Goal: Information Seeking & Learning: Learn about a topic

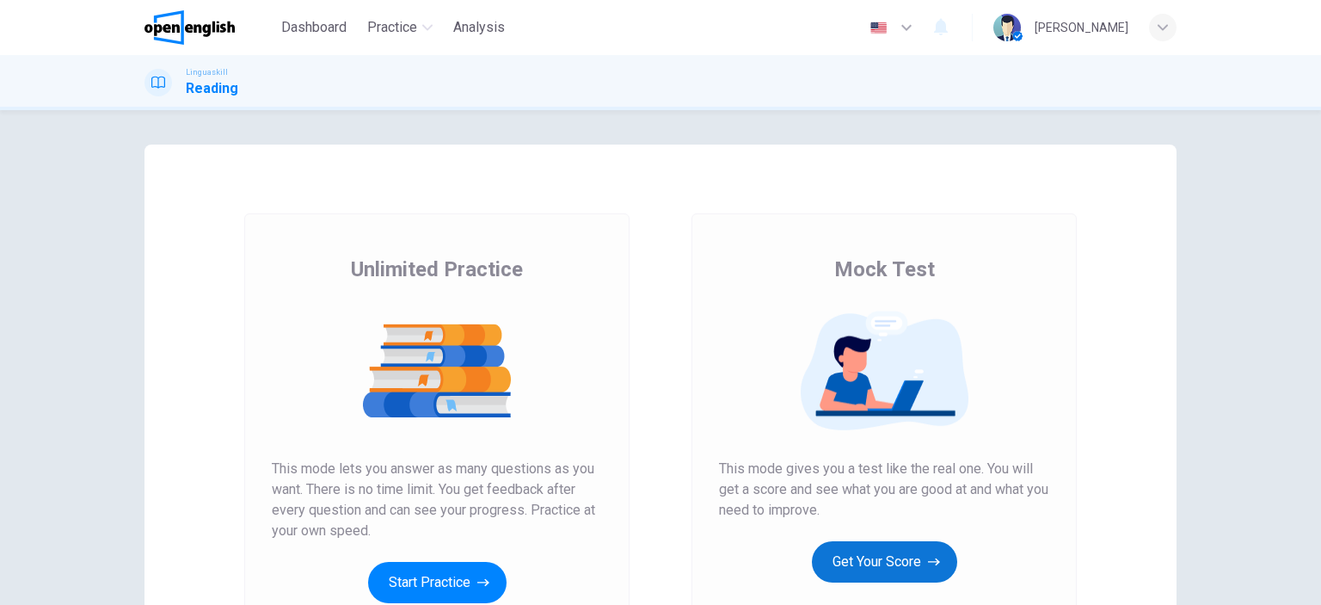
click at [876, 561] on button "Get Your Score" at bounding box center [884, 561] width 145 height 41
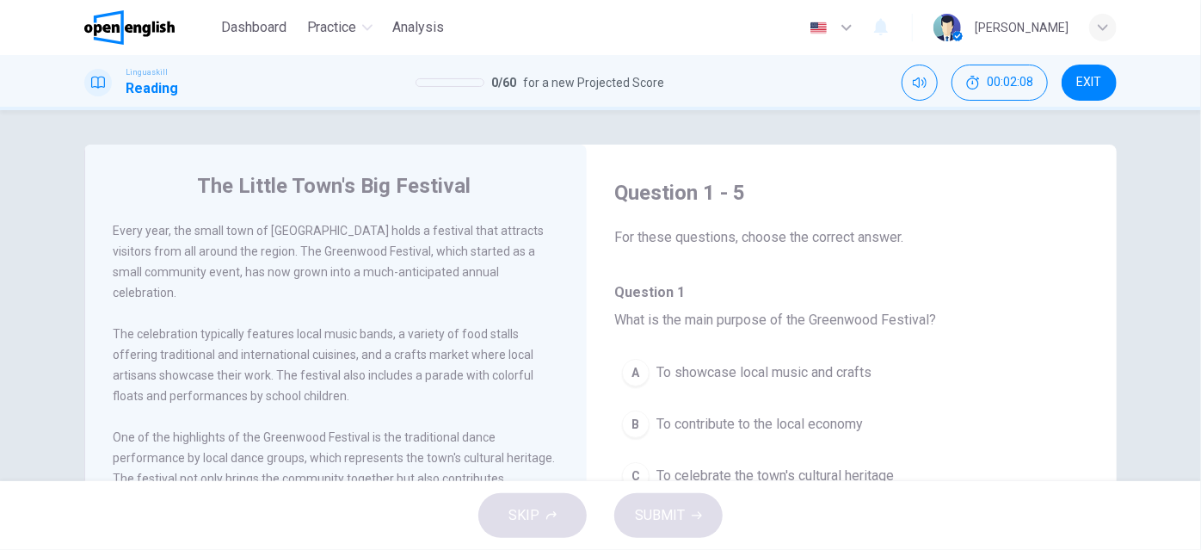
drag, startPoint x: 1161, startPoint y: 272, endPoint x: 1169, endPoint y: 321, distance: 49.6
click at [1169, 325] on div "The Little Town's Big Festival Every year, the small town of [GEOGRAPHIC_DATA] …" at bounding box center [600, 295] width 1201 height 371
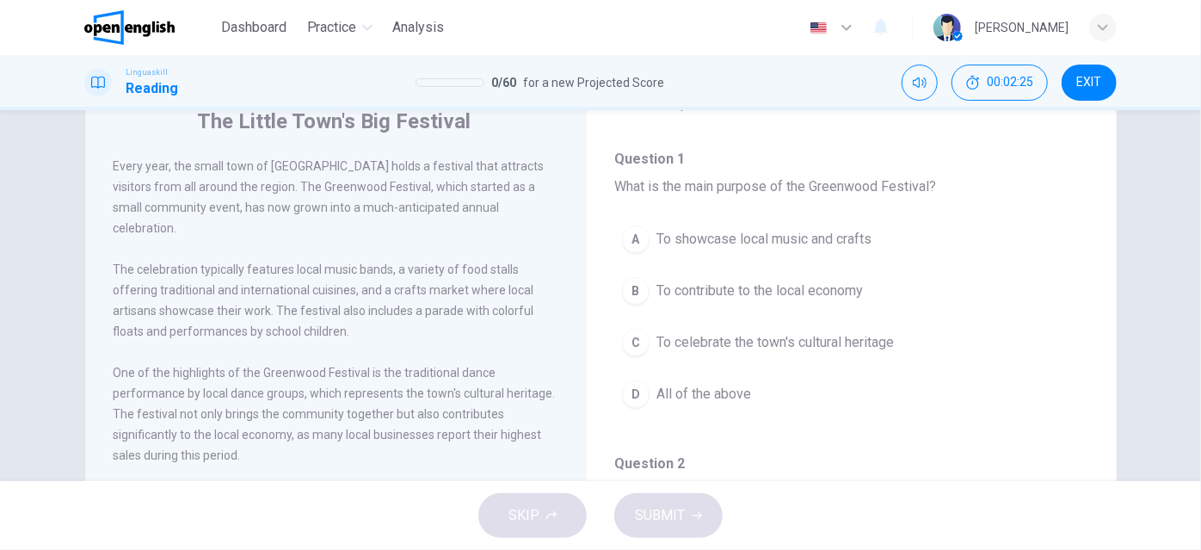
scroll to position [98, 0]
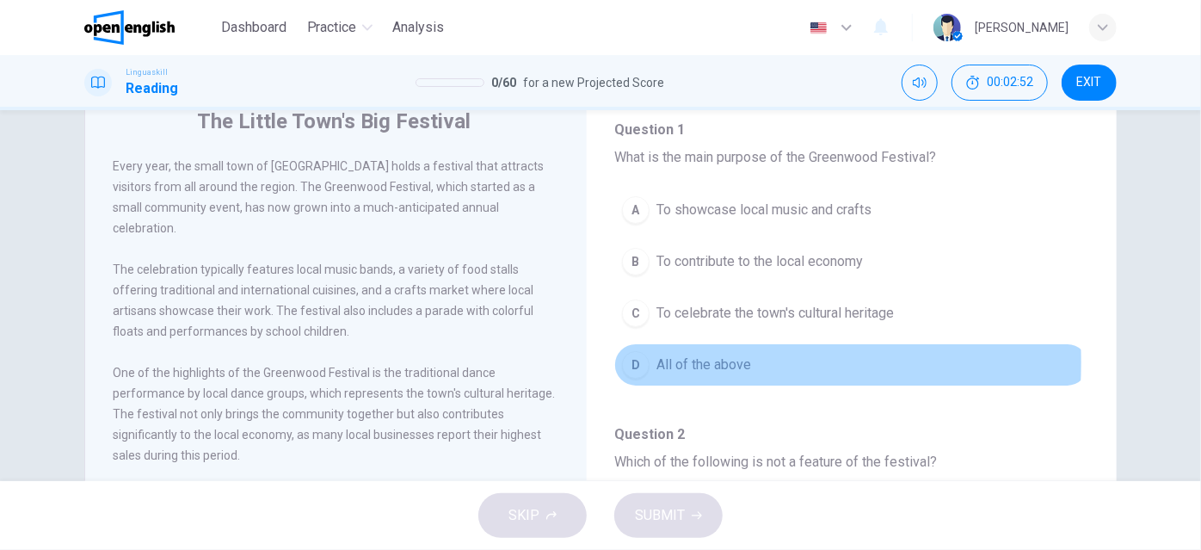
click at [630, 359] on div "D" at bounding box center [636, 365] width 28 height 28
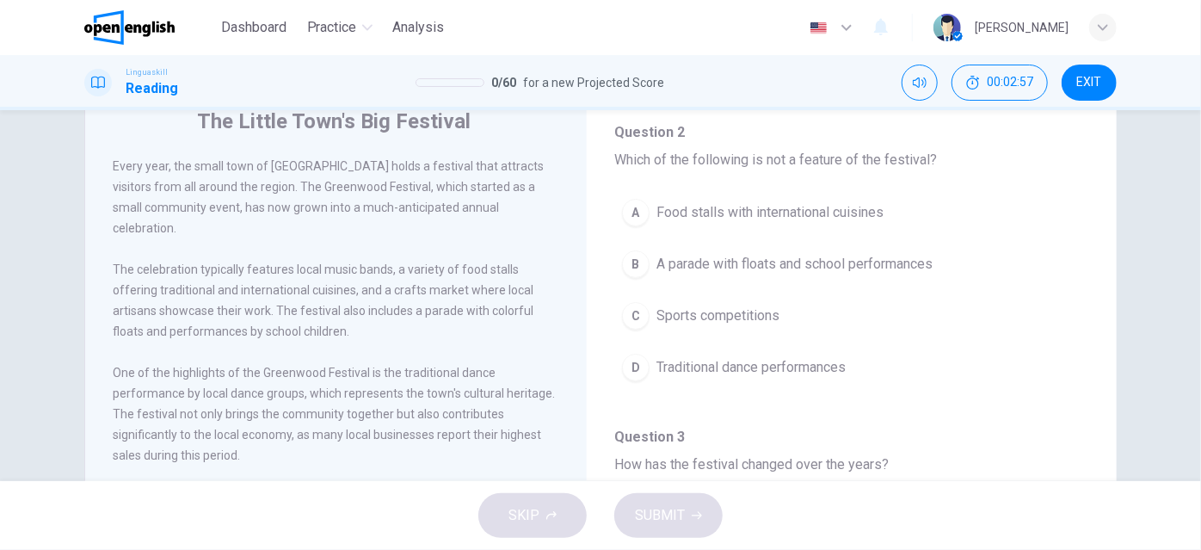
scroll to position [401, 0]
click at [635, 313] on div "C" at bounding box center [636, 315] width 28 height 28
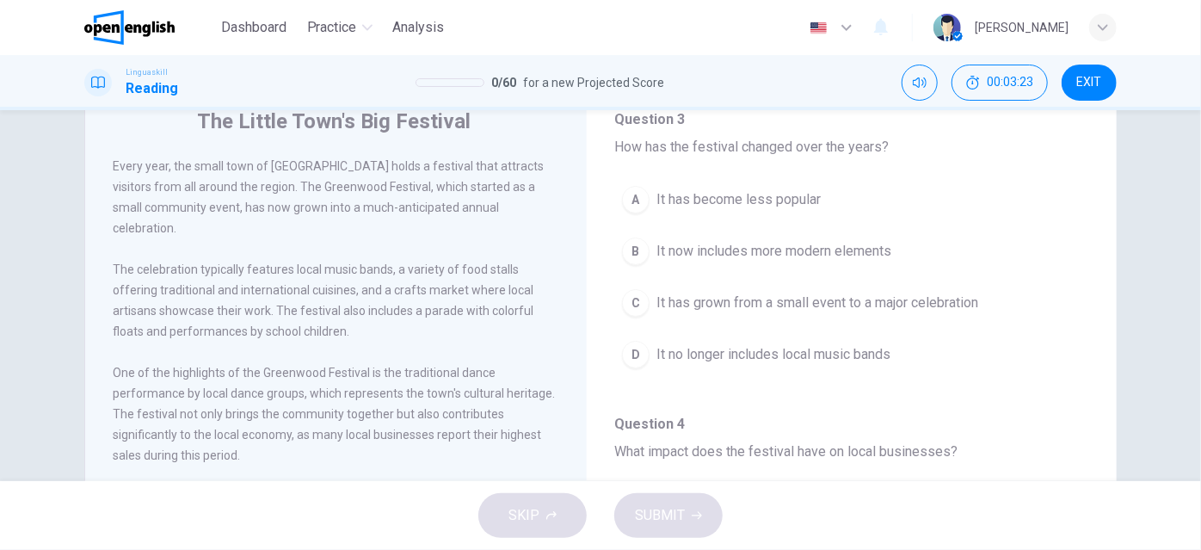
scroll to position [718, 0]
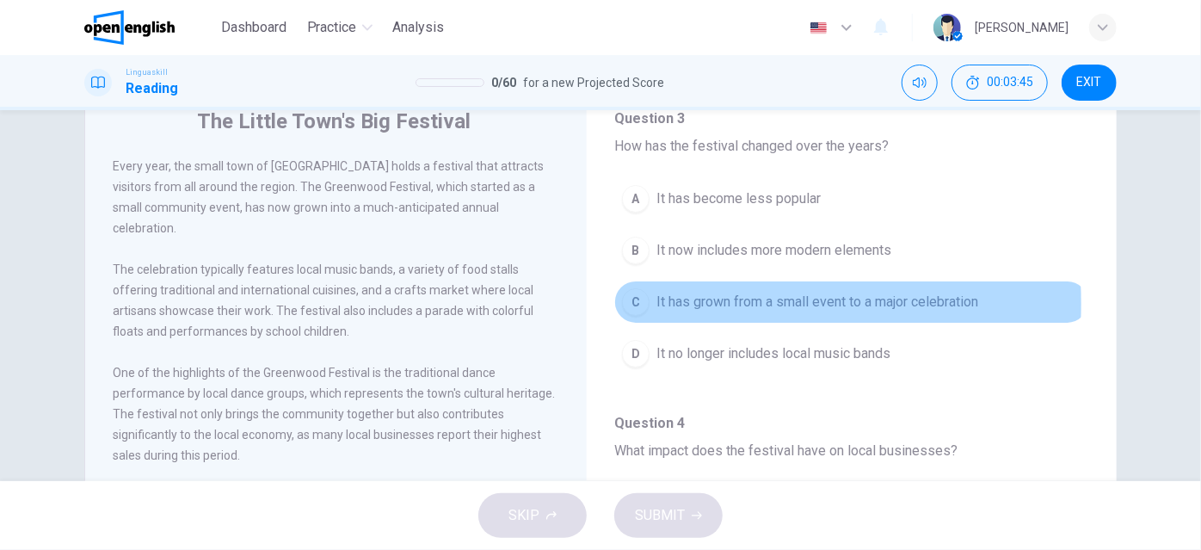
click at [628, 298] on div "C" at bounding box center [636, 302] width 28 height 28
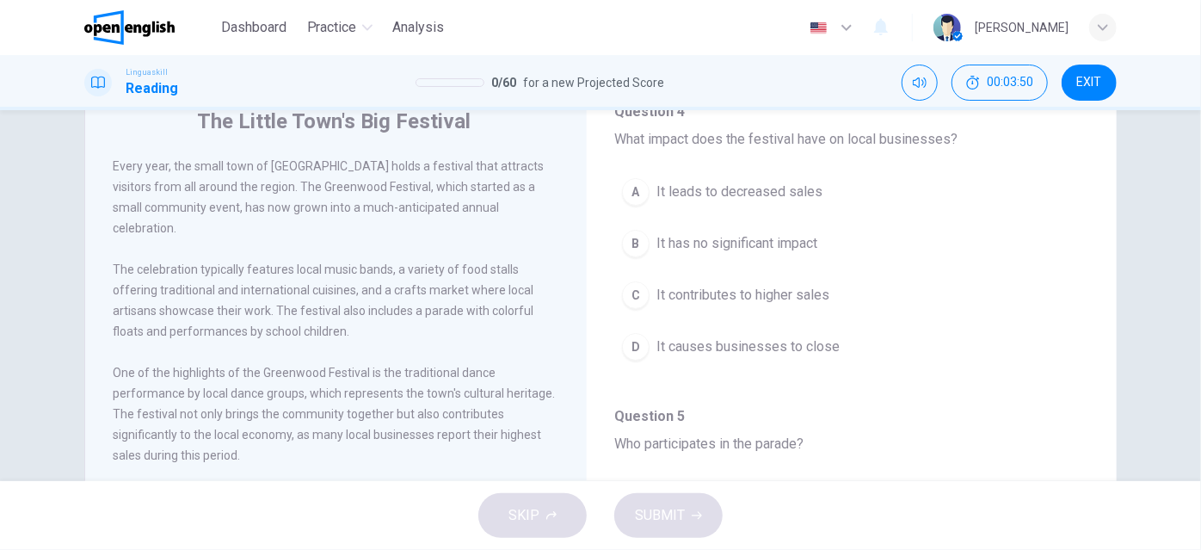
scroll to position [1029, 0]
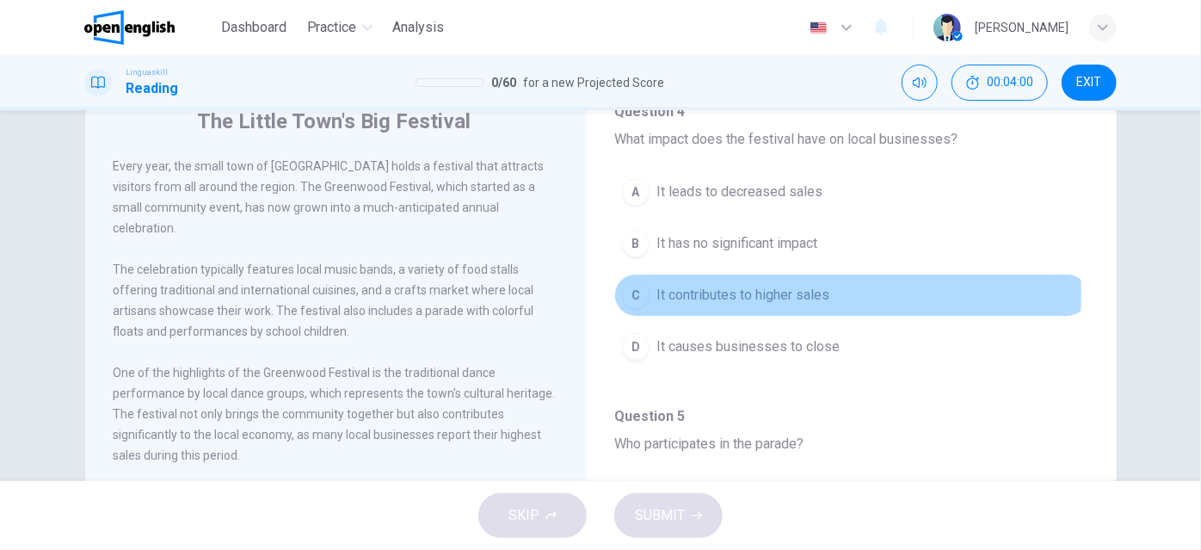
click at [630, 286] on div "C" at bounding box center [636, 295] width 28 height 28
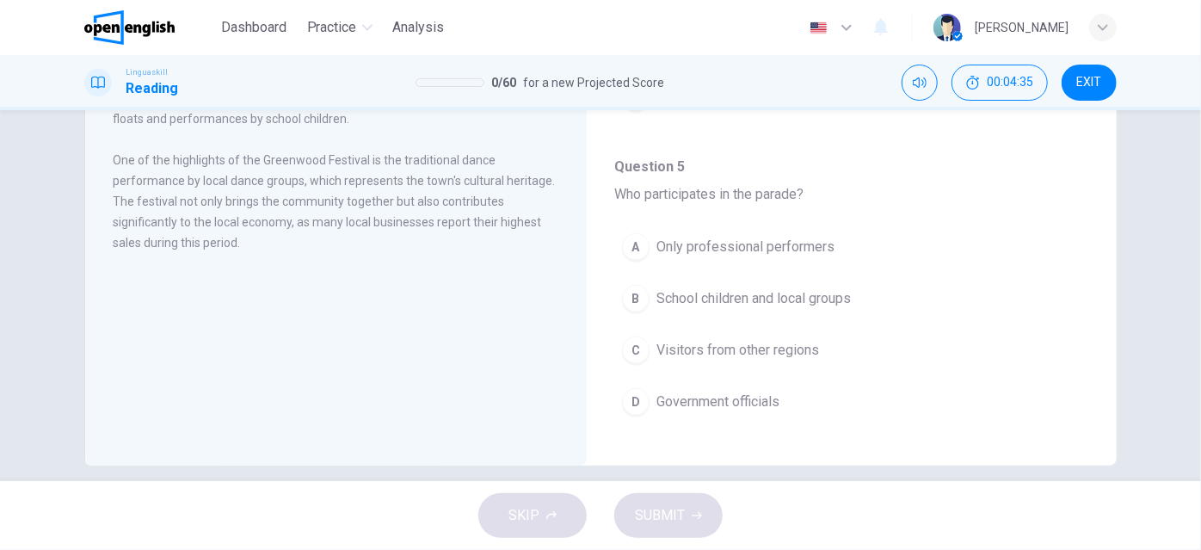
scroll to position [296, 0]
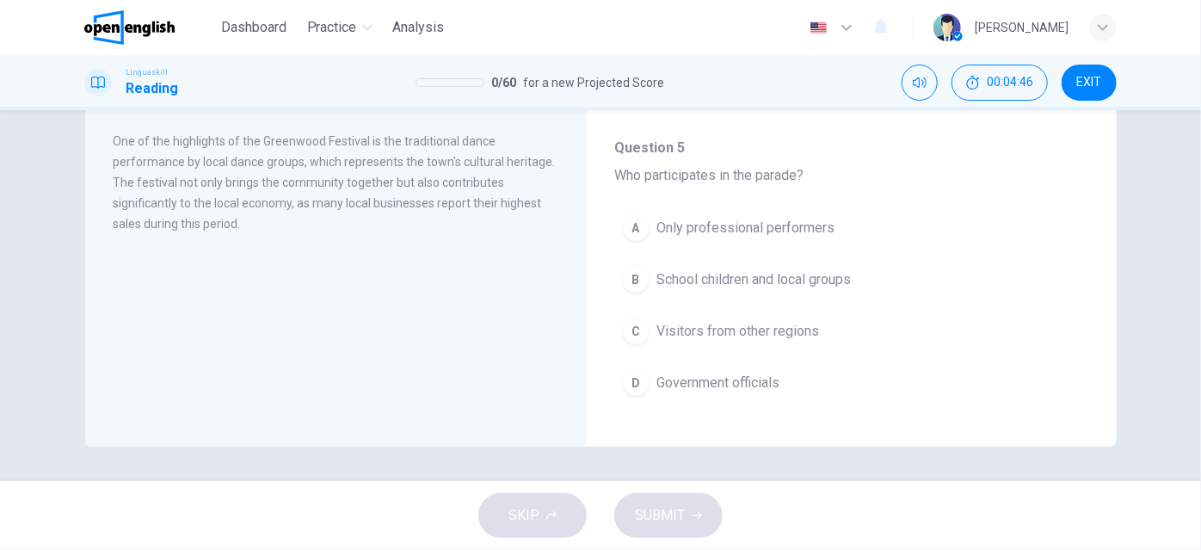
click at [632, 270] on div "B" at bounding box center [636, 280] width 28 height 28
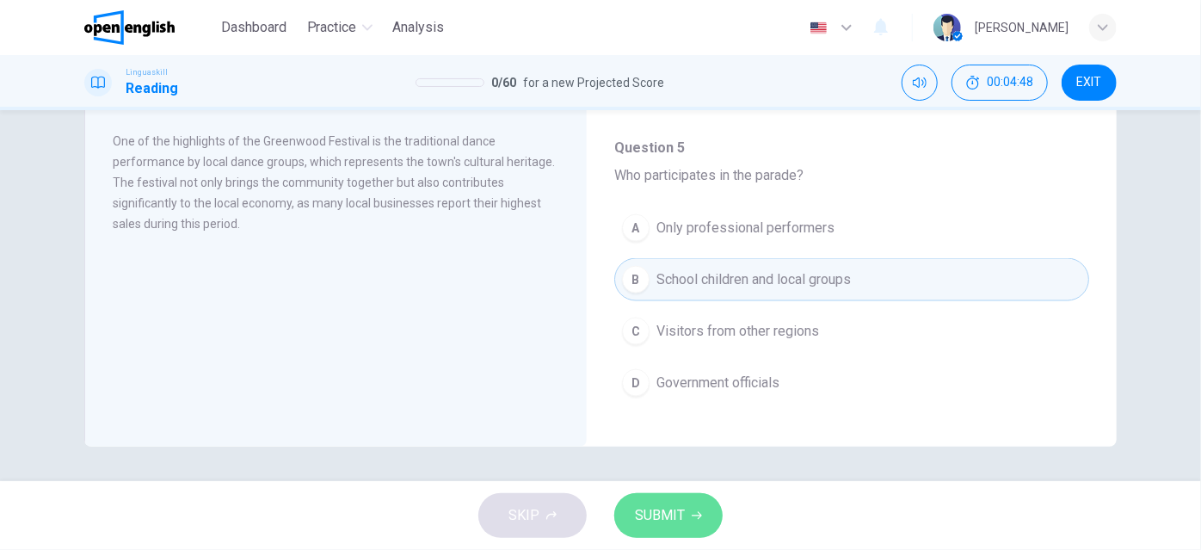
click at [655, 500] on button "SUBMIT" at bounding box center [668, 515] width 108 height 45
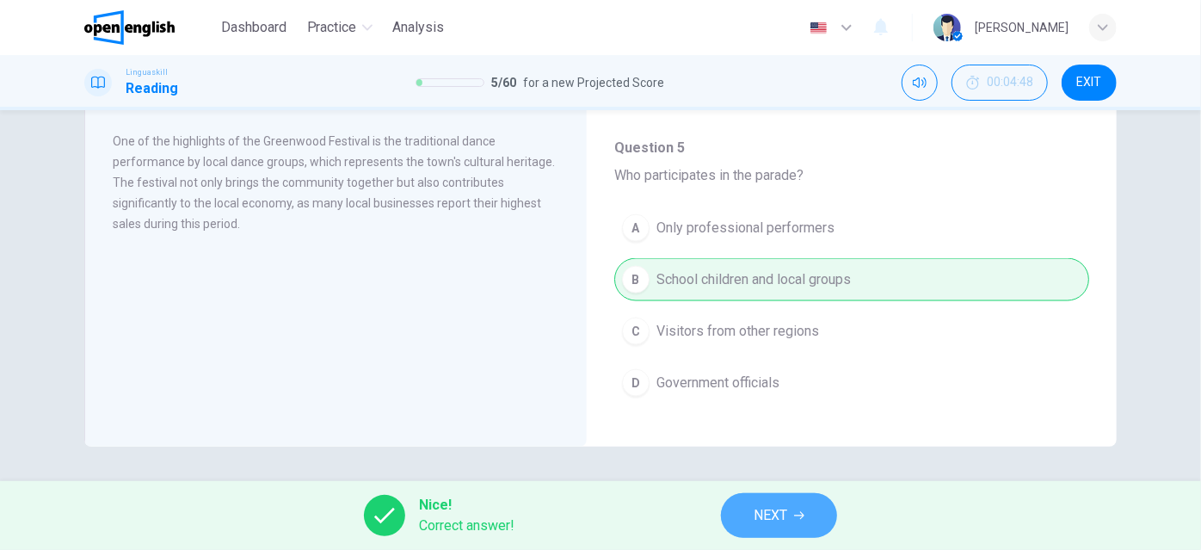
click at [772, 515] on span "NEXT" at bounding box center [770, 515] width 34 height 24
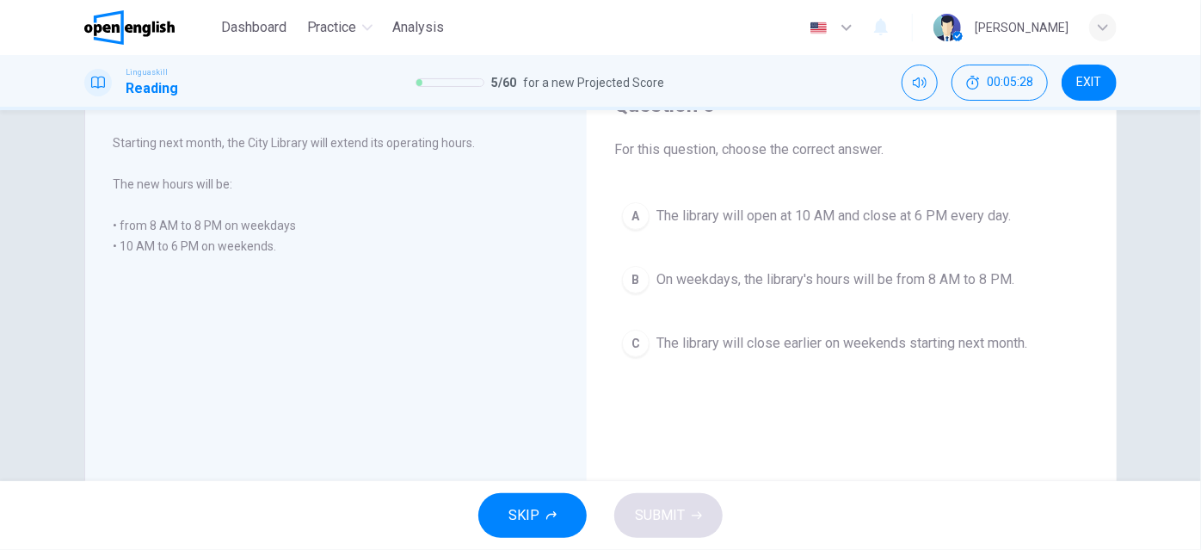
scroll to position [71, 0]
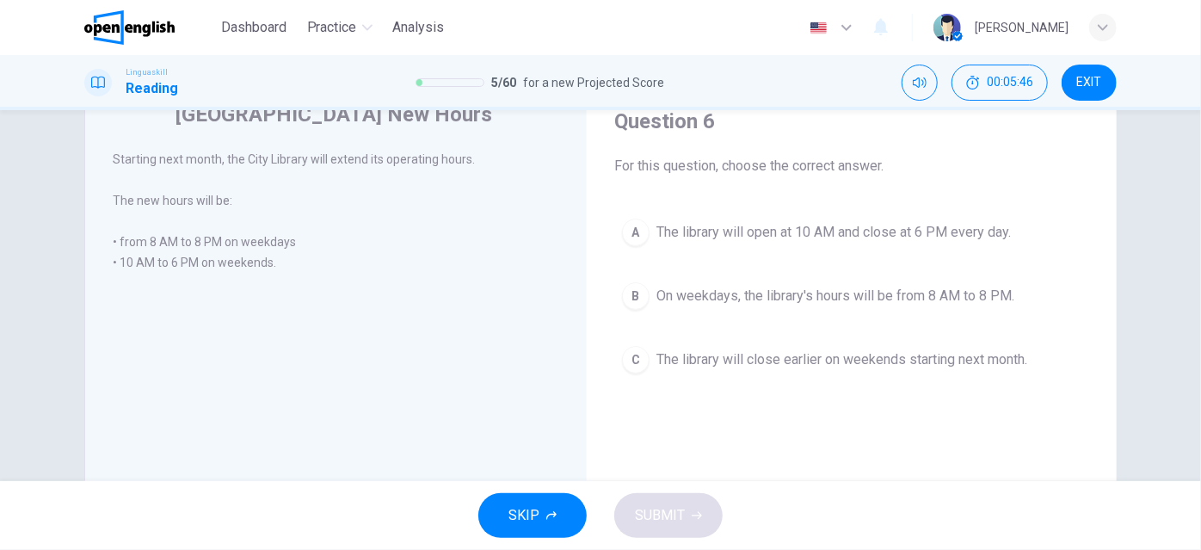
click at [628, 359] on div "C" at bounding box center [636, 360] width 28 height 28
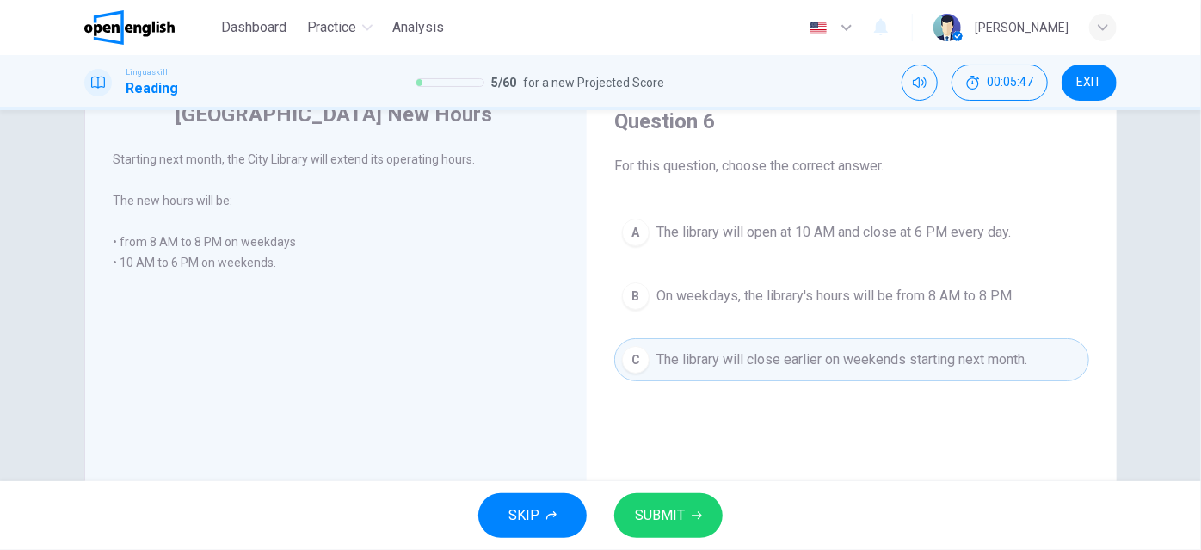
click at [654, 518] on span "SUBMIT" at bounding box center [660, 515] width 50 height 24
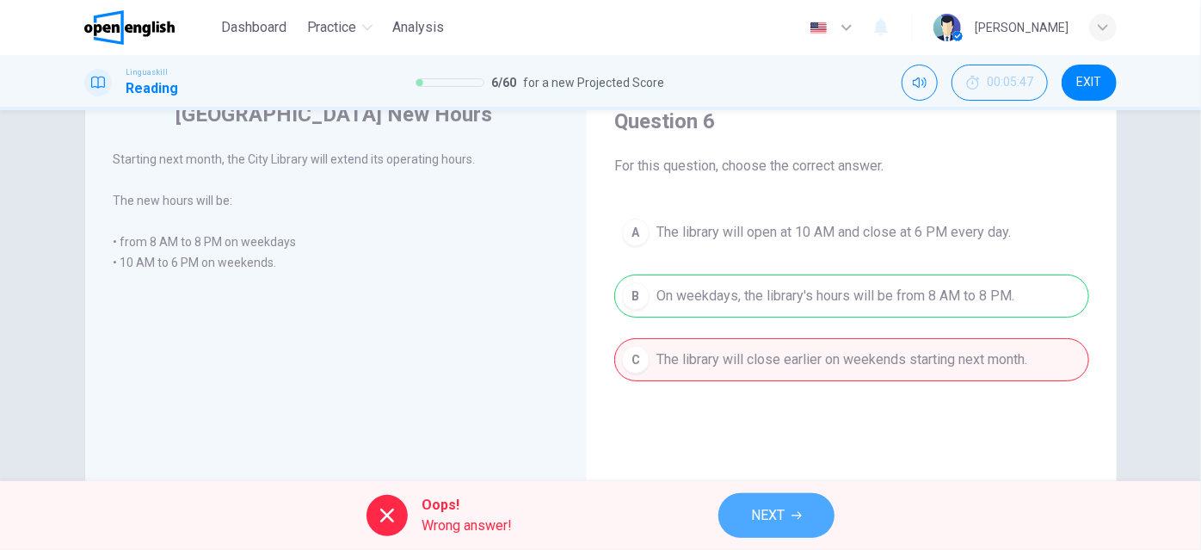
click at [773, 518] on span "NEXT" at bounding box center [768, 515] width 34 height 24
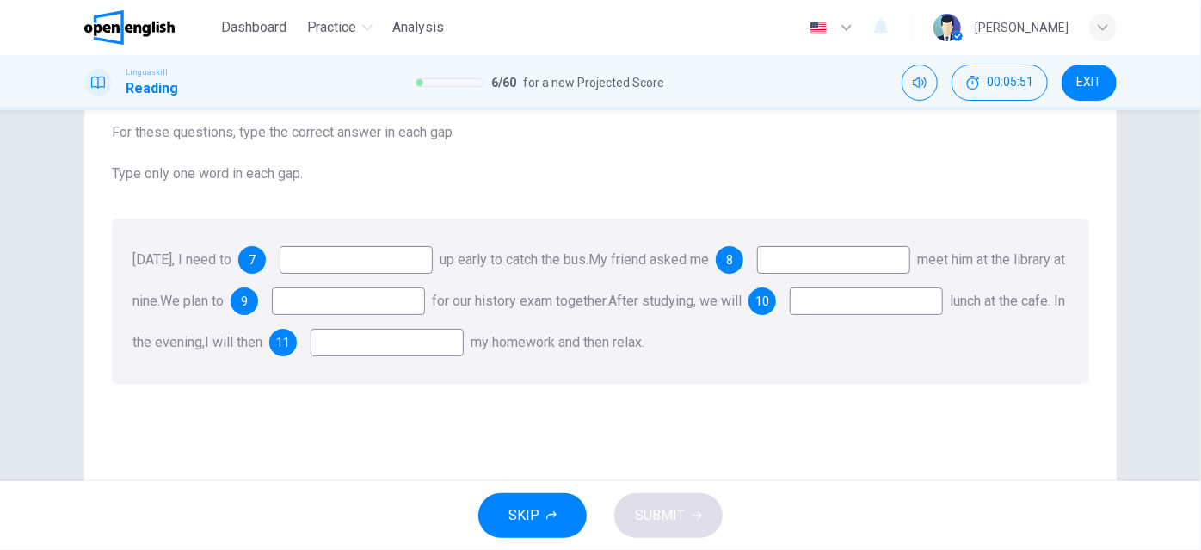
scroll to position [77, 0]
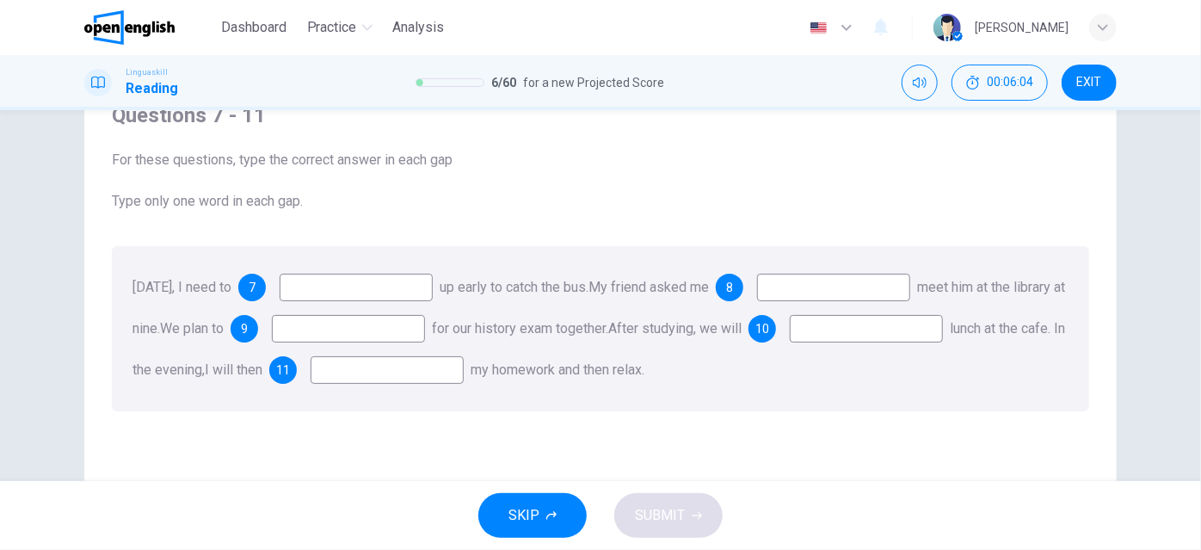
click at [403, 290] on input at bounding box center [356, 287] width 153 height 28
type input "****"
click at [879, 291] on input at bounding box center [833, 287] width 153 height 28
type input "**"
click at [425, 327] on input at bounding box center [348, 329] width 153 height 28
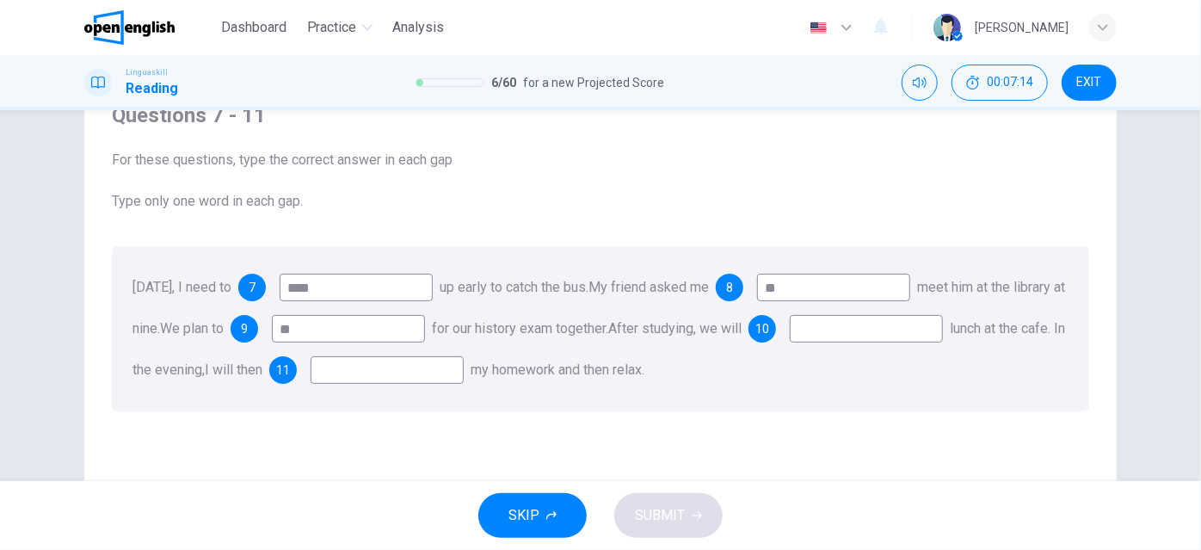
type input "**"
click at [789, 342] on input at bounding box center [865, 329] width 153 height 28
click at [789, 342] on input "****" at bounding box center [865, 329] width 153 height 28
type input "****"
click at [464, 375] on input at bounding box center [386, 370] width 153 height 28
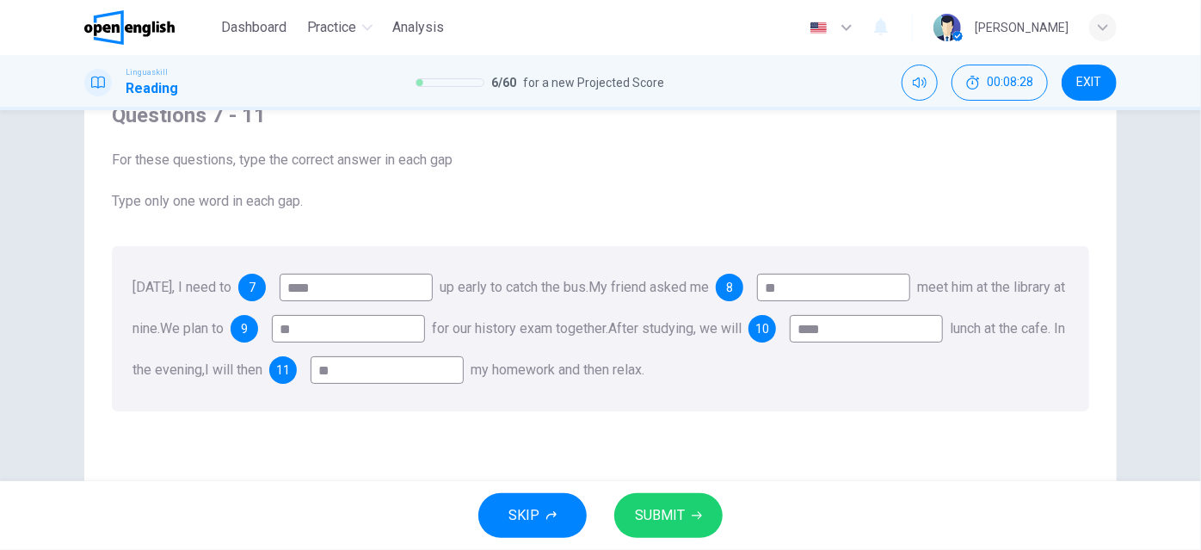
type input "**"
click at [663, 512] on span "SUBMIT" at bounding box center [660, 515] width 50 height 24
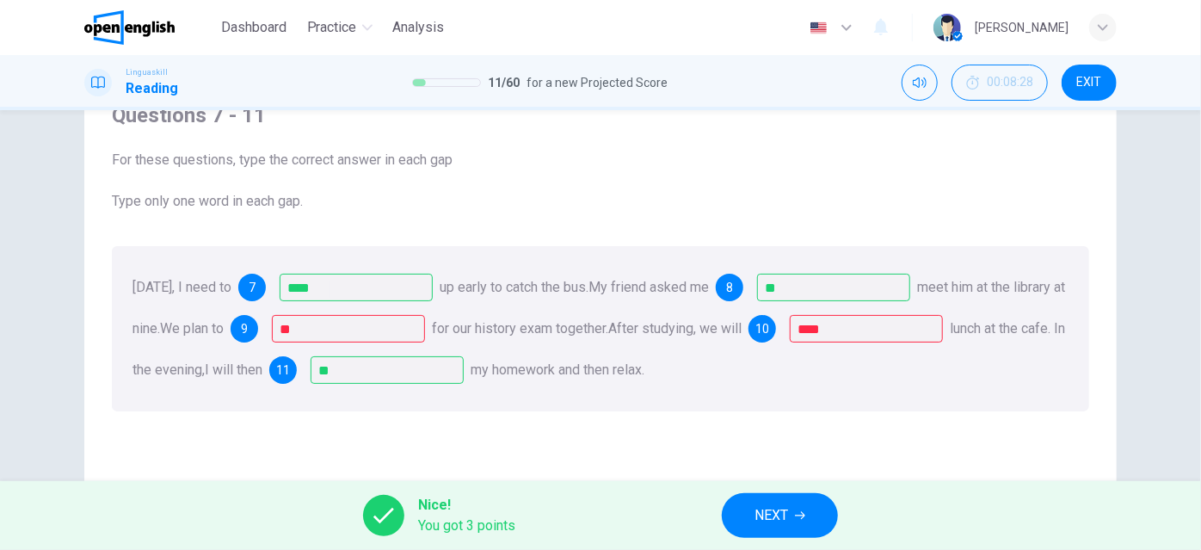
click at [771, 511] on span "NEXT" at bounding box center [771, 515] width 34 height 24
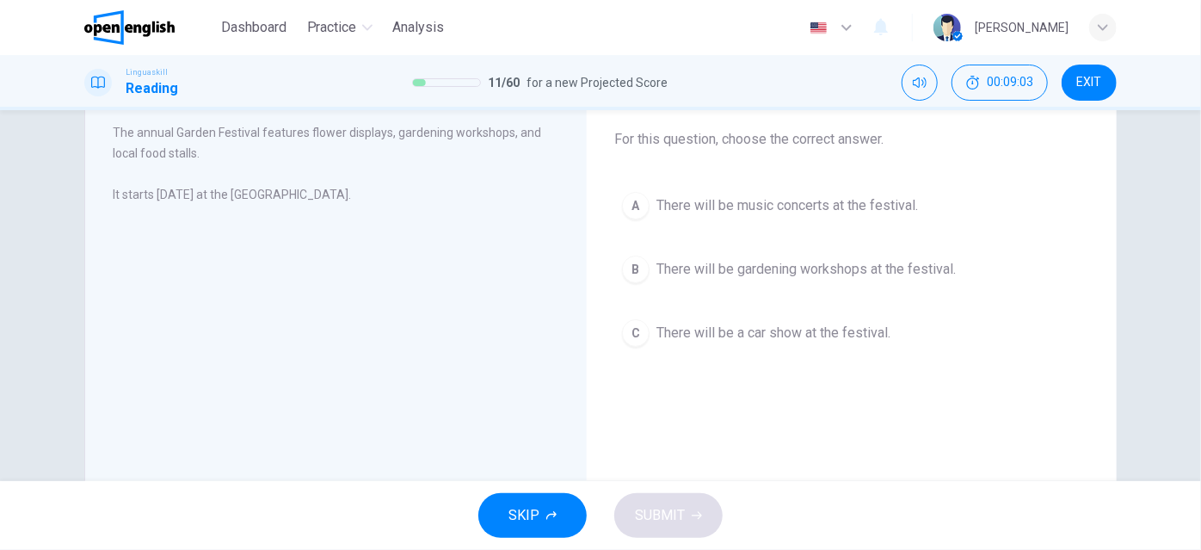
scroll to position [82, 0]
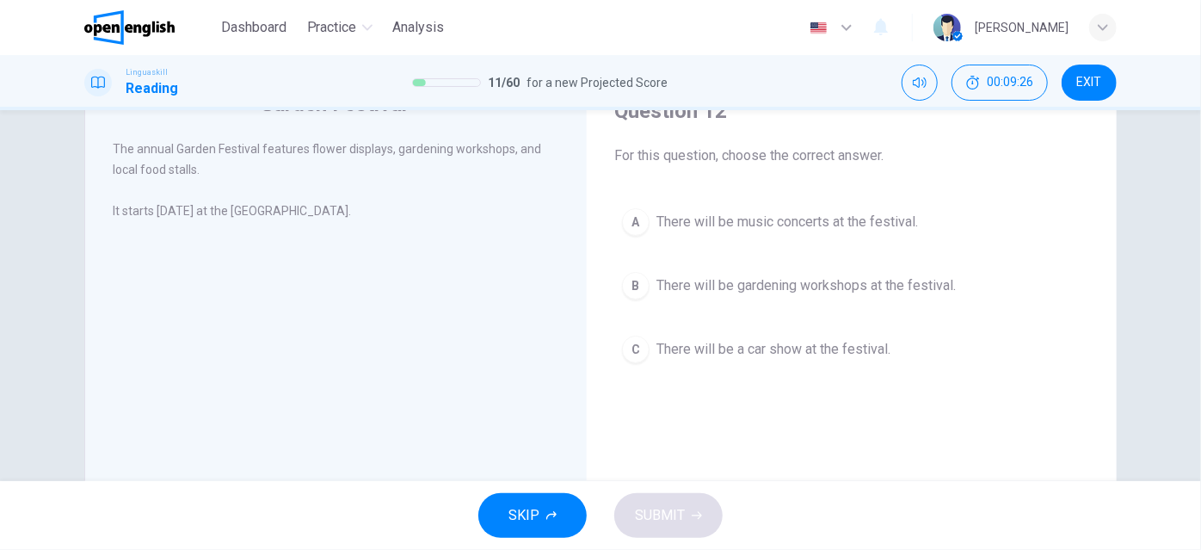
click at [630, 282] on div "B" at bounding box center [636, 286] width 28 height 28
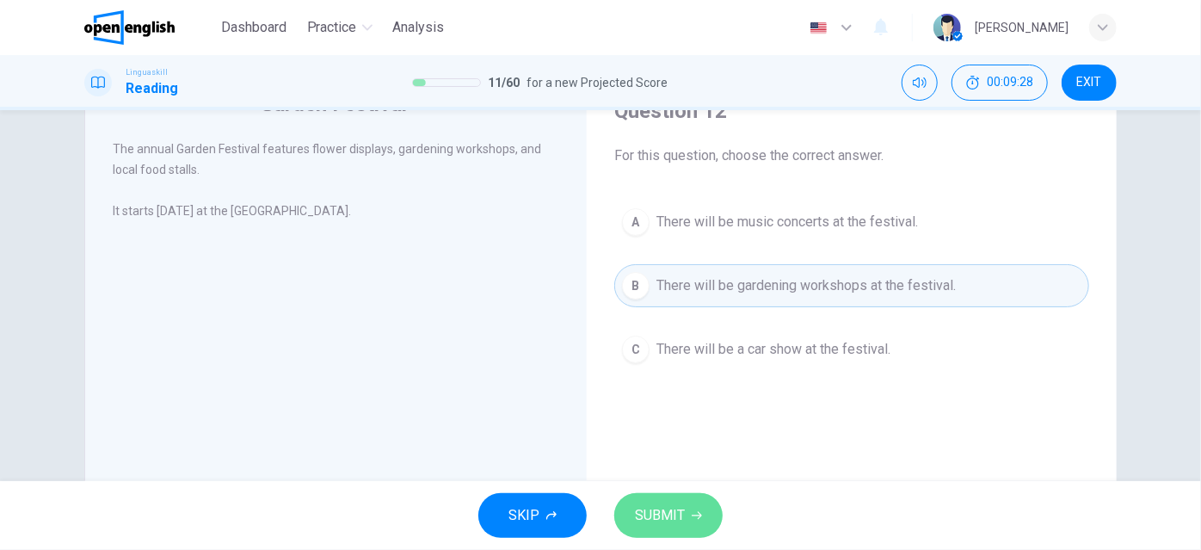
click at [635, 507] on span "SUBMIT" at bounding box center [660, 515] width 50 height 24
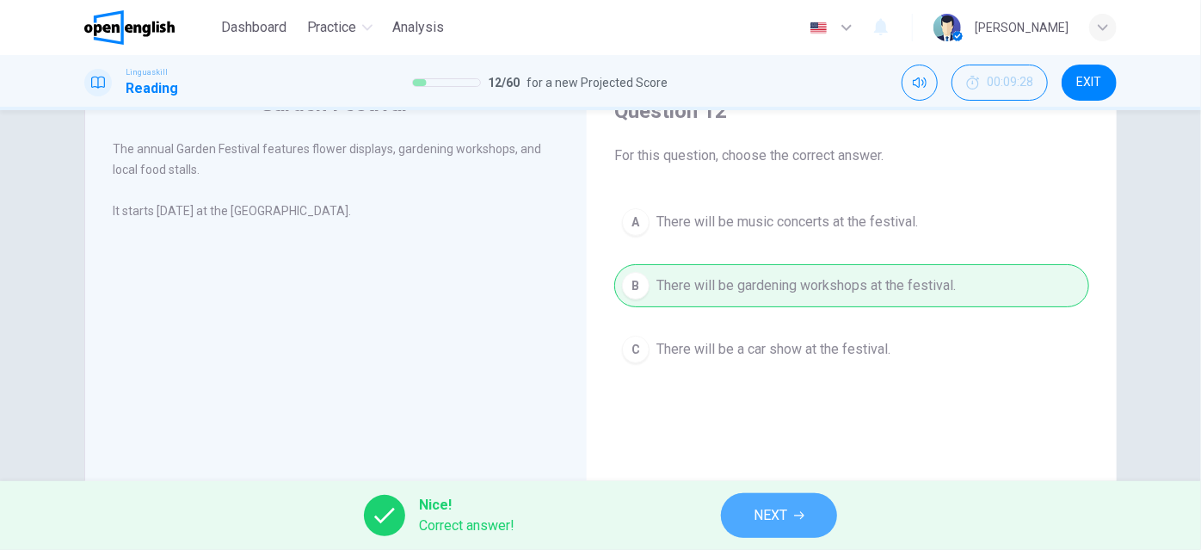
click at [776, 519] on span "NEXT" at bounding box center [770, 515] width 34 height 24
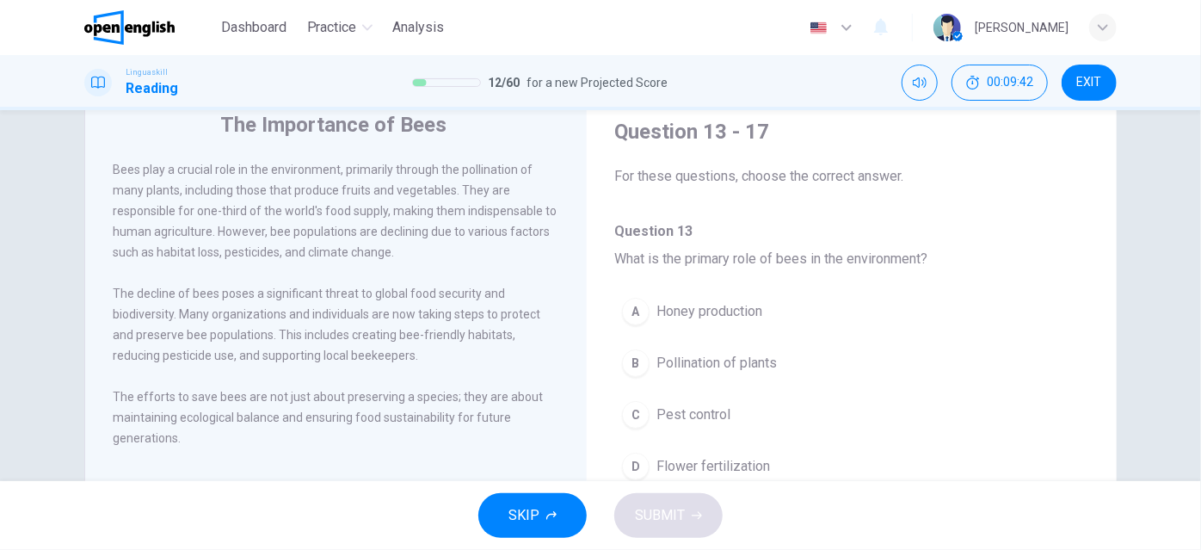
scroll to position [90, 0]
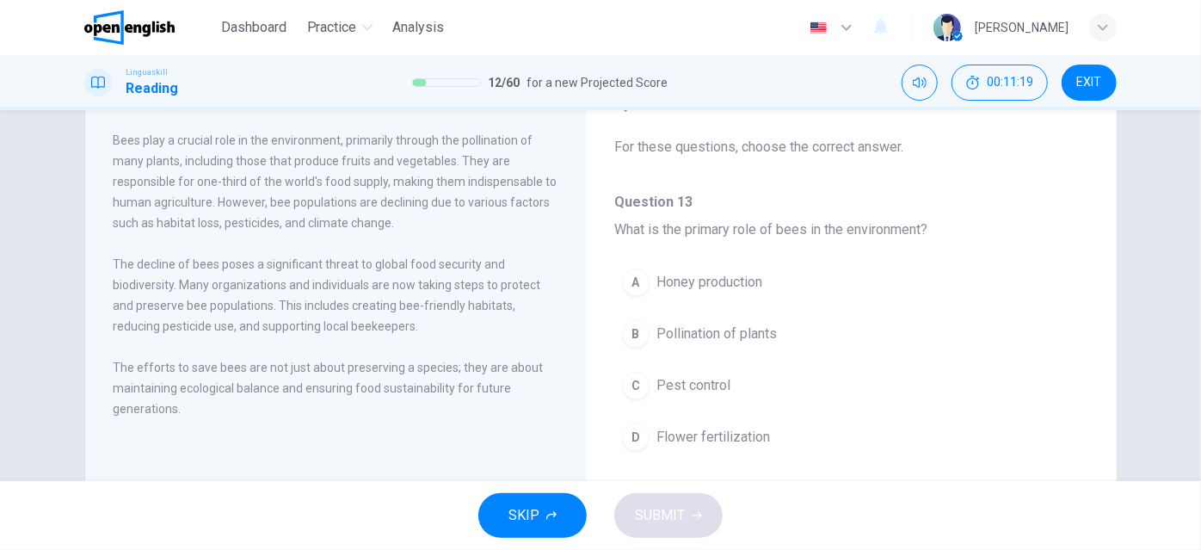
click at [630, 327] on div "B" at bounding box center [636, 334] width 28 height 28
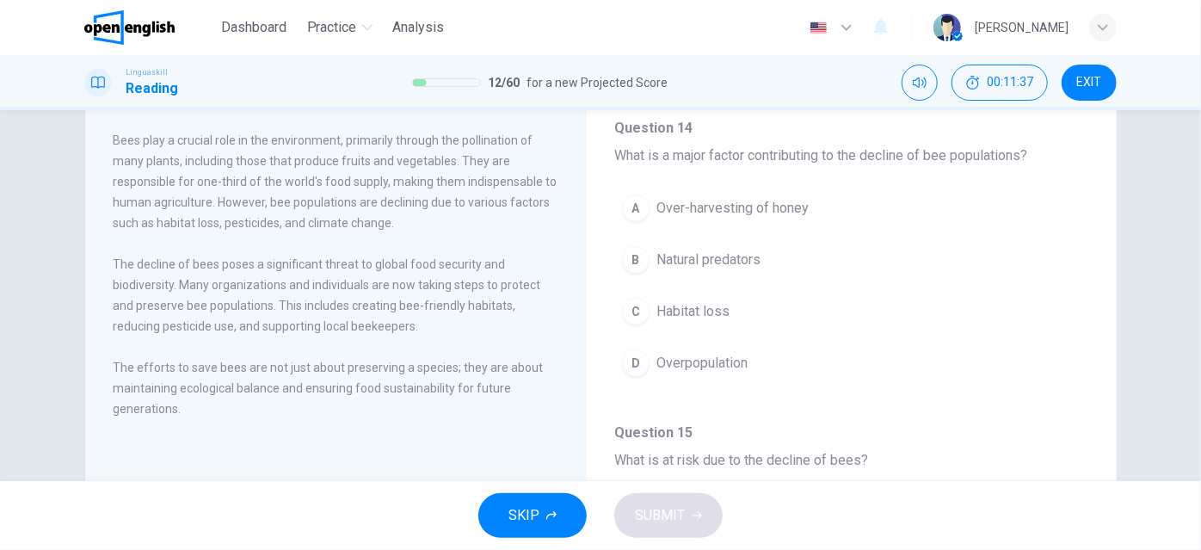
scroll to position [393, 0]
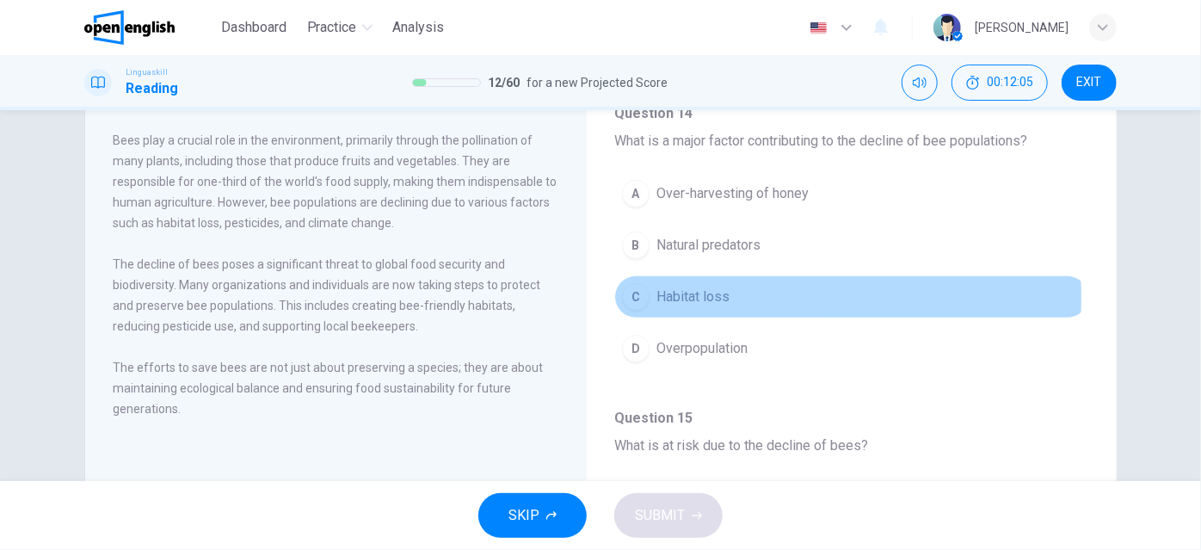
click at [690, 295] on span "Habitat loss" at bounding box center [692, 296] width 73 height 21
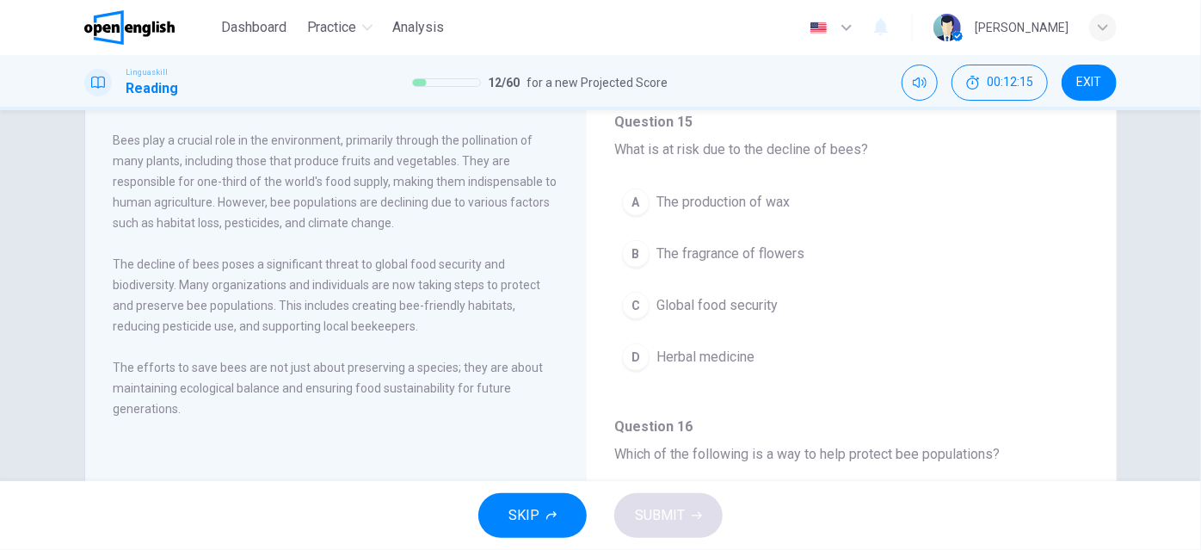
scroll to position [698, 0]
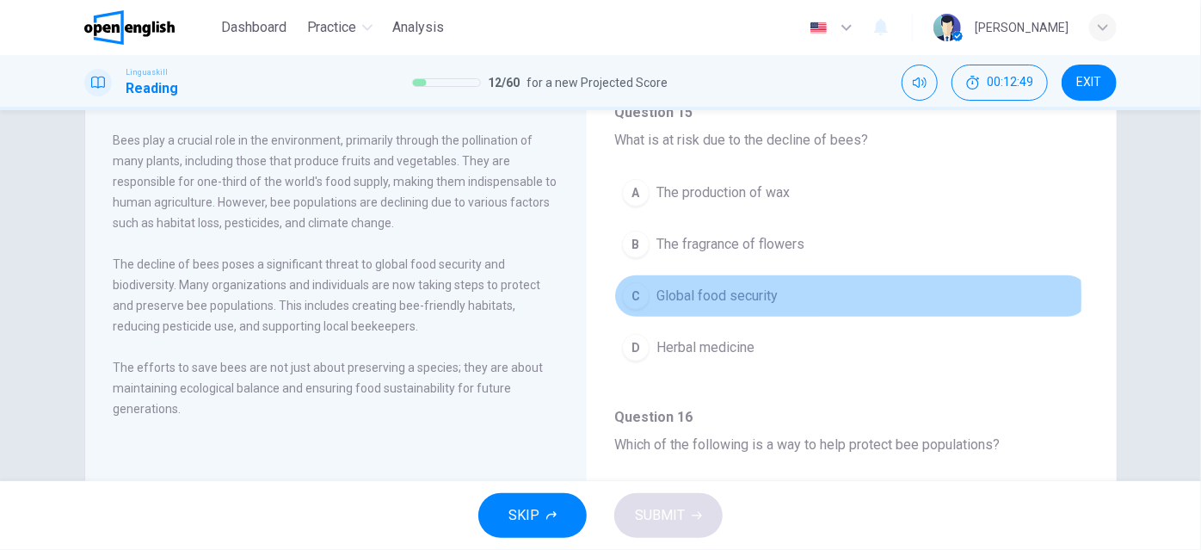
click at [634, 291] on div "C" at bounding box center [636, 296] width 28 height 28
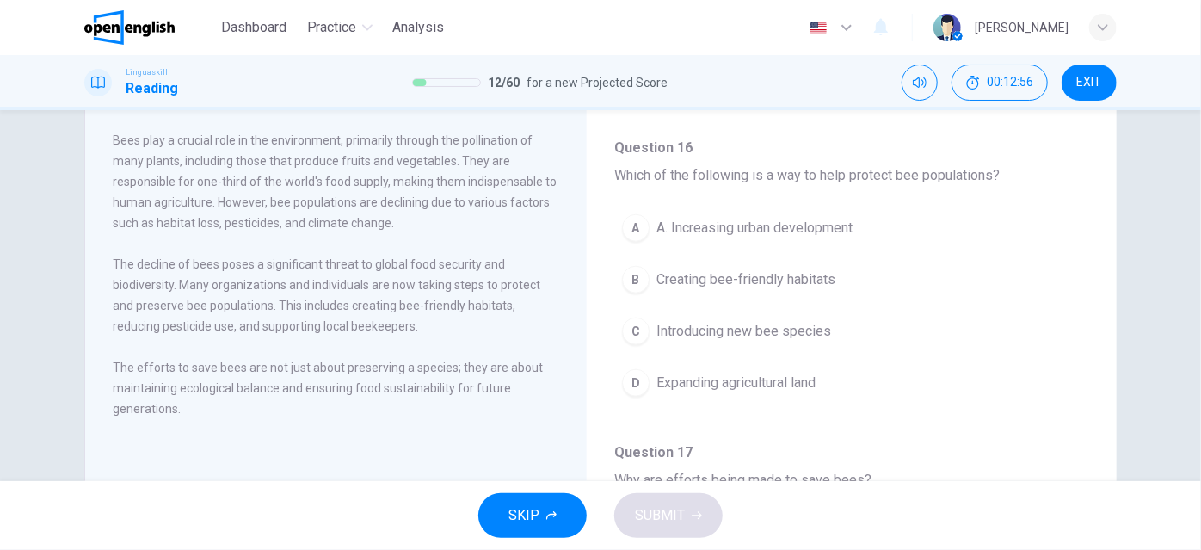
scroll to position [987, 0]
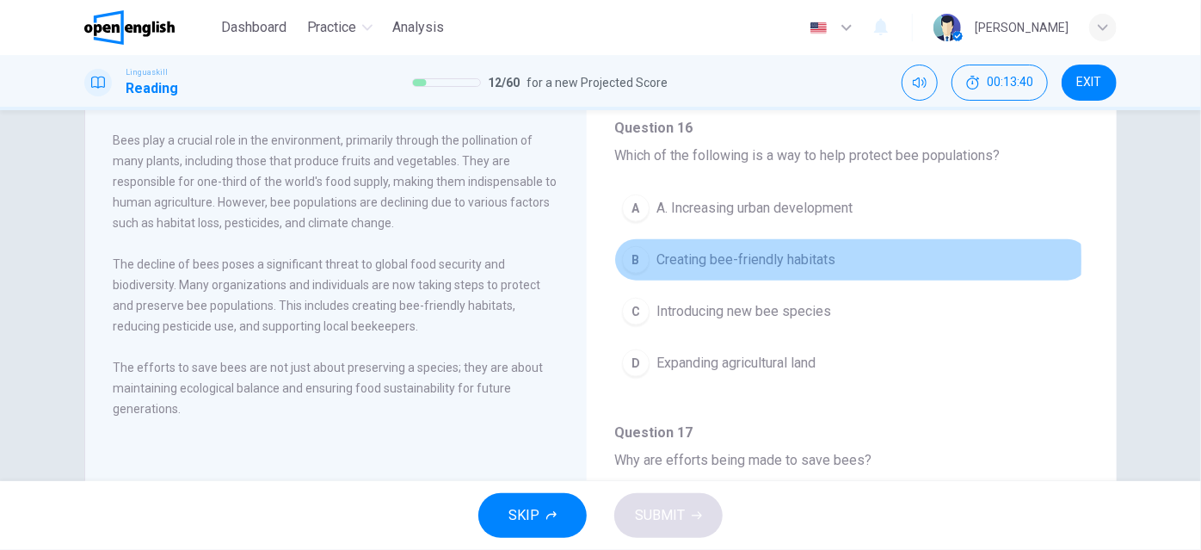
click at [629, 254] on div "B" at bounding box center [636, 260] width 28 height 28
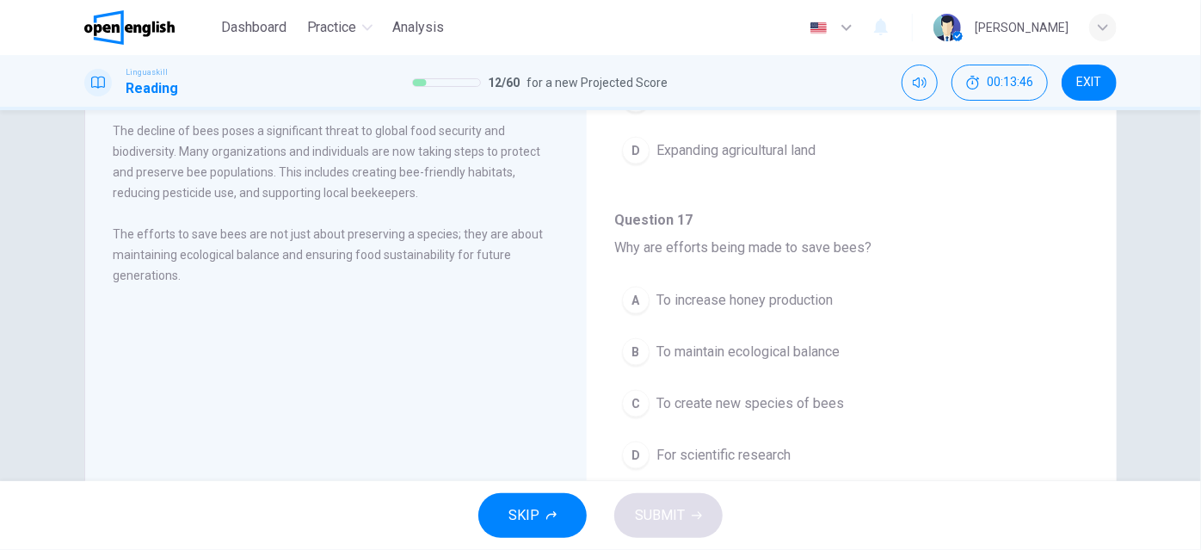
scroll to position [229, 0]
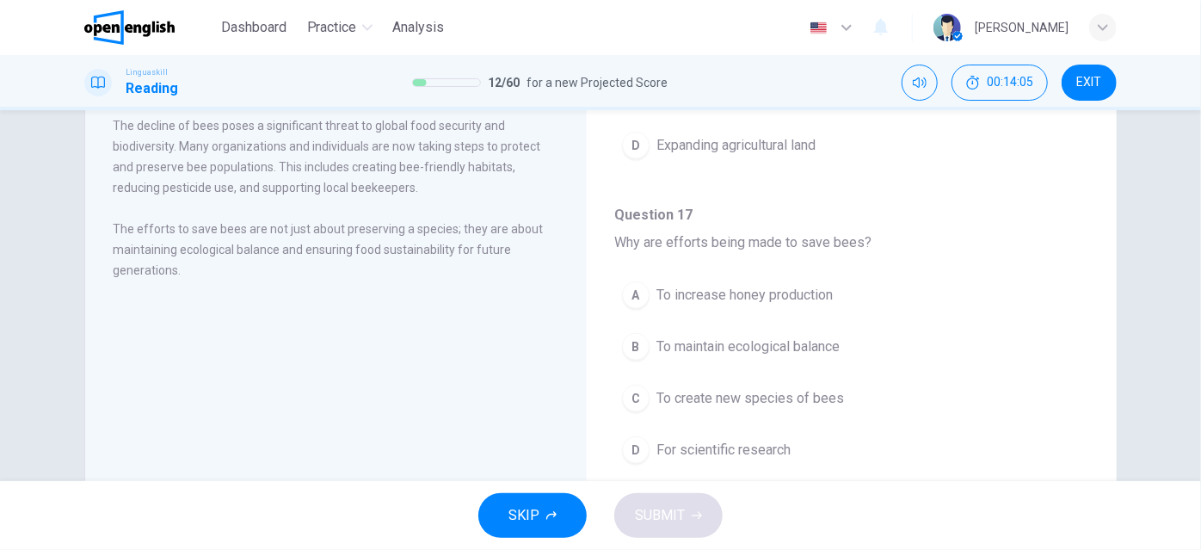
click at [628, 339] on div "B" at bounding box center [636, 347] width 28 height 28
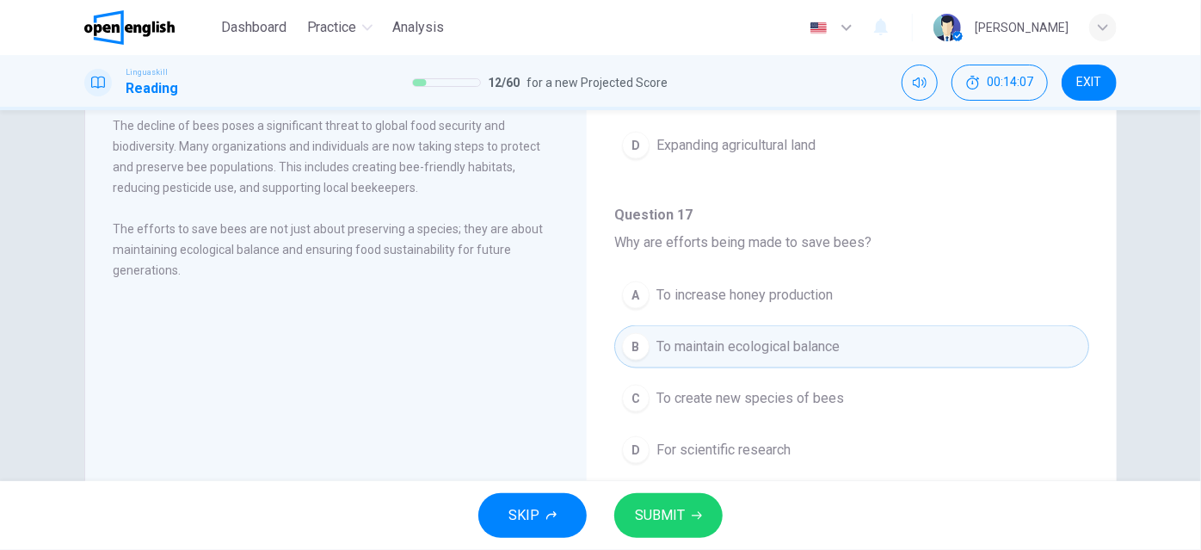
click at [685, 513] on button "SUBMIT" at bounding box center [668, 515] width 108 height 45
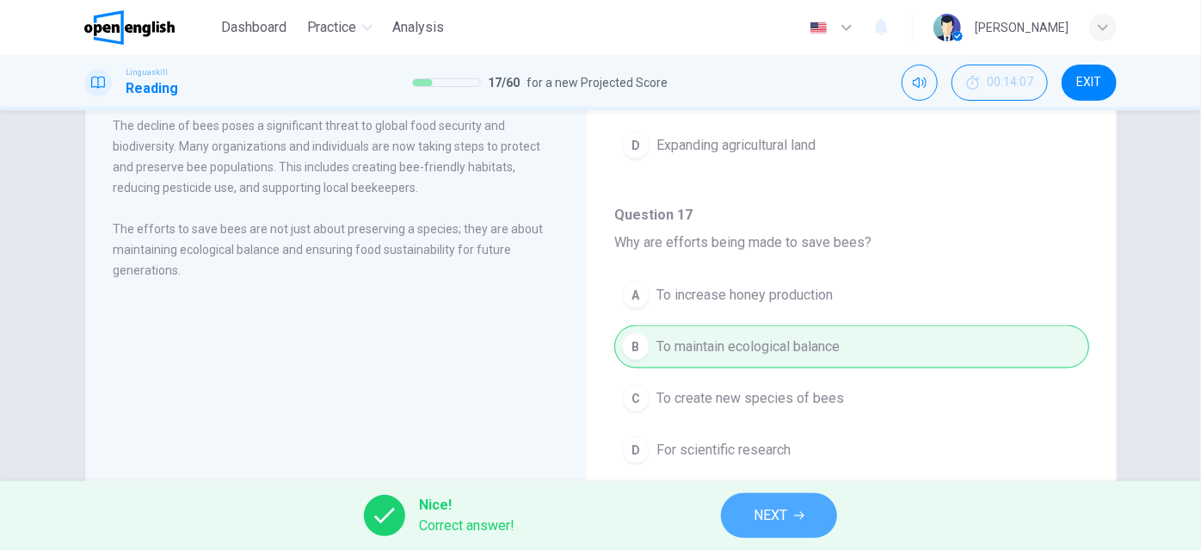
click at [759, 508] on span "NEXT" at bounding box center [770, 515] width 34 height 24
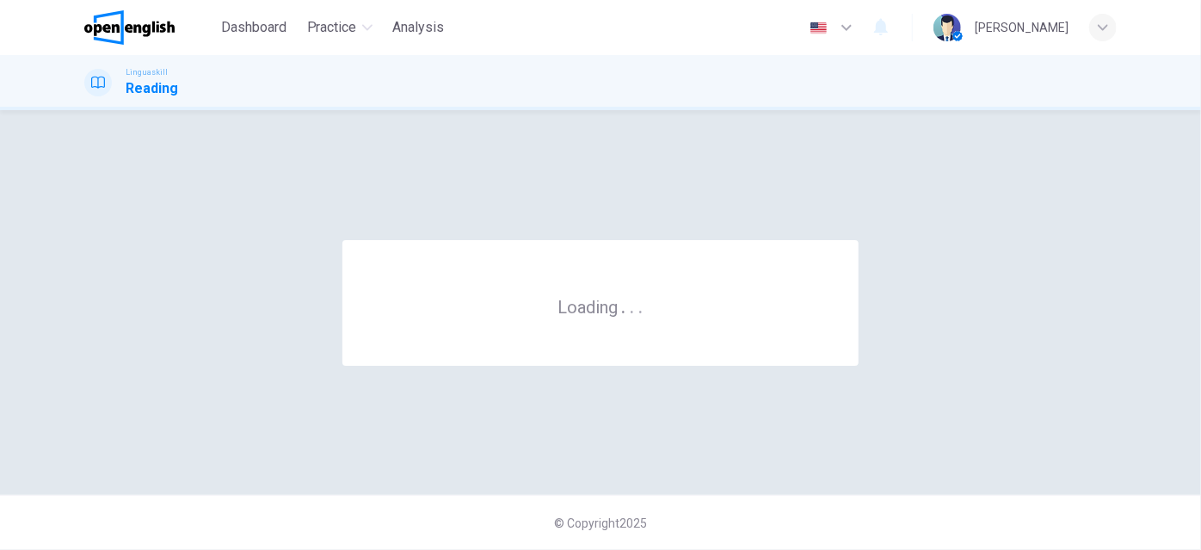
scroll to position [0, 0]
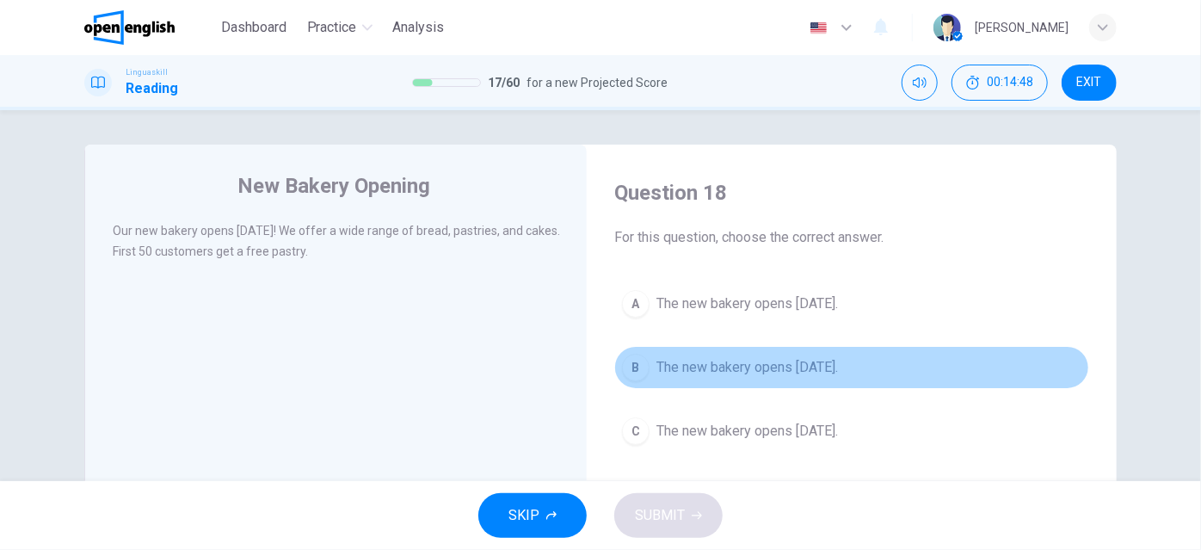
click at [716, 371] on span "The new bakery opens [DATE]." at bounding box center [746, 367] width 181 height 21
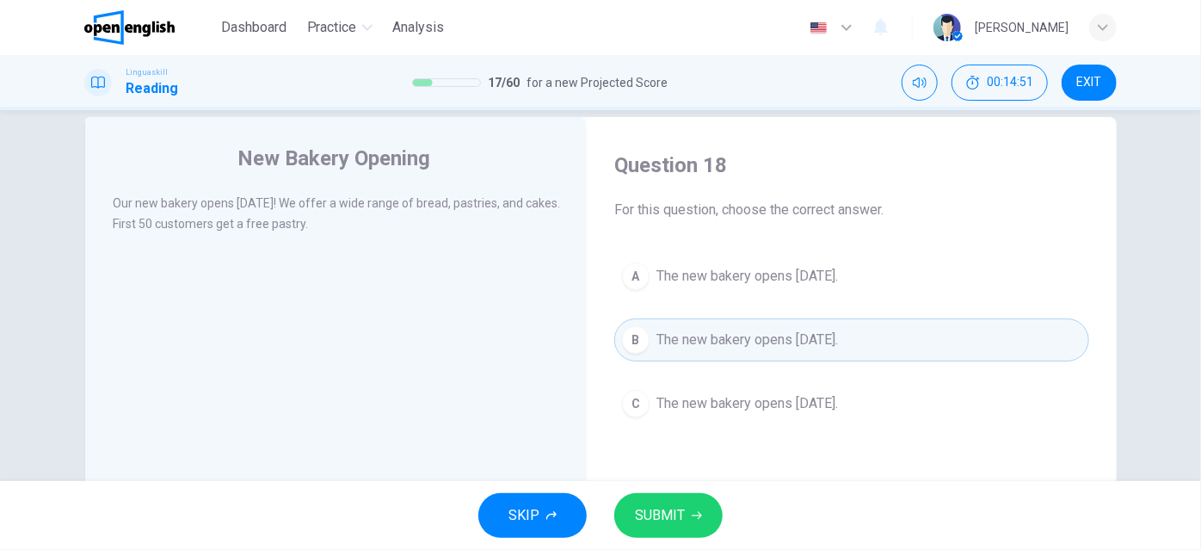
scroll to position [52, 0]
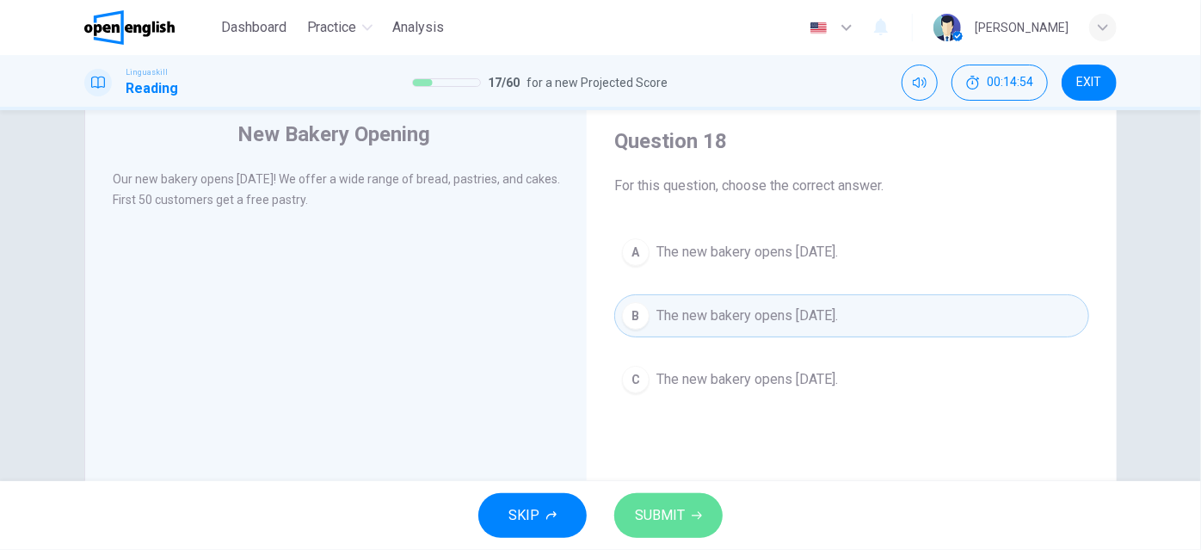
click at [653, 518] on span "SUBMIT" at bounding box center [660, 515] width 50 height 24
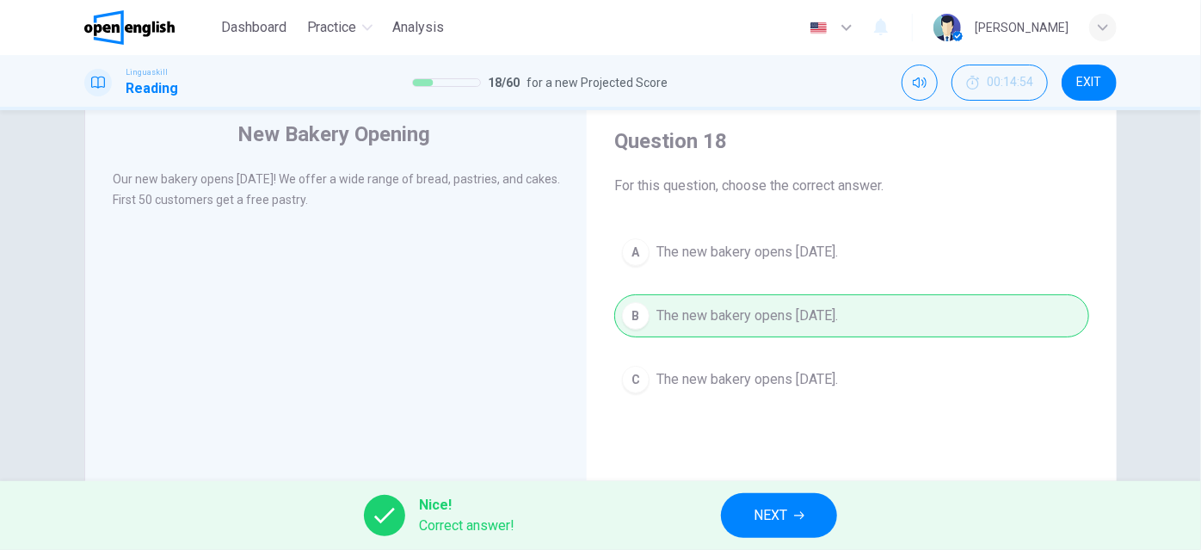
click at [757, 525] on span "NEXT" at bounding box center [770, 515] width 34 height 24
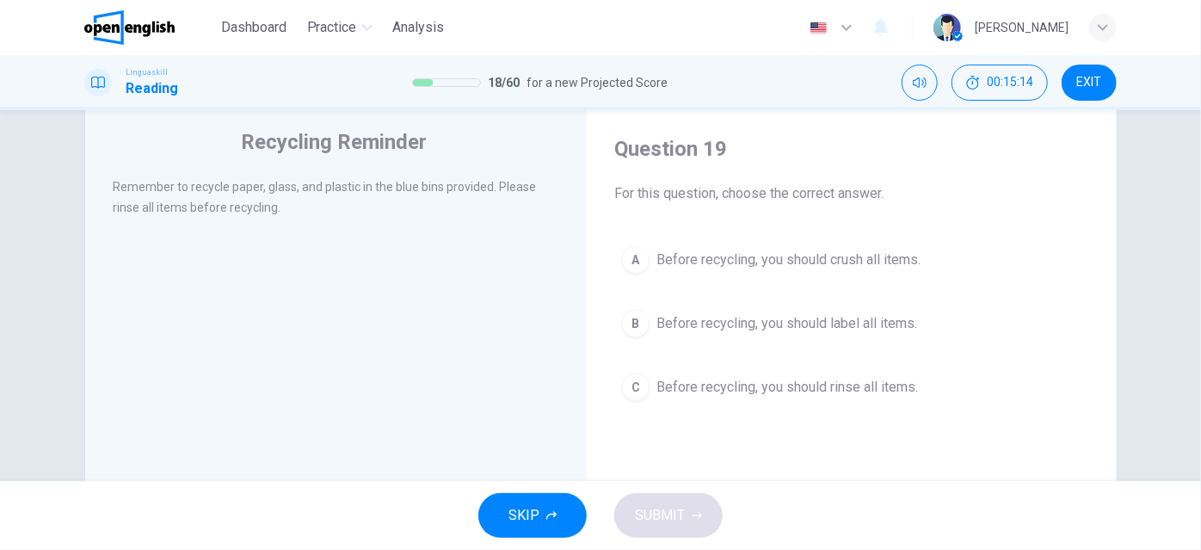
scroll to position [71, 0]
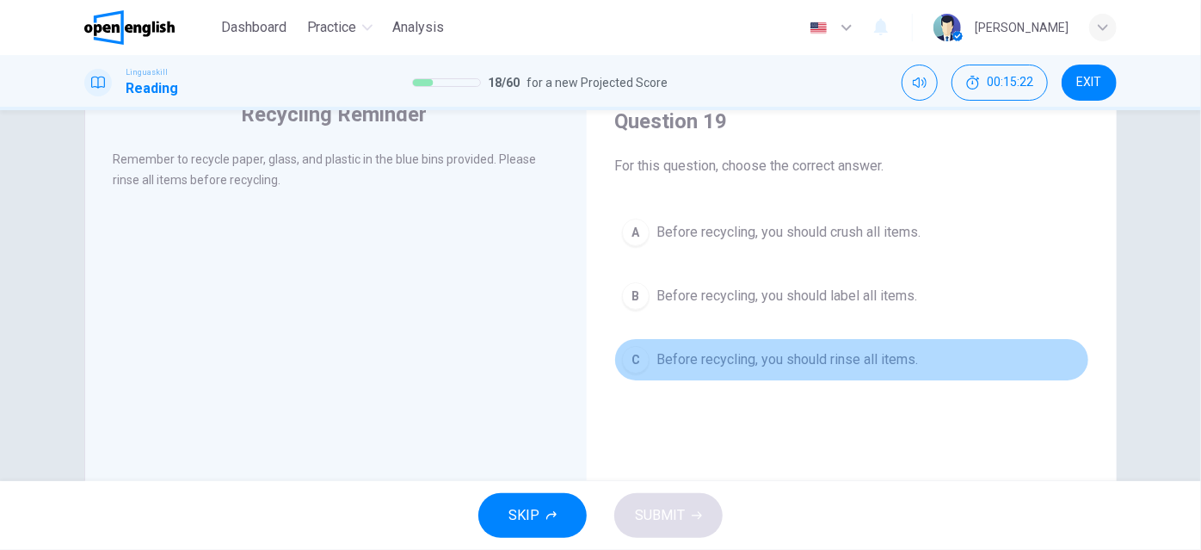
click at [628, 358] on div "C" at bounding box center [636, 360] width 28 height 28
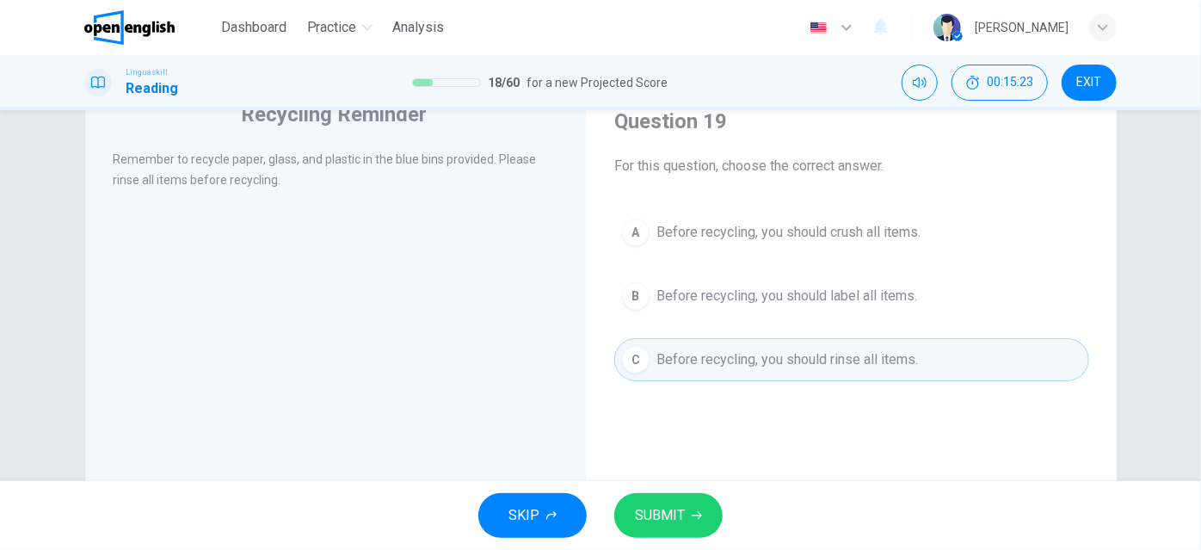
click at [675, 516] on span "SUBMIT" at bounding box center [660, 515] width 50 height 24
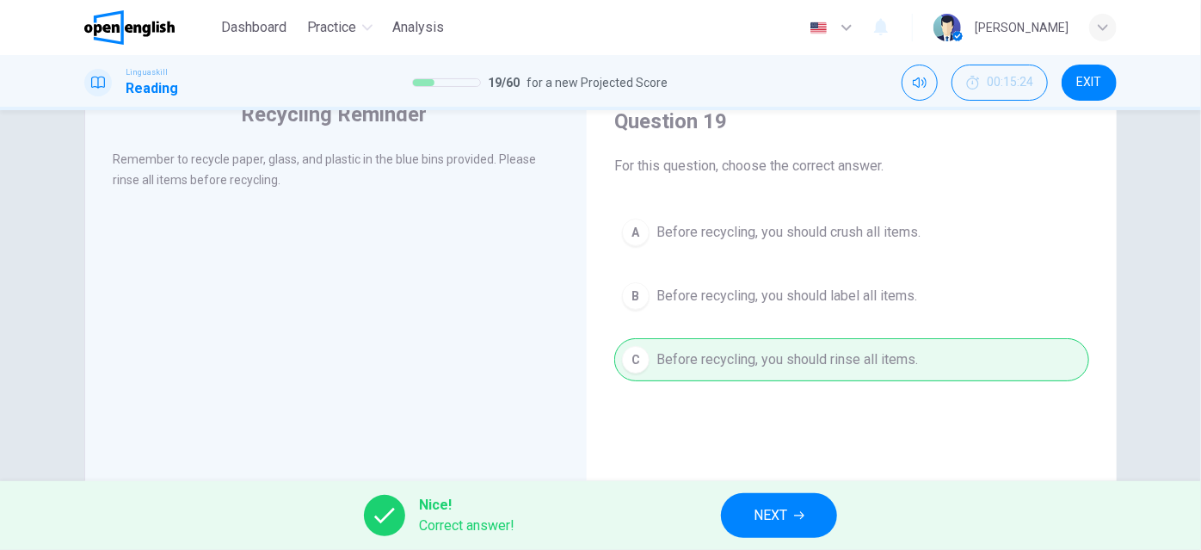
click at [767, 509] on span "NEXT" at bounding box center [770, 515] width 34 height 24
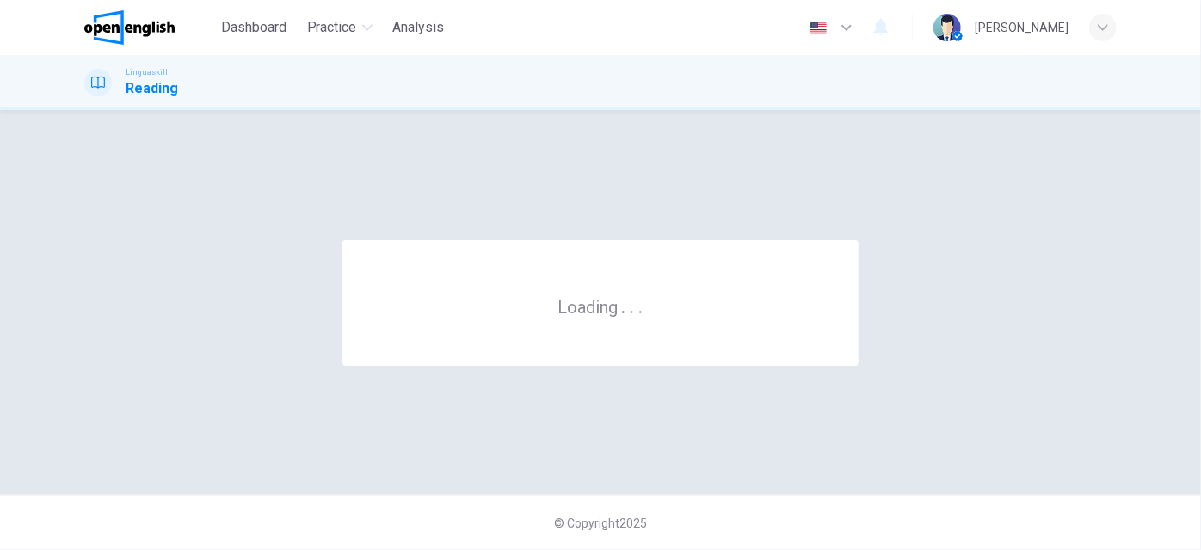
scroll to position [0, 0]
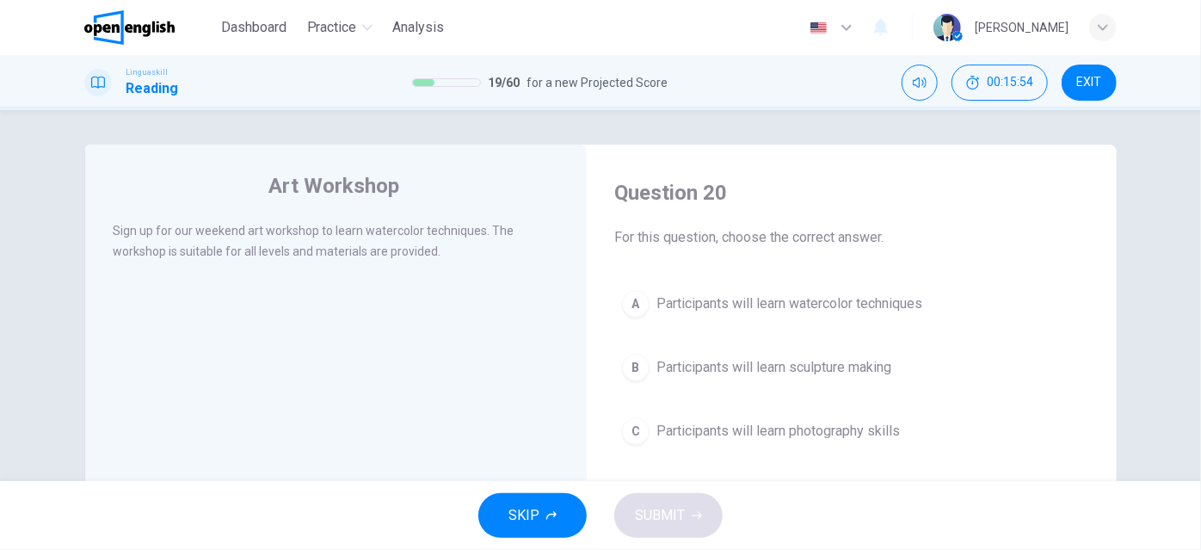
click at [625, 297] on div "A" at bounding box center [636, 304] width 28 height 28
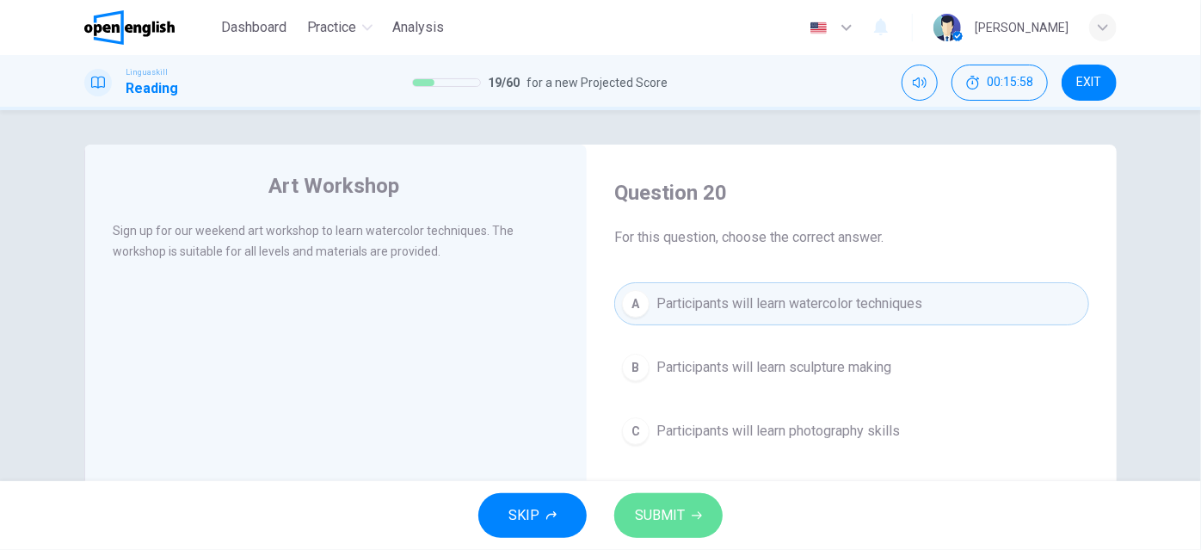
click at [667, 517] on span "SUBMIT" at bounding box center [660, 515] width 50 height 24
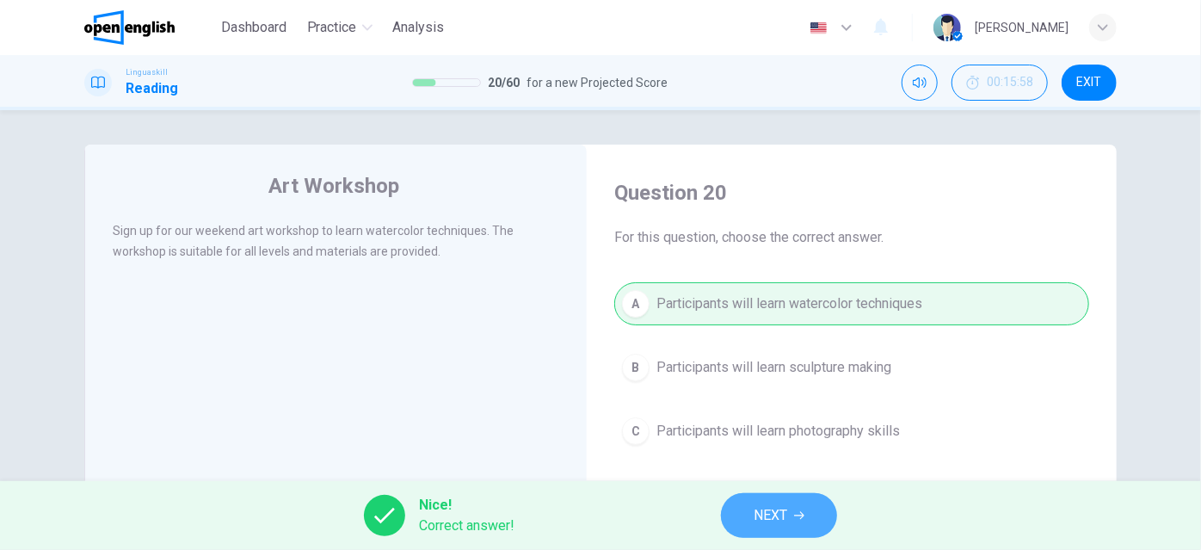
click at [747, 515] on button "NEXT" at bounding box center [779, 515] width 116 height 45
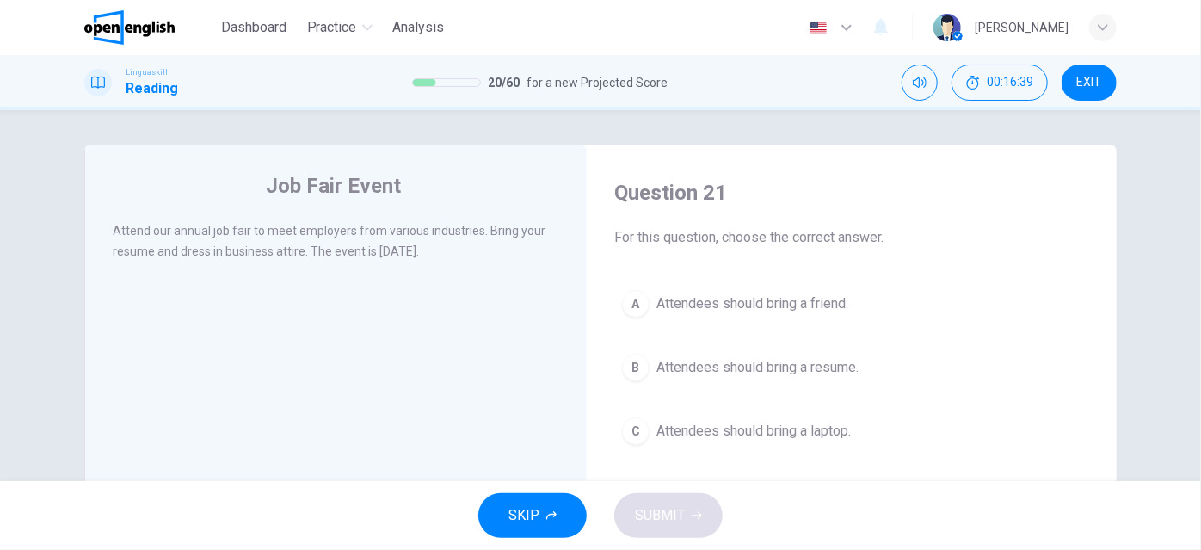
click at [667, 368] on span "Attendees should bring a resume." at bounding box center [757, 367] width 202 height 21
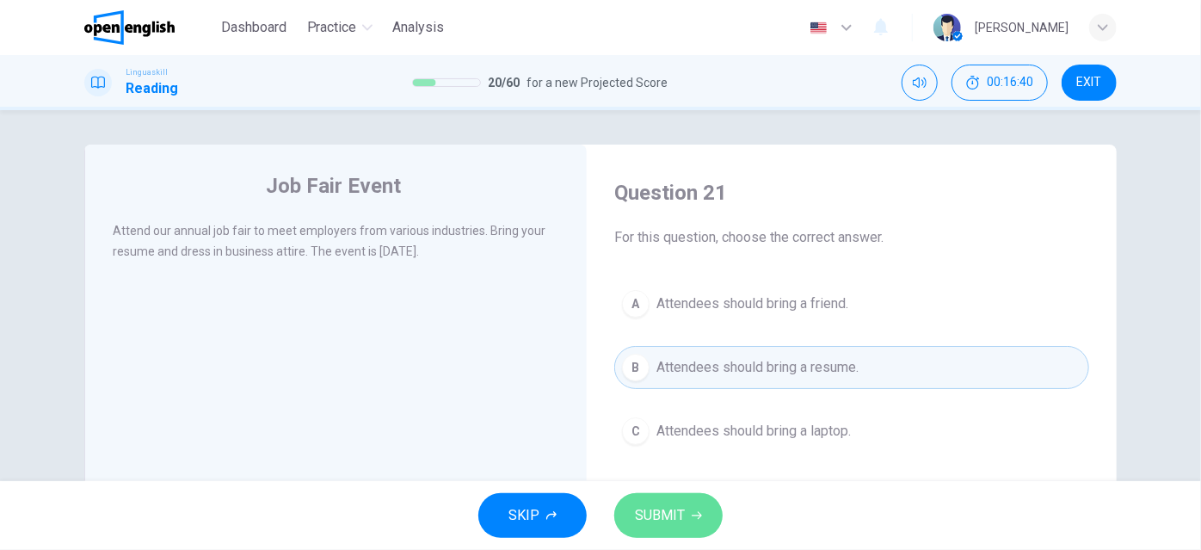
click at [655, 507] on span "SUBMIT" at bounding box center [660, 515] width 50 height 24
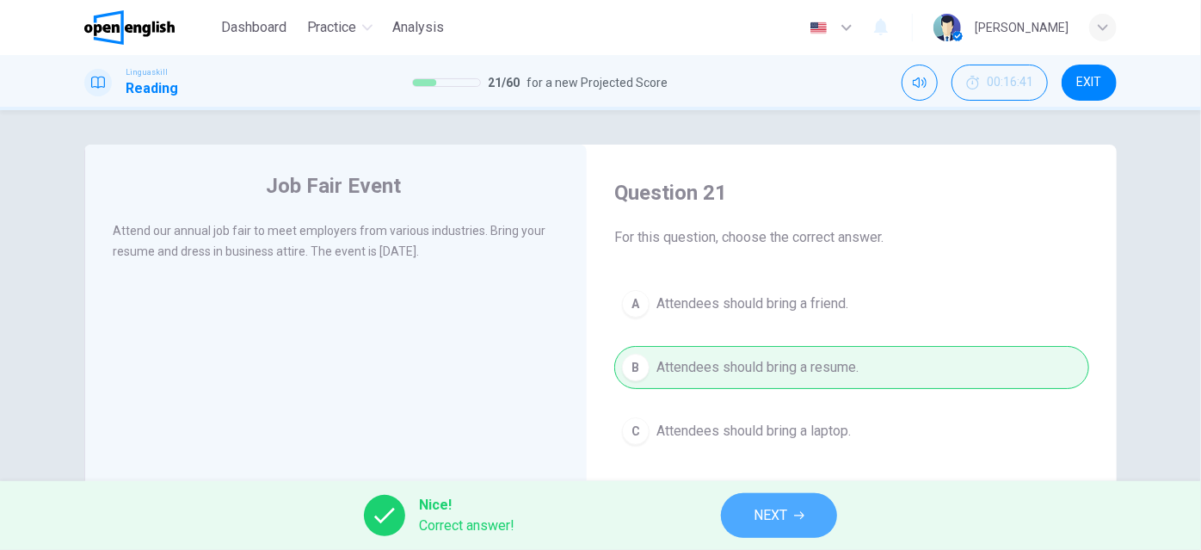
click at [753, 519] on span "NEXT" at bounding box center [770, 515] width 34 height 24
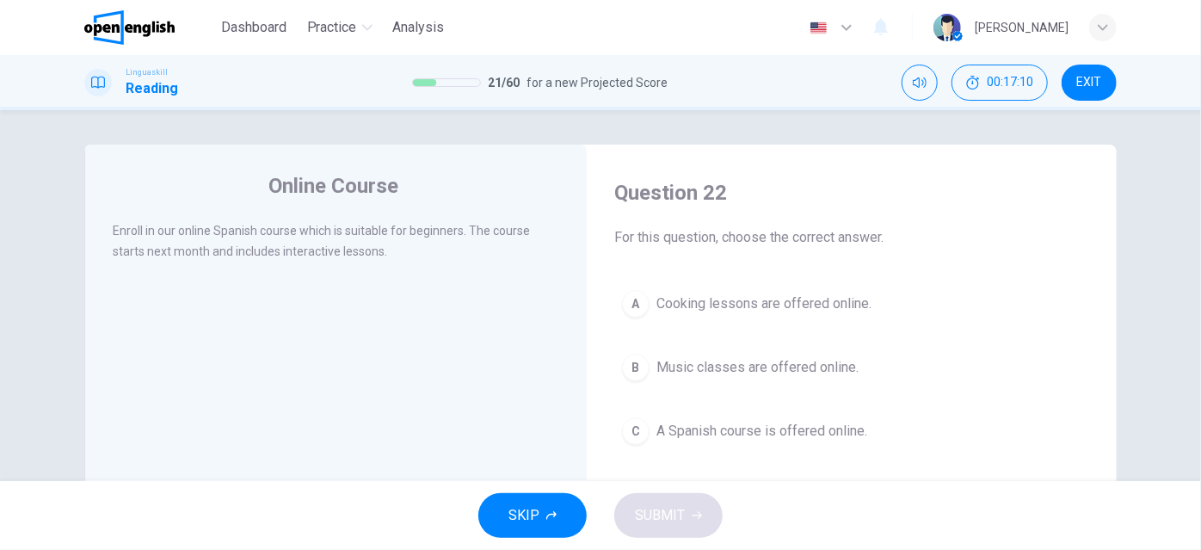
click at [659, 433] on span "A Spanish course is offered online." at bounding box center [761, 431] width 211 height 21
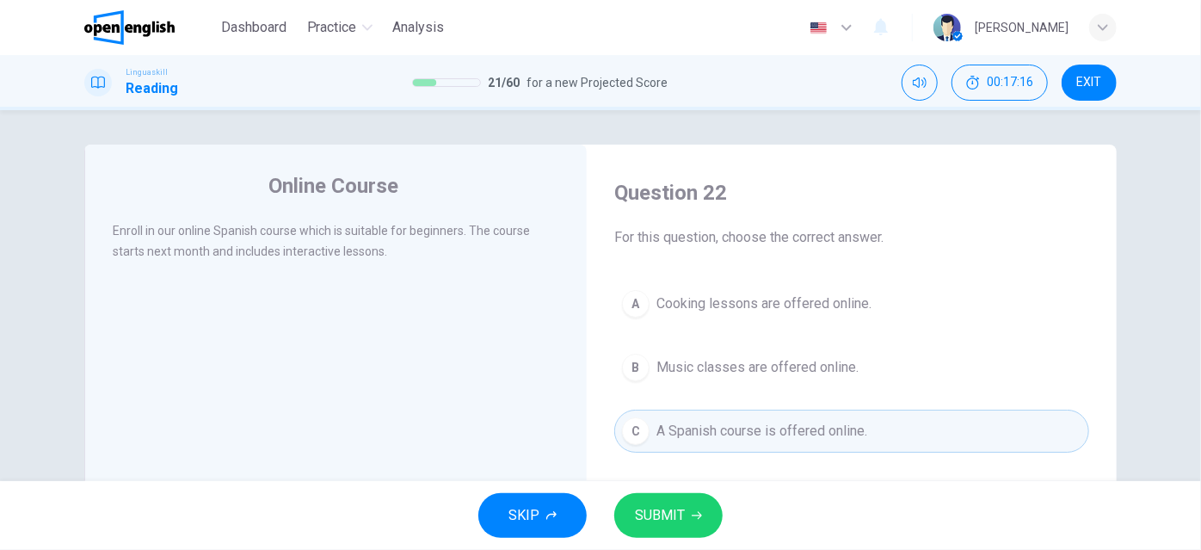
click at [666, 509] on span "SUBMIT" at bounding box center [660, 515] width 50 height 24
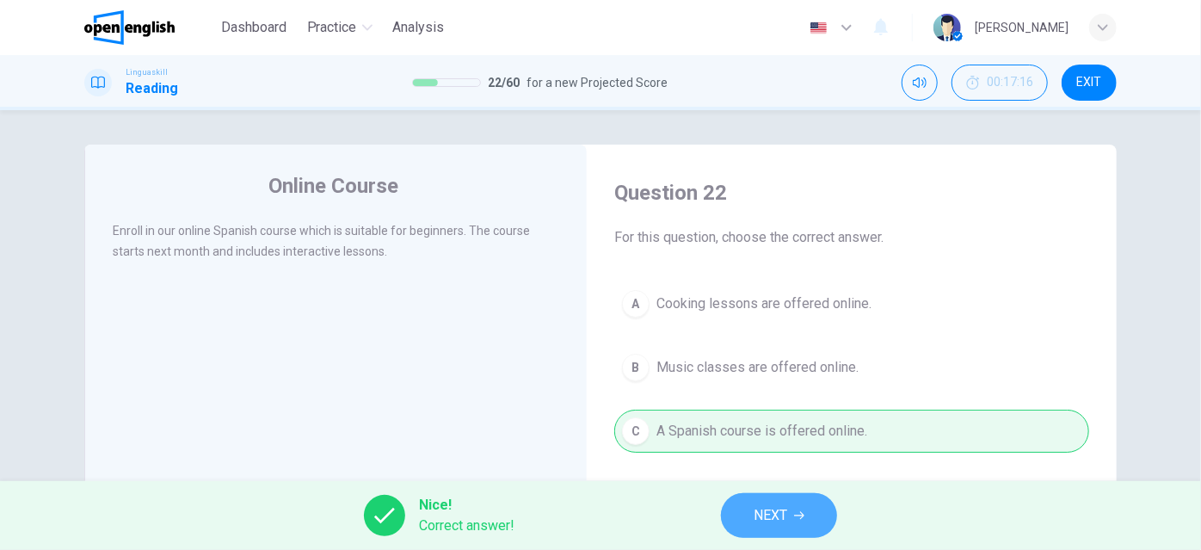
click at [784, 519] on span "NEXT" at bounding box center [770, 515] width 34 height 24
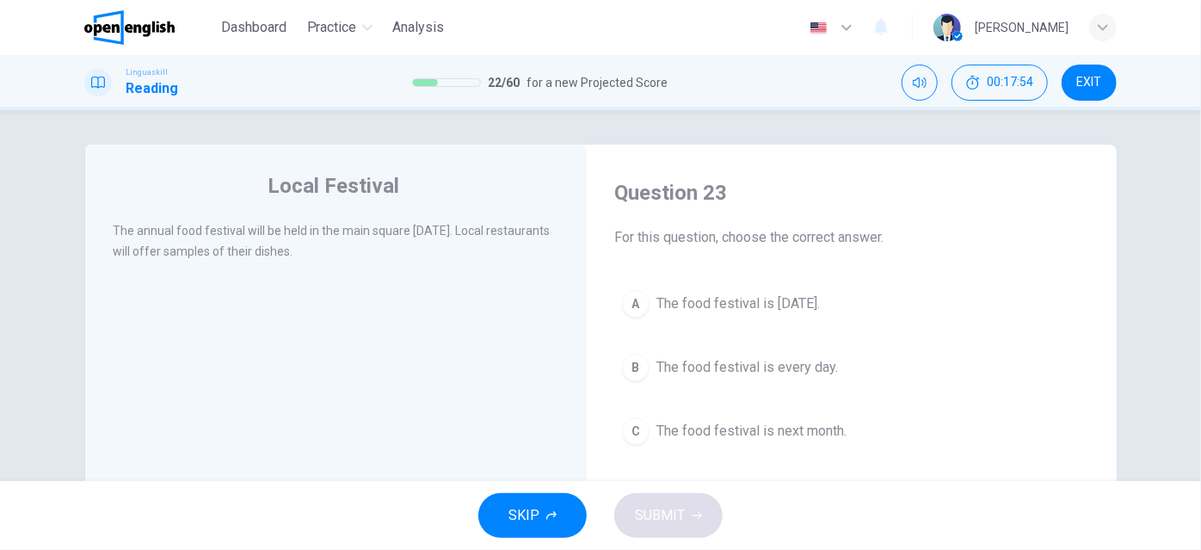
click at [765, 304] on span "The food festival is [DATE]." at bounding box center [737, 303] width 163 height 21
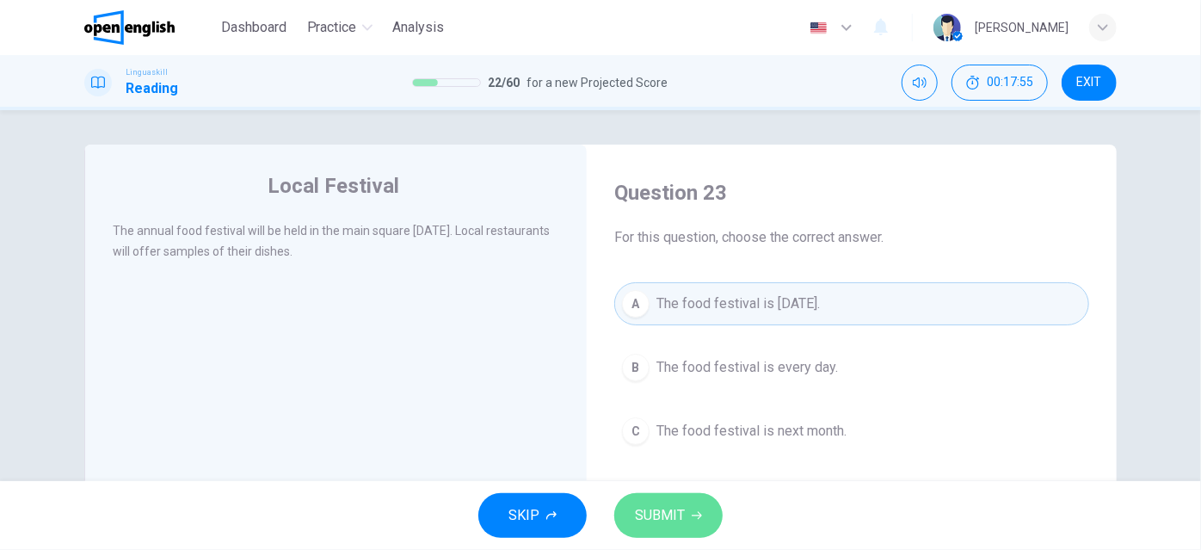
click at [681, 521] on span "SUBMIT" at bounding box center [660, 515] width 50 height 24
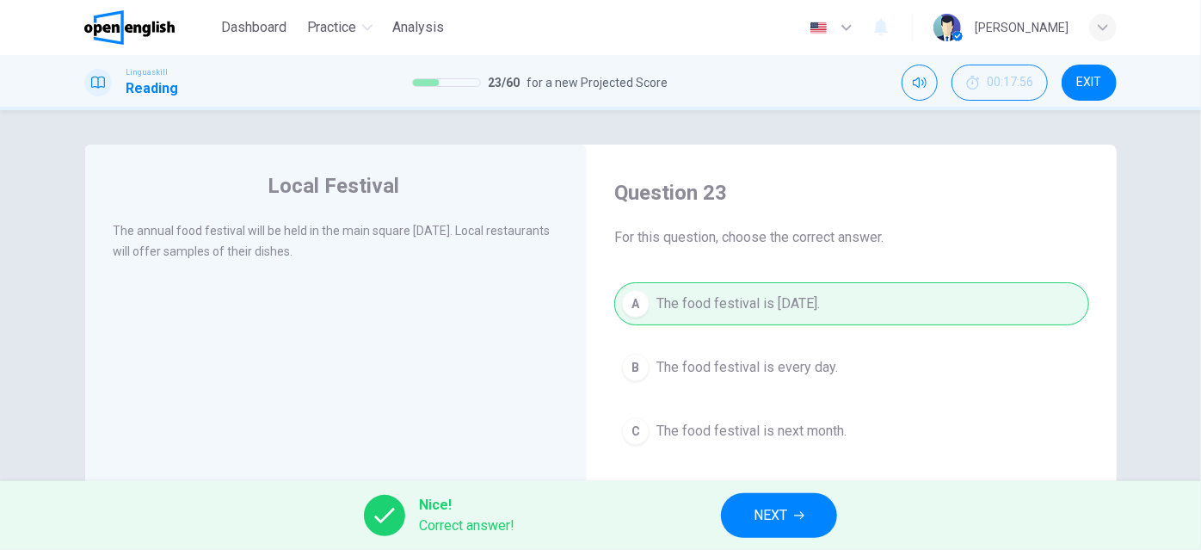
click at [783, 511] on span "NEXT" at bounding box center [770, 515] width 34 height 24
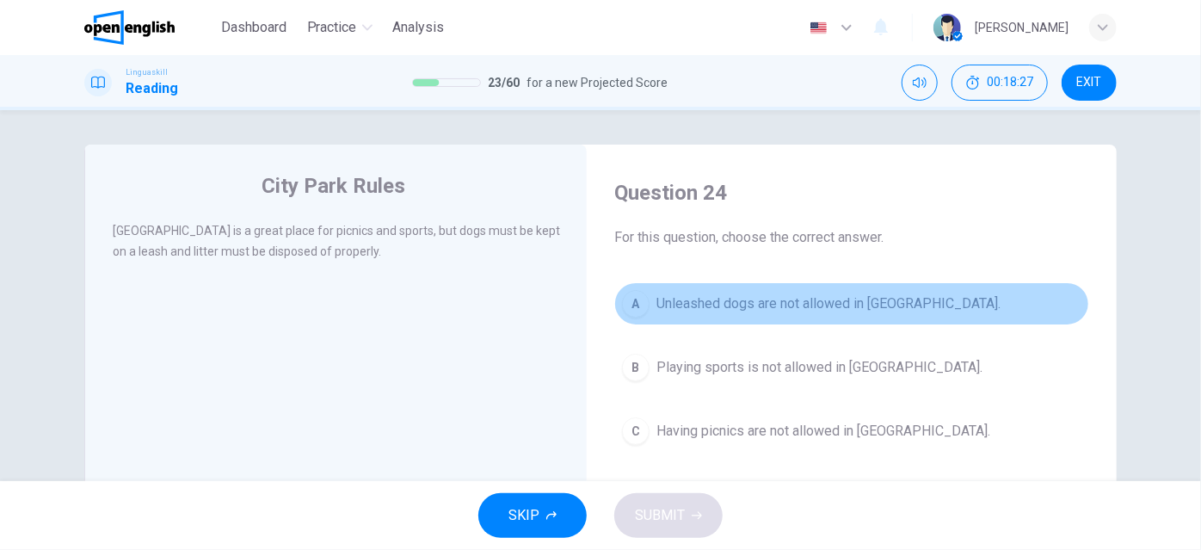
click at [634, 306] on div "A" at bounding box center [636, 304] width 28 height 28
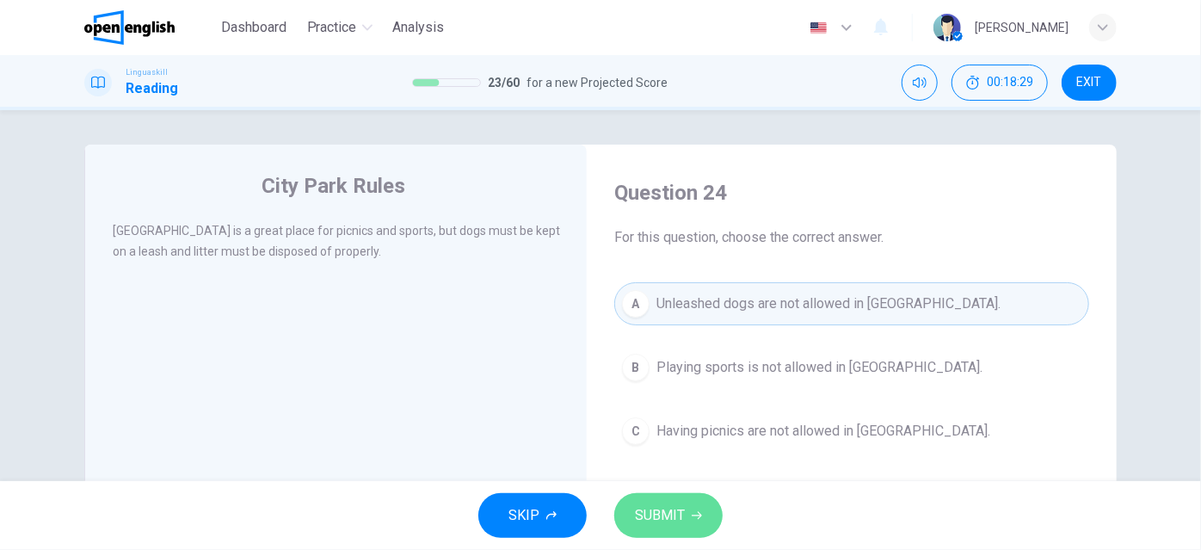
click at [665, 515] on span "SUBMIT" at bounding box center [660, 515] width 50 height 24
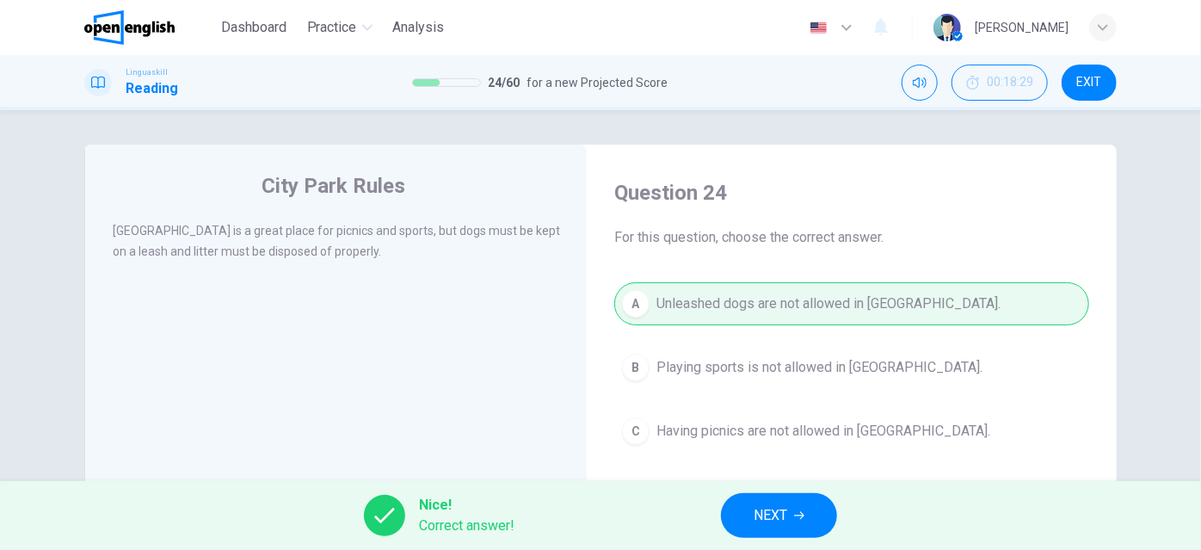
click at [760, 513] on span "NEXT" at bounding box center [770, 515] width 34 height 24
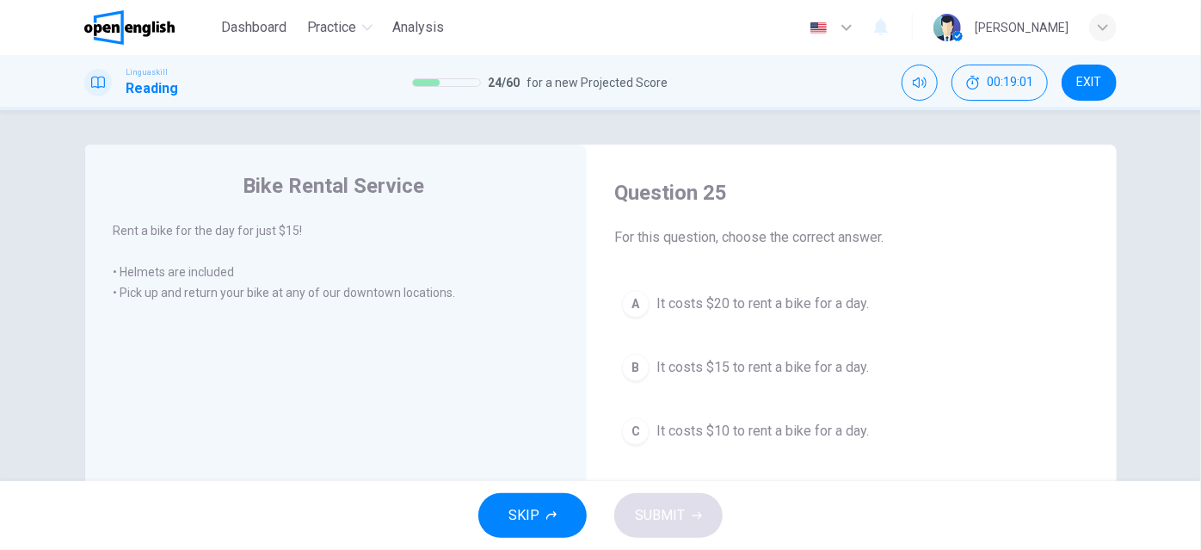
click at [851, 370] on span "It costs $15 to rent a bike for a day." at bounding box center [762, 367] width 212 height 21
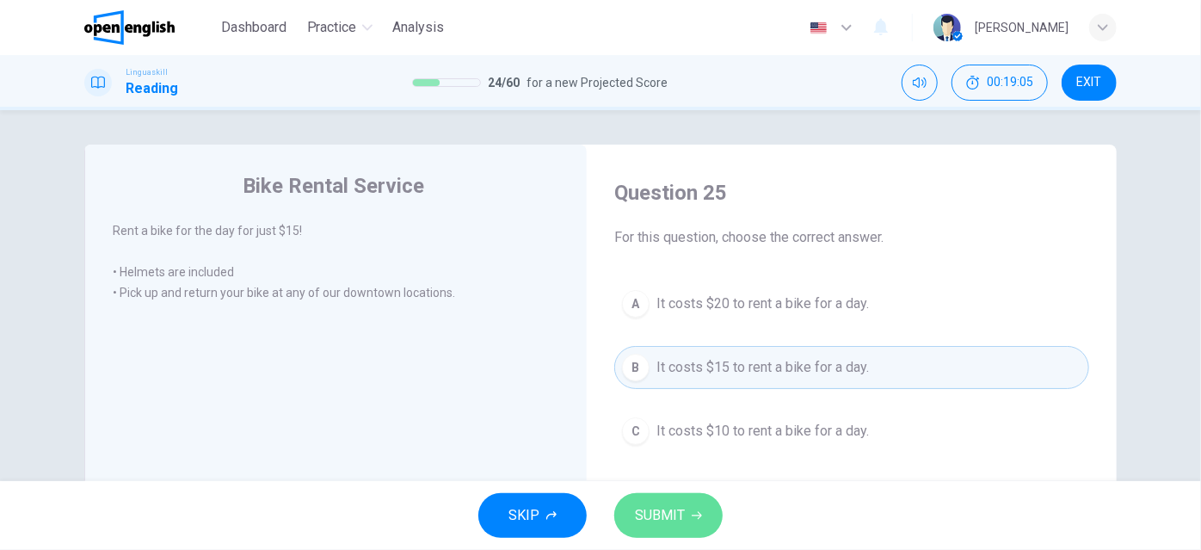
click at [686, 509] on button "SUBMIT" at bounding box center [668, 515] width 108 height 45
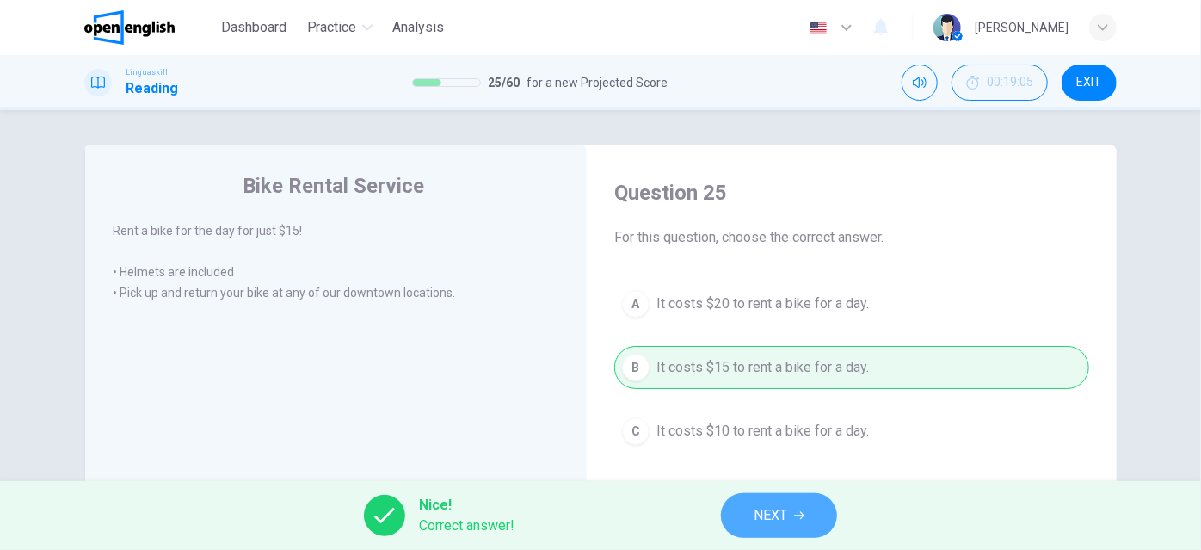
click at [754, 508] on span "NEXT" at bounding box center [770, 515] width 34 height 24
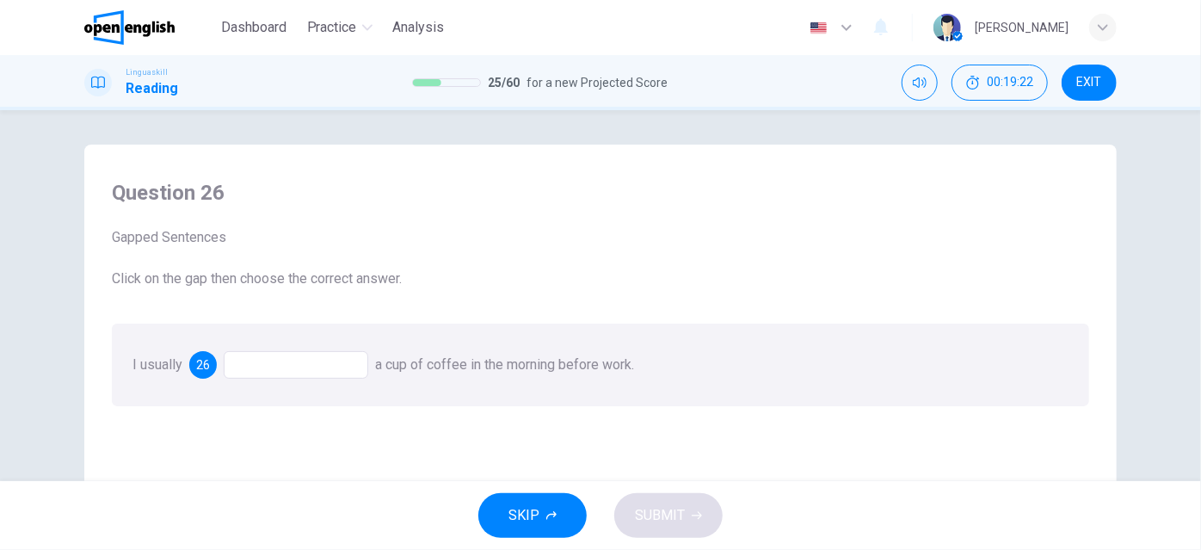
click at [284, 368] on div at bounding box center [296, 365] width 144 height 28
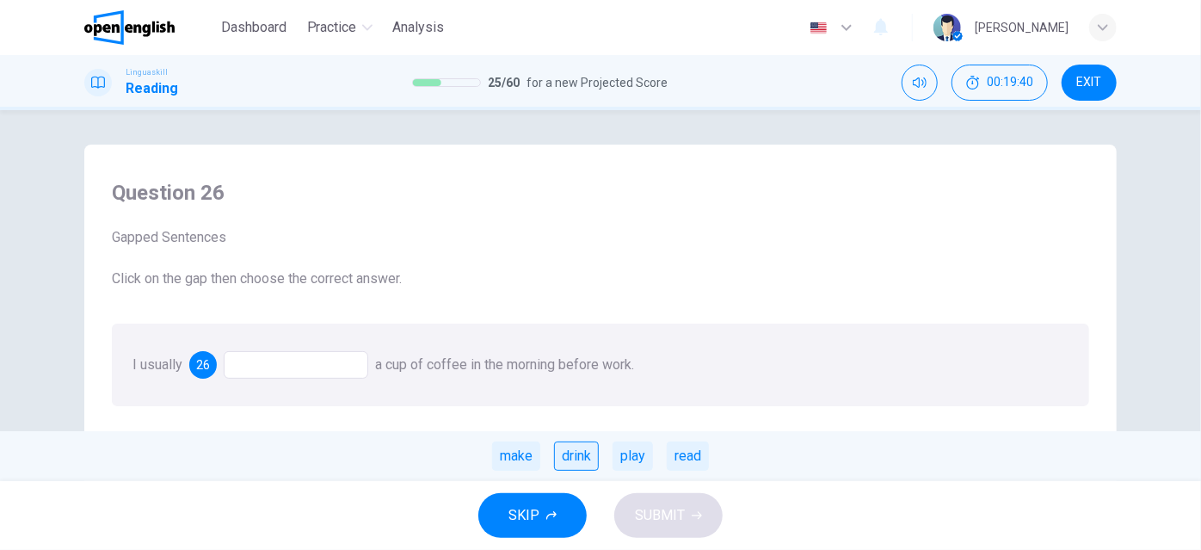
click at [576, 457] on div "drink" at bounding box center [576, 455] width 45 height 29
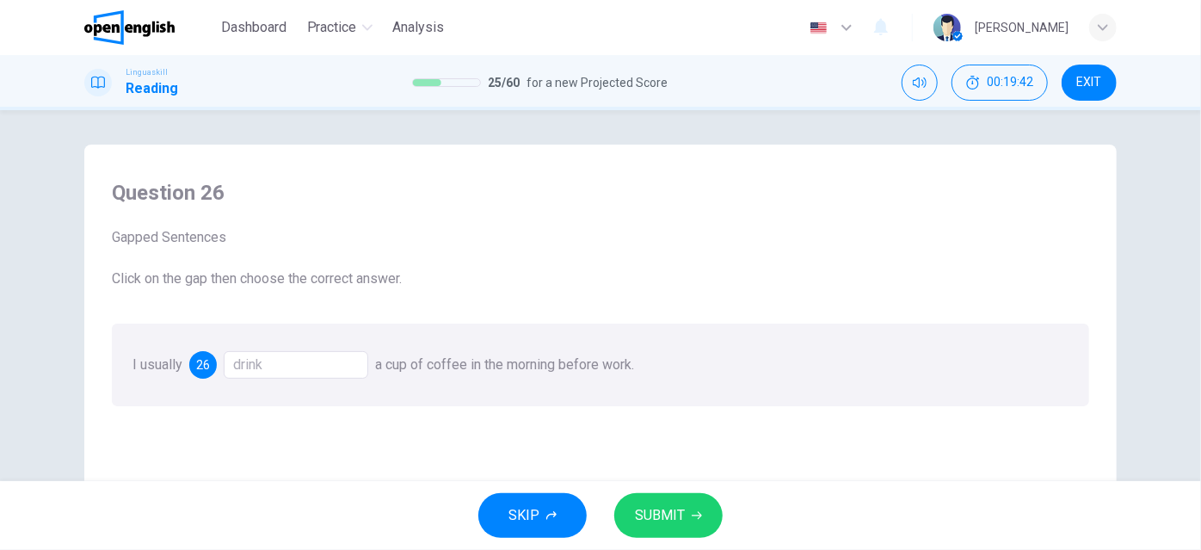
click at [671, 520] on span "SUBMIT" at bounding box center [660, 515] width 50 height 24
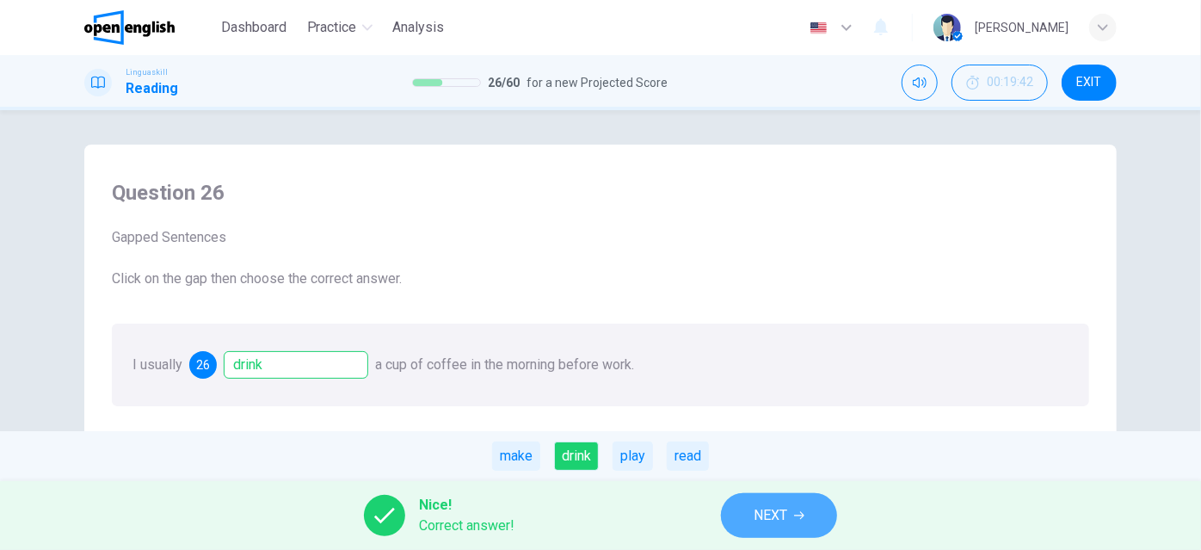
click at [786, 506] on span "NEXT" at bounding box center [770, 515] width 34 height 24
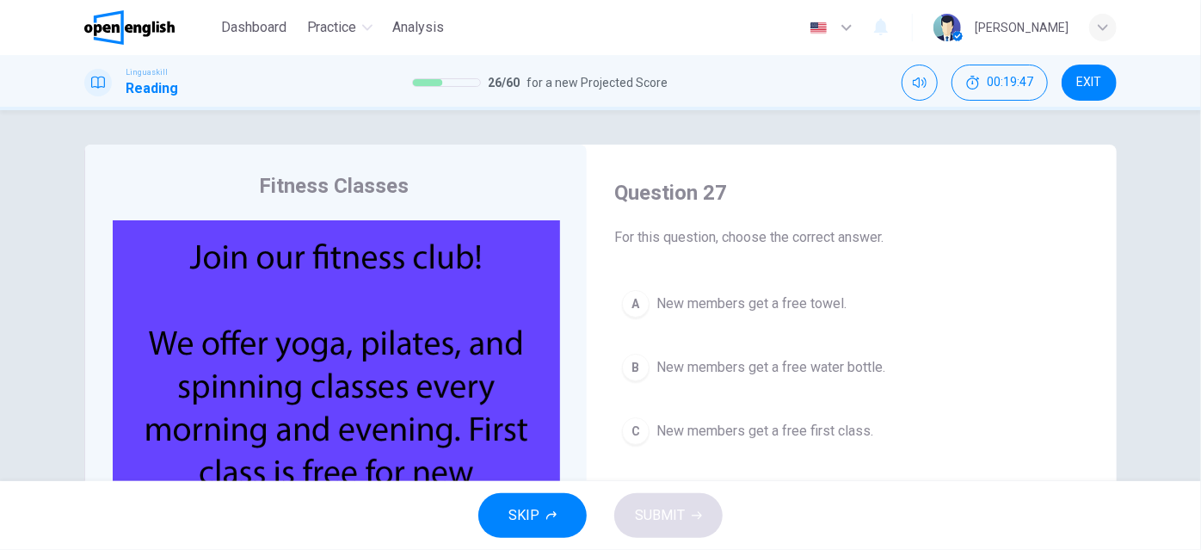
scroll to position [77, 0]
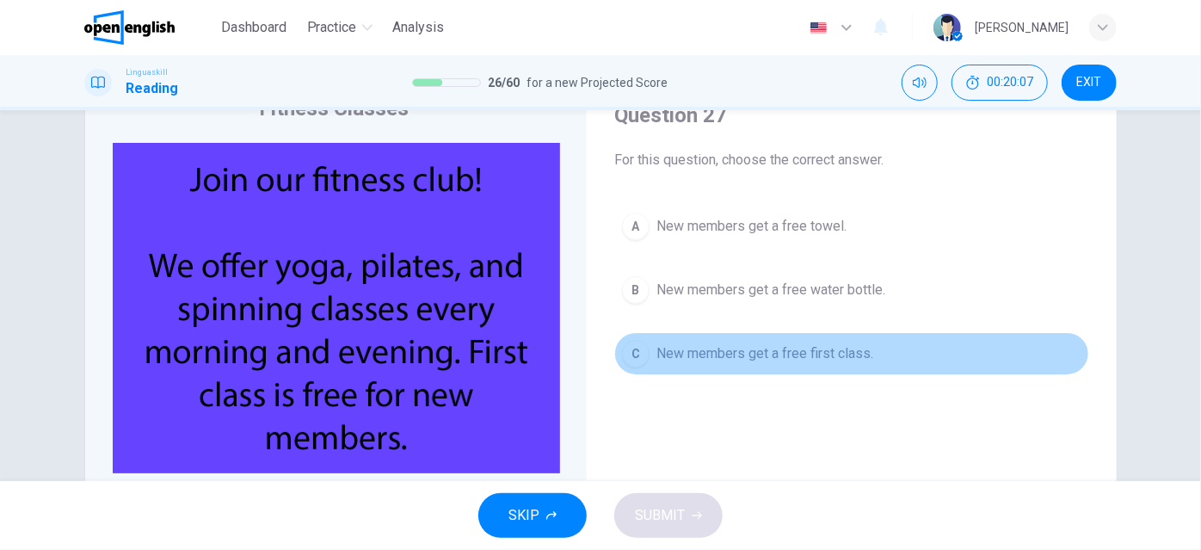
click at [718, 350] on span "New members get a free first class." at bounding box center [764, 353] width 217 height 21
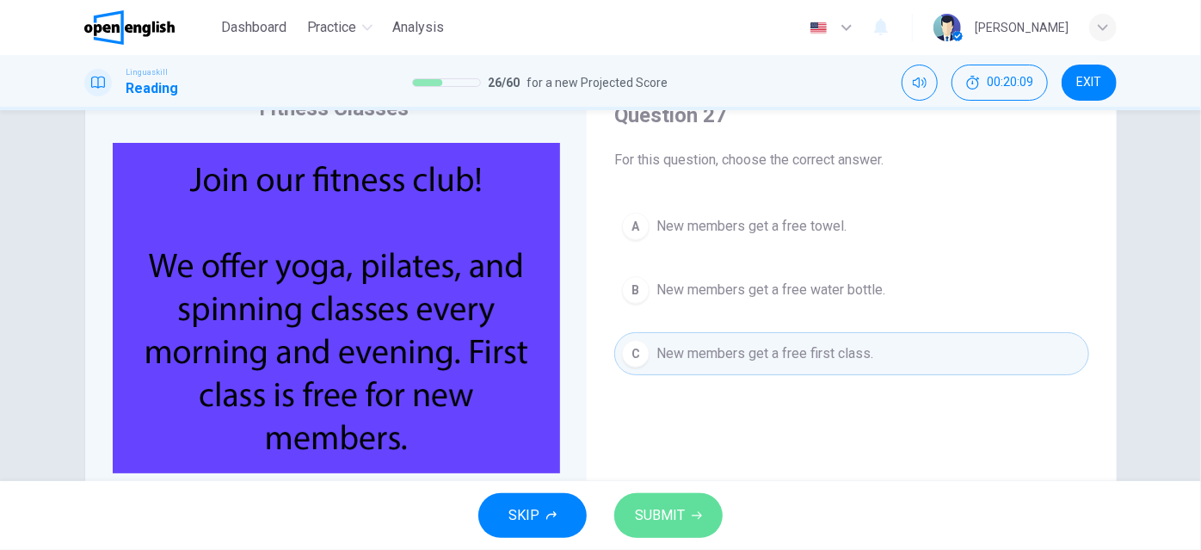
click at [673, 506] on span "SUBMIT" at bounding box center [660, 515] width 50 height 24
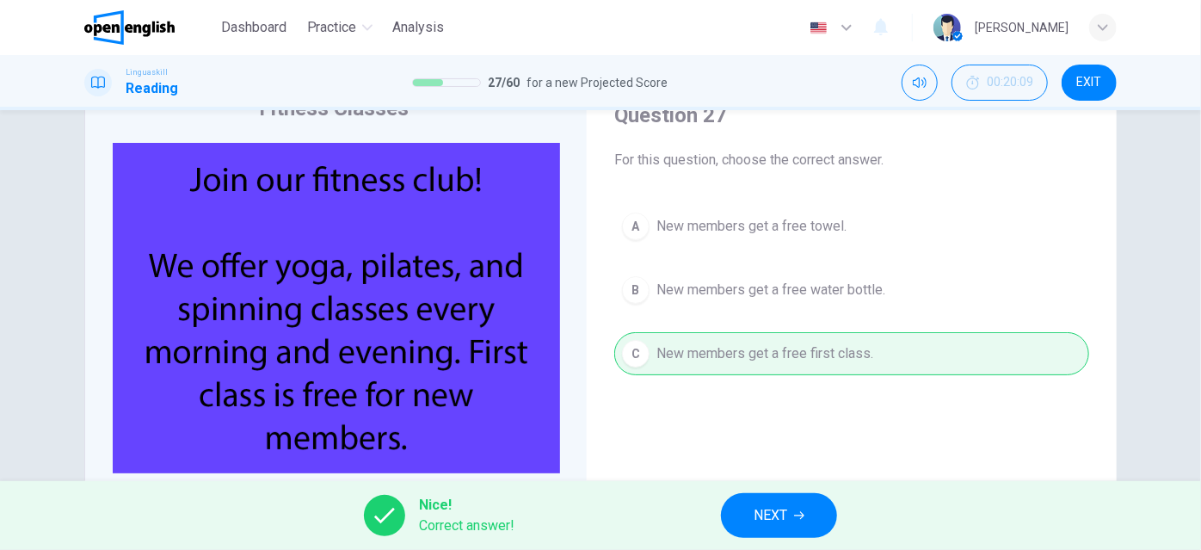
click at [783, 522] on span "NEXT" at bounding box center [770, 515] width 34 height 24
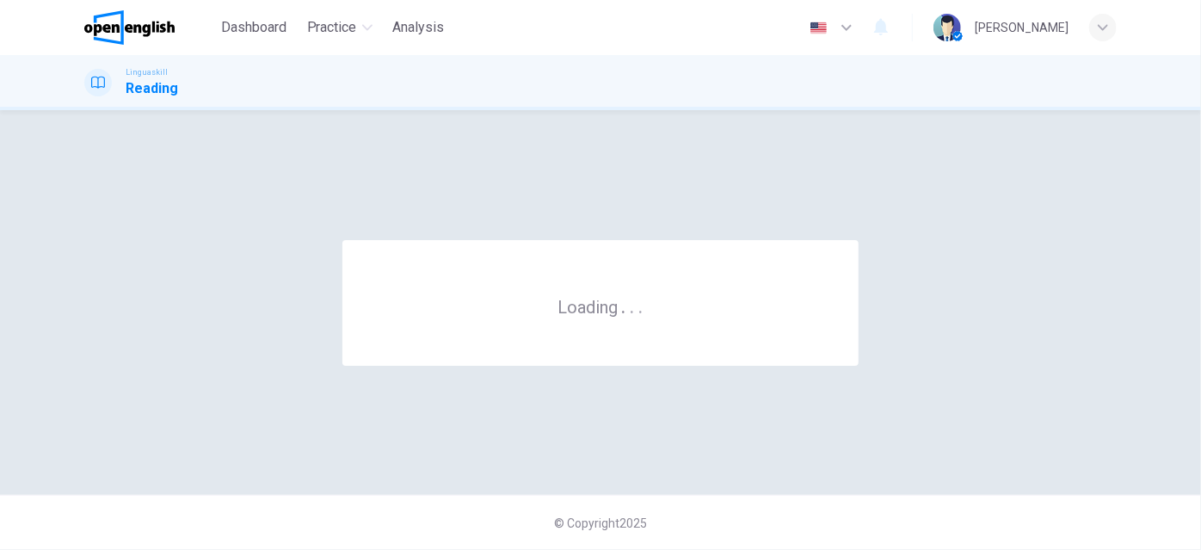
scroll to position [0, 0]
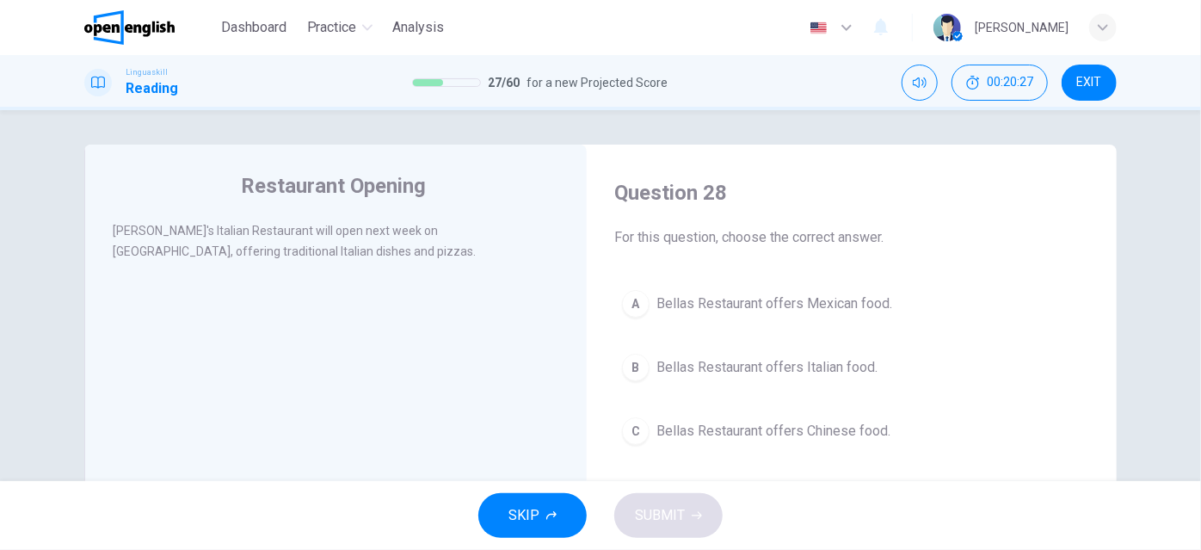
click at [857, 361] on span "Bellas Restaurant offers Italian food." at bounding box center [766, 367] width 221 height 21
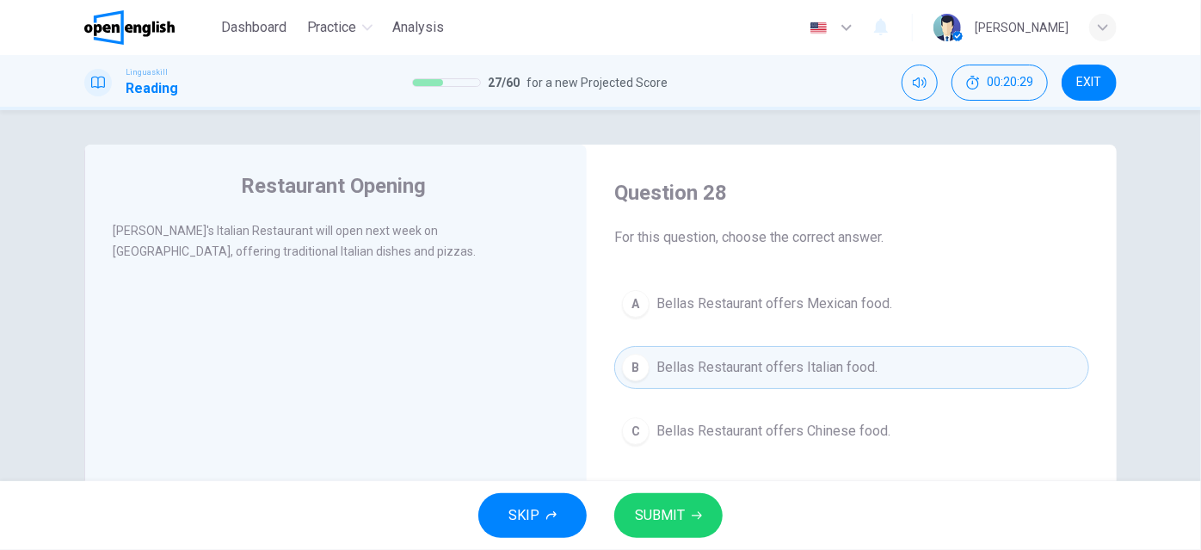
click at [678, 515] on span "SUBMIT" at bounding box center [660, 515] width 50 height 24
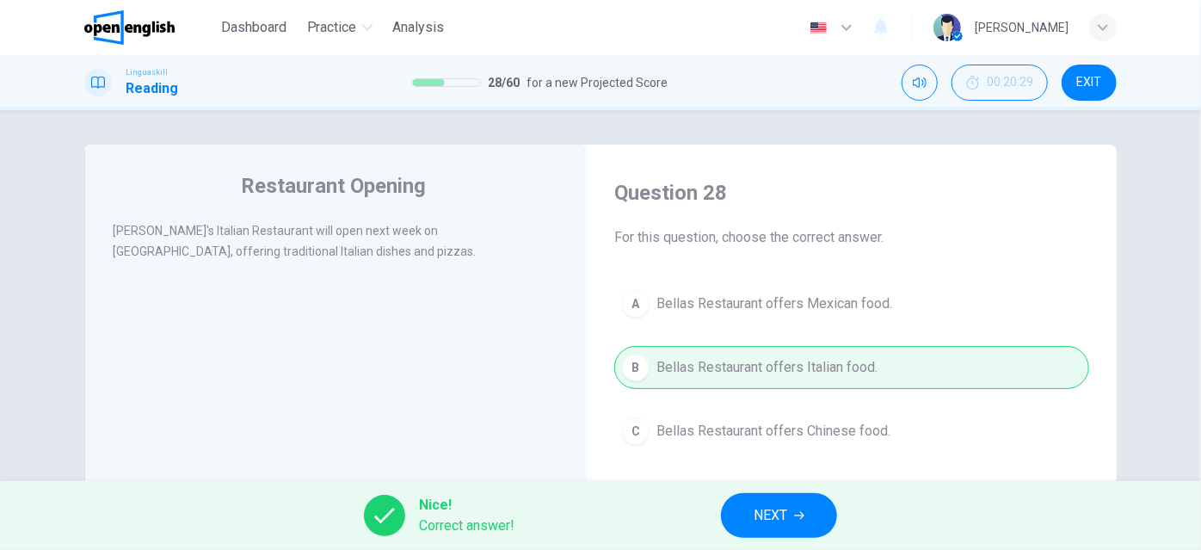
click at [794, 515] on icon "button" at bounding box center [799, 515] width 10 height 10
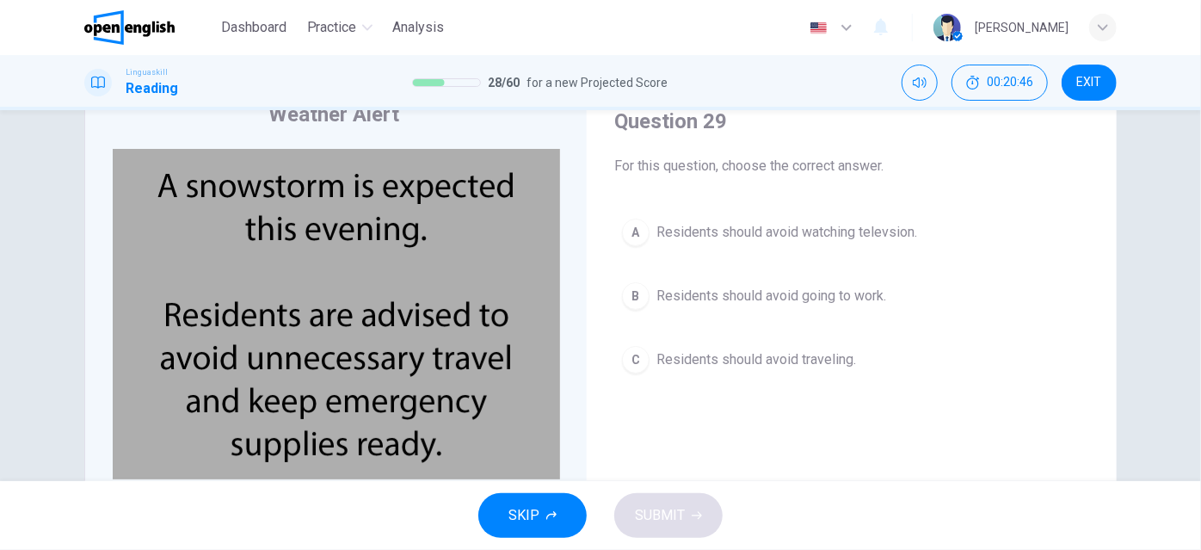
scroll to position [74, 0]
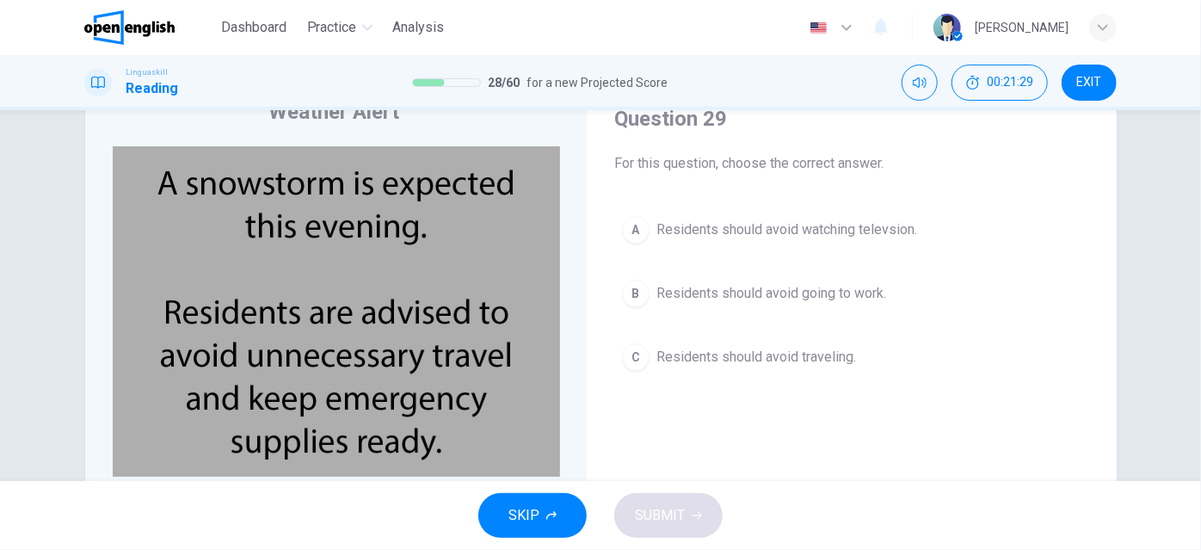
click at [775, 353] on span "Residents should avoid traveling." at bounding box center [756, 357] width 200 height 21
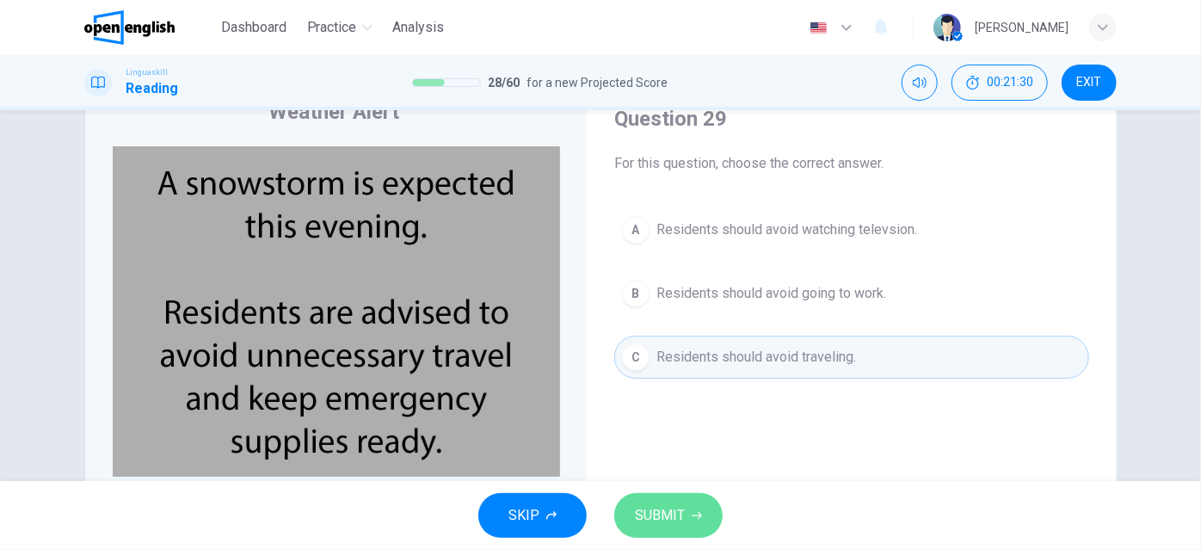
click at [680, 518] on span "SUBMIT" at bounding box center [660, 515] width 50 height 24
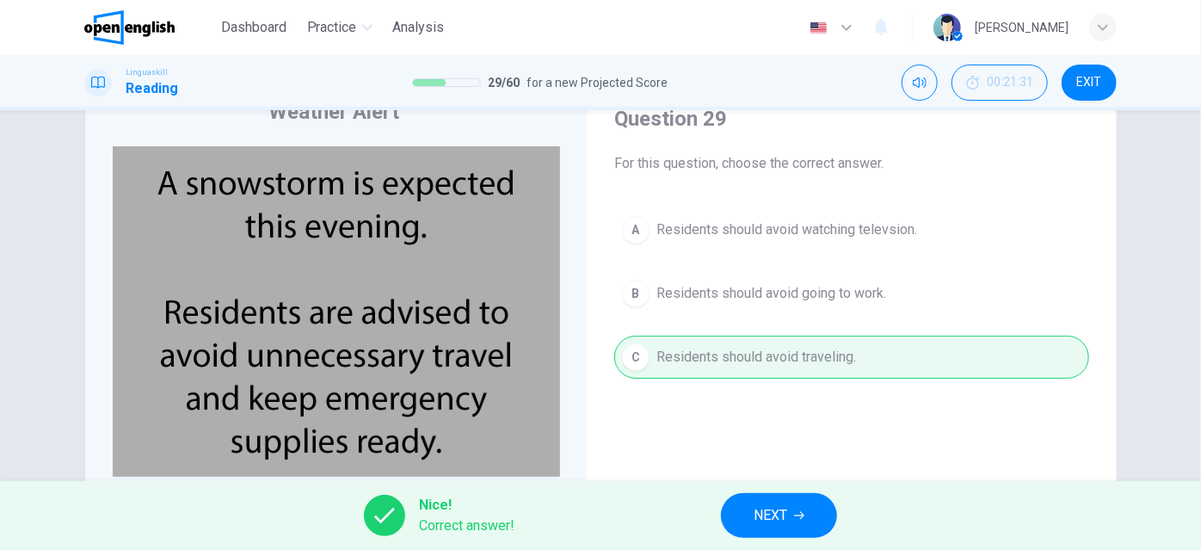
click at [789, 513] on button "NEXT" at bounding box center [779, 515] width 116 height 45
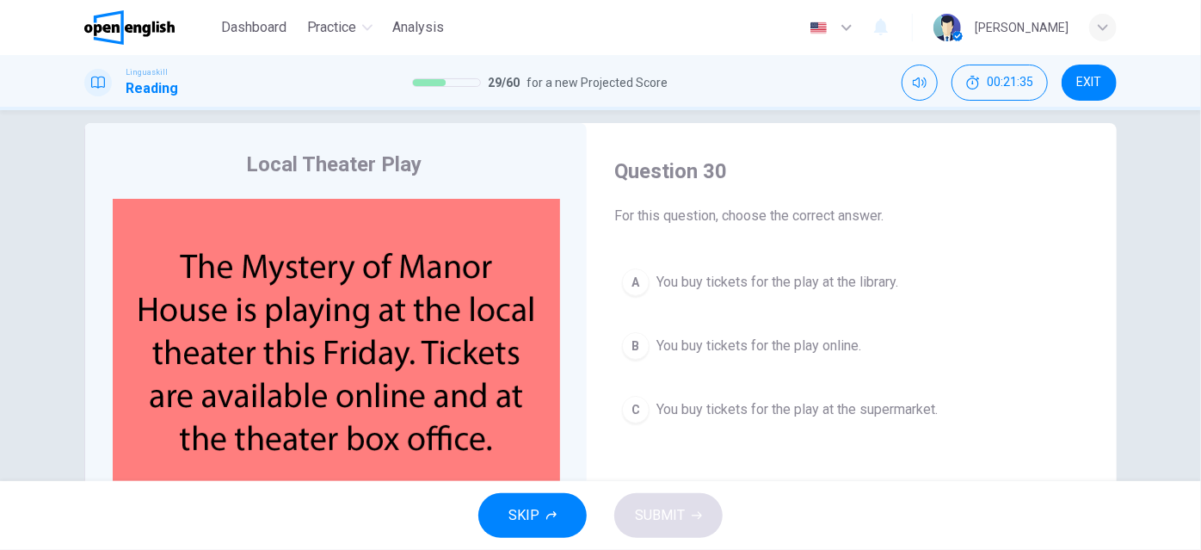
scroll to position [22, 0]
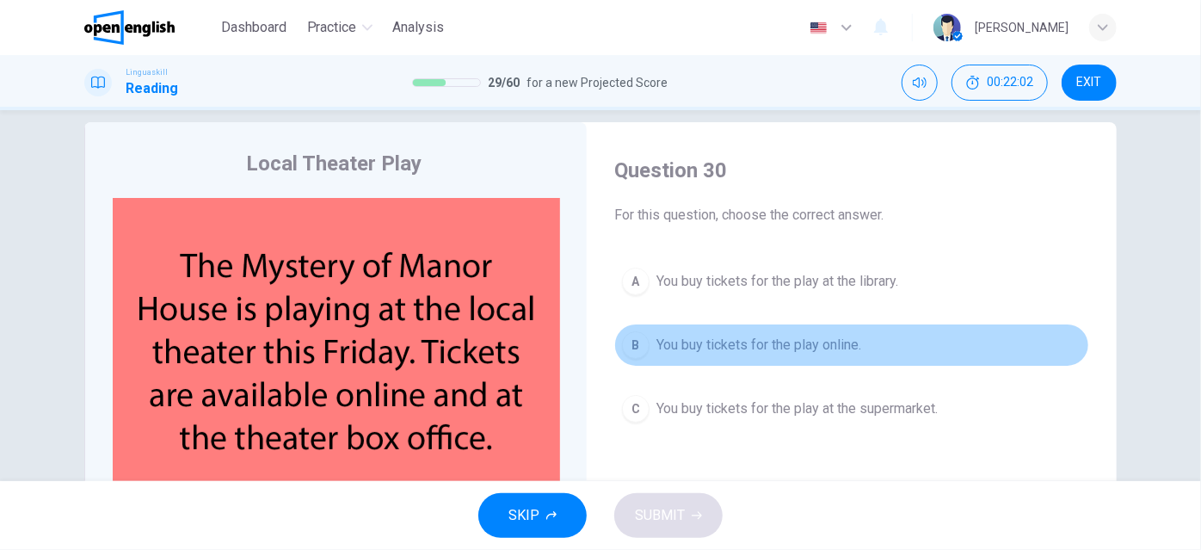
click at [822, 342] on span "You buy tickets for the play online." at bounding box center [758, 345] width 205 height 21
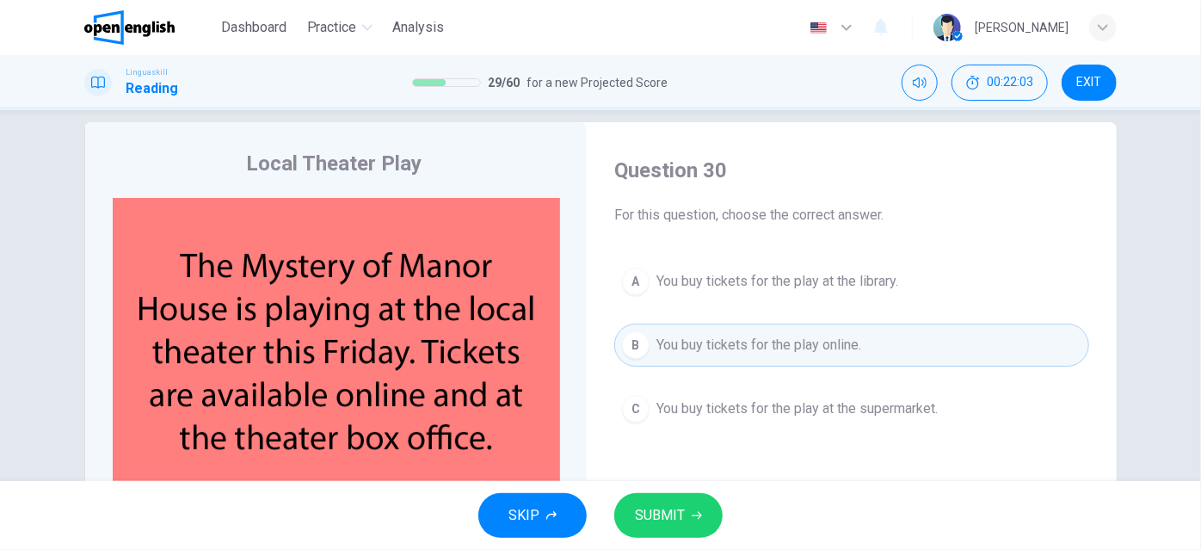
click at [681, 506] on span "SUBMIT" at bounding box center [660, 515] width 50 height 24
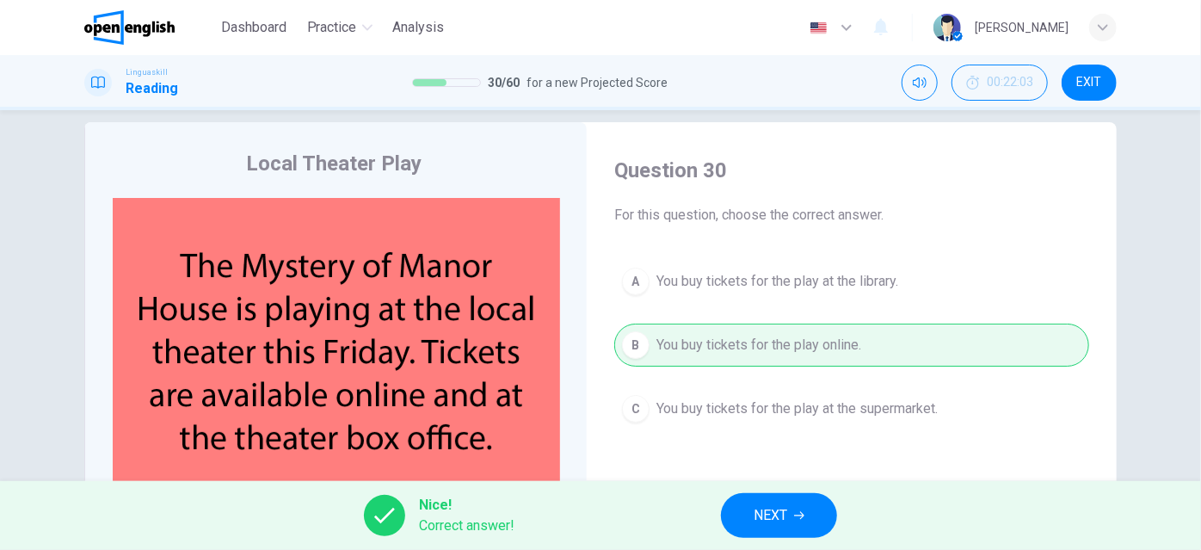
click at [771, 515] on span "NEXT" at bounding box center [770, 515] width 34 height 24
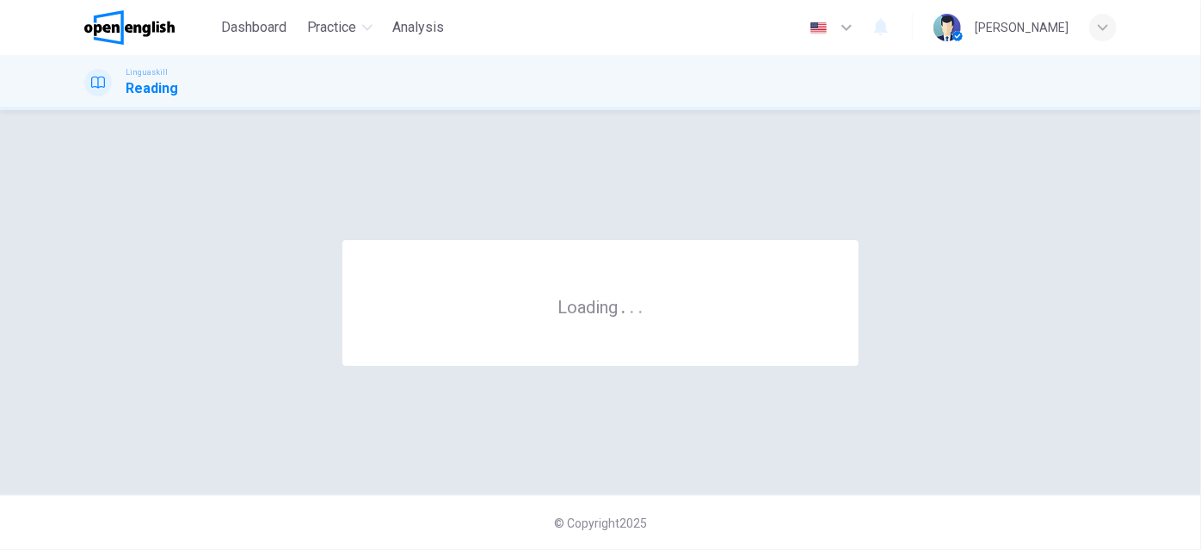
scroll to position [0, 0]
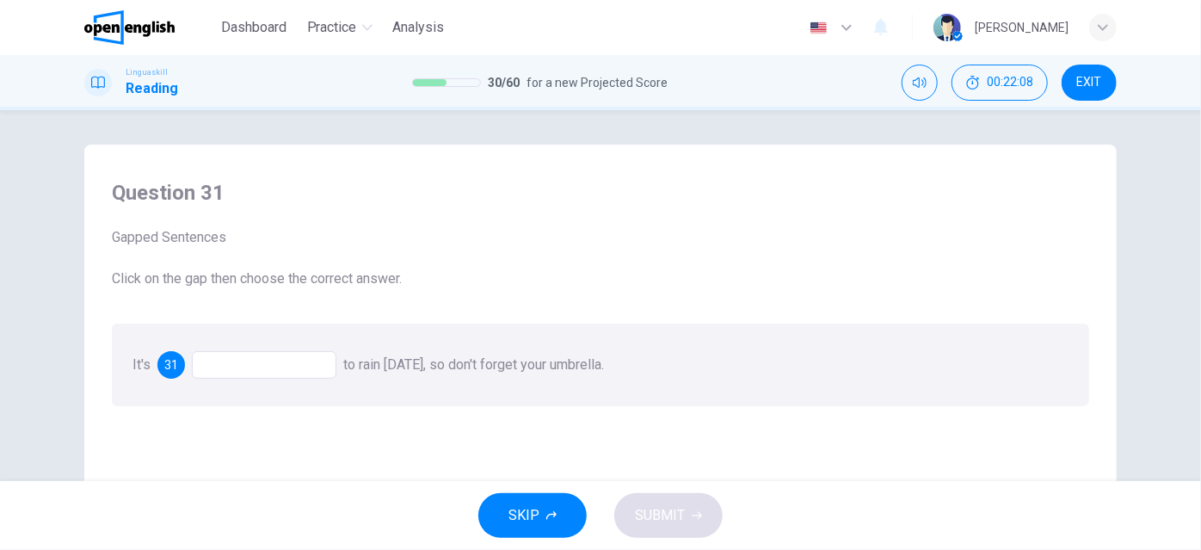
click at [284, 369] on div at bounding box center [264, 365] width 144 height 28
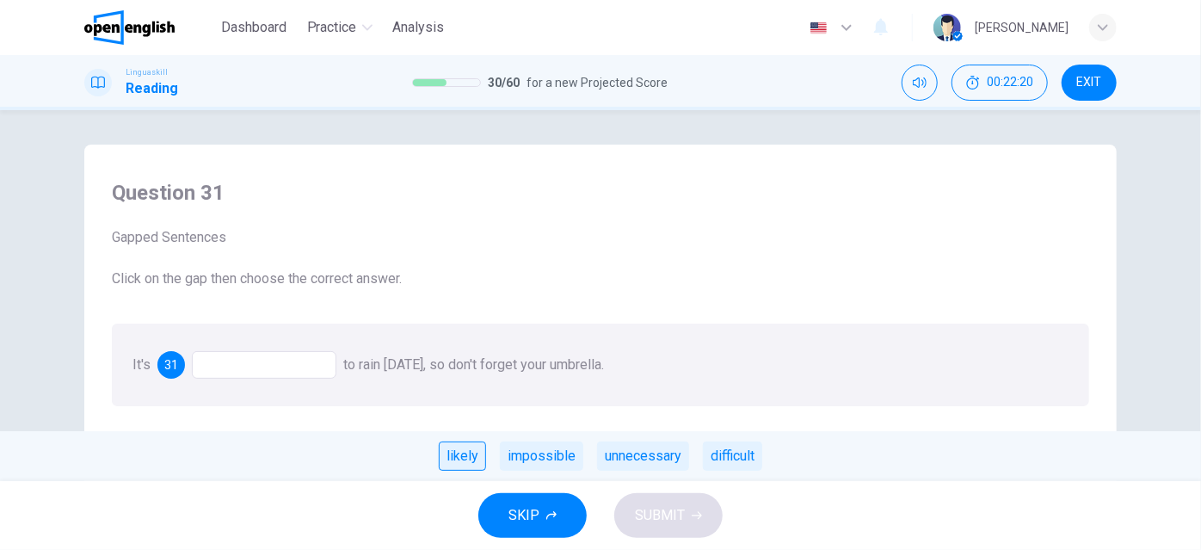
click at [458, 450] on div "likely" at bounding box center [462, 455] width 47 height 29
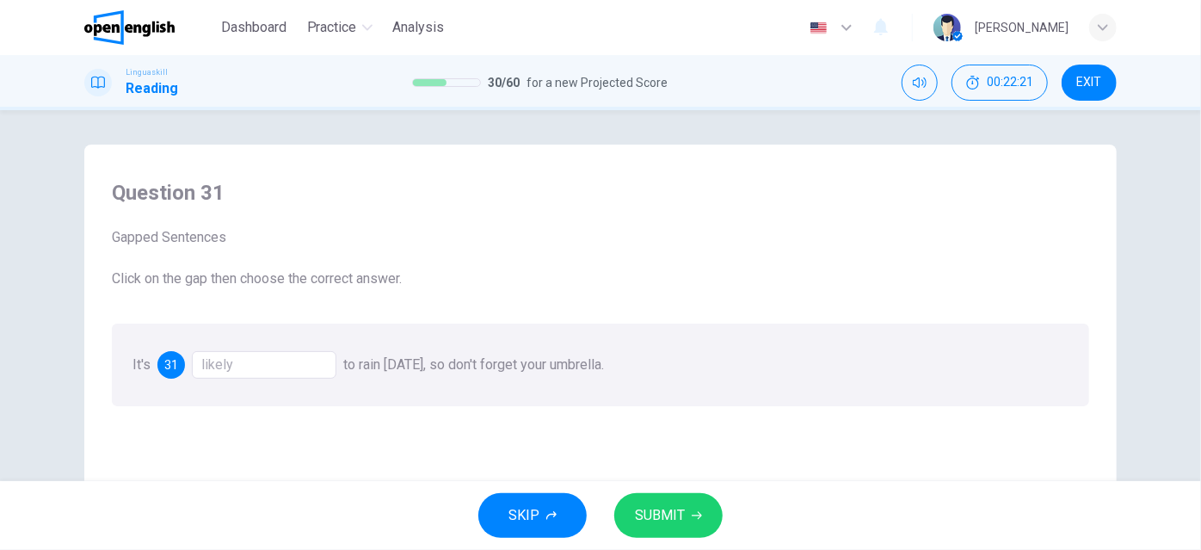
click at [681, 519] on span "SUBMIT" at bounding box center [660, 515] width 50 height 24
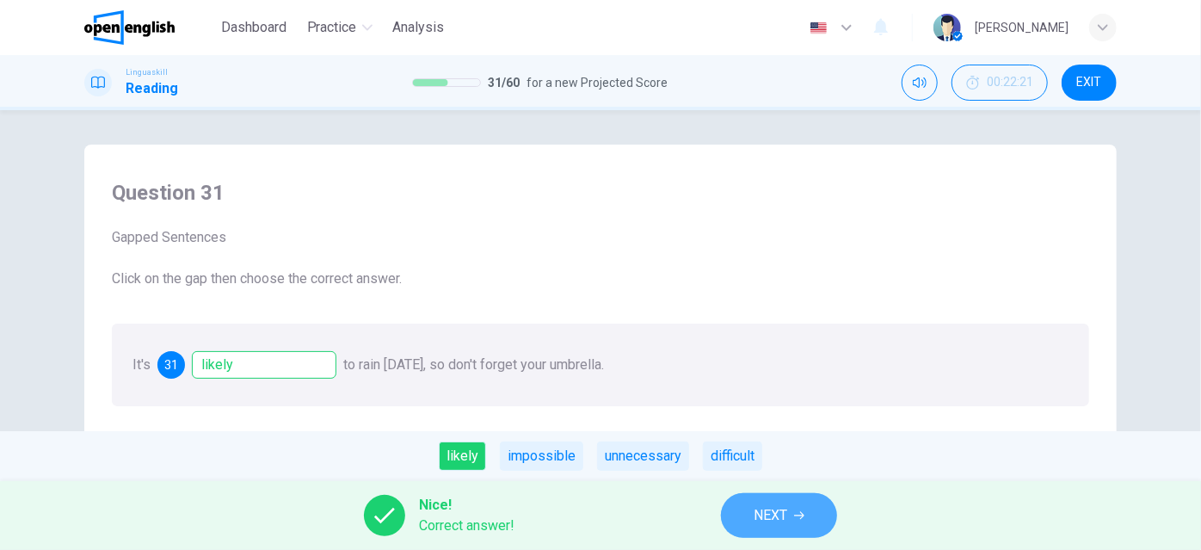
click at [768, 517] on span "NEXT" at bounding box center [770, 515] width 34 height 24
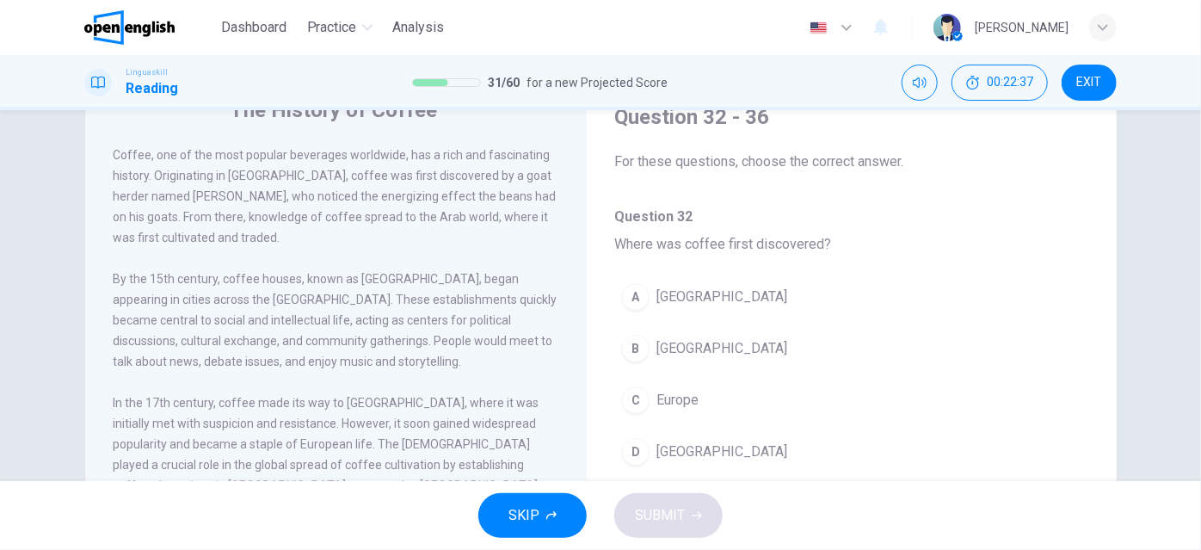
scroll to position [77, 0]
click at [669, 347] on span "[GEOGRAPHIC_DATA]" at bounding box center [721, 347] width 131 height 21
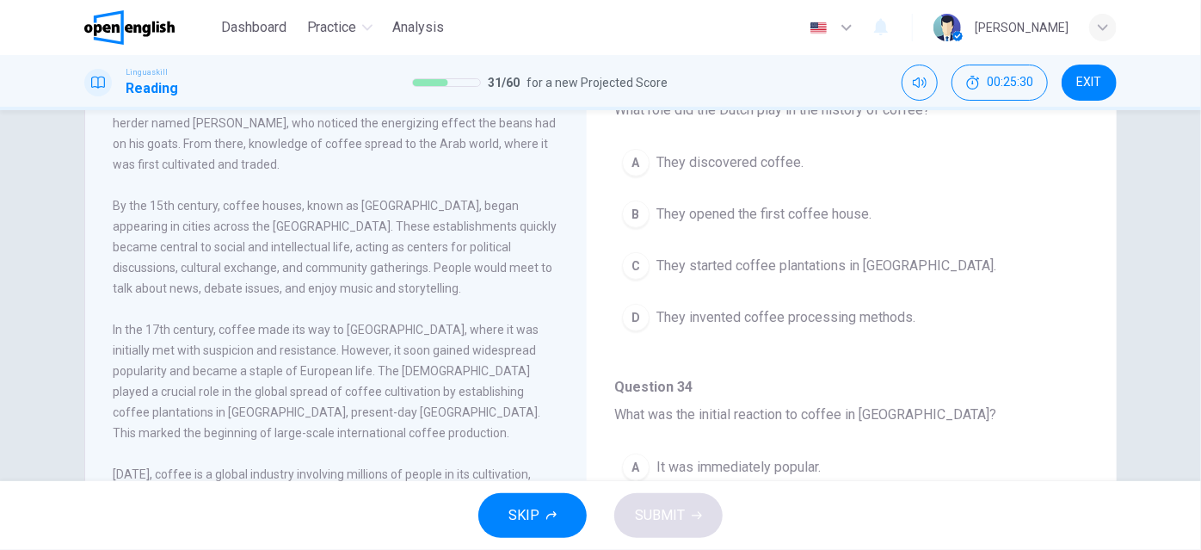
scroll to position [383, 0]
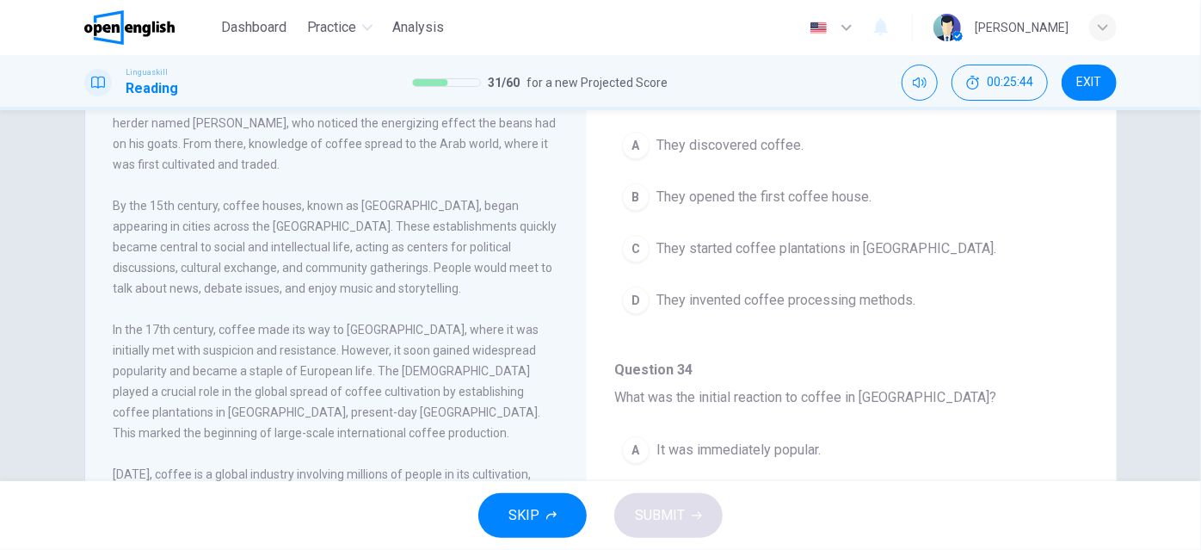
click at [884, 246] on span "They started coffee plantations in [GEOGRAPHIC_DATA]." at bounding box center [826, 248] width 340 height 21
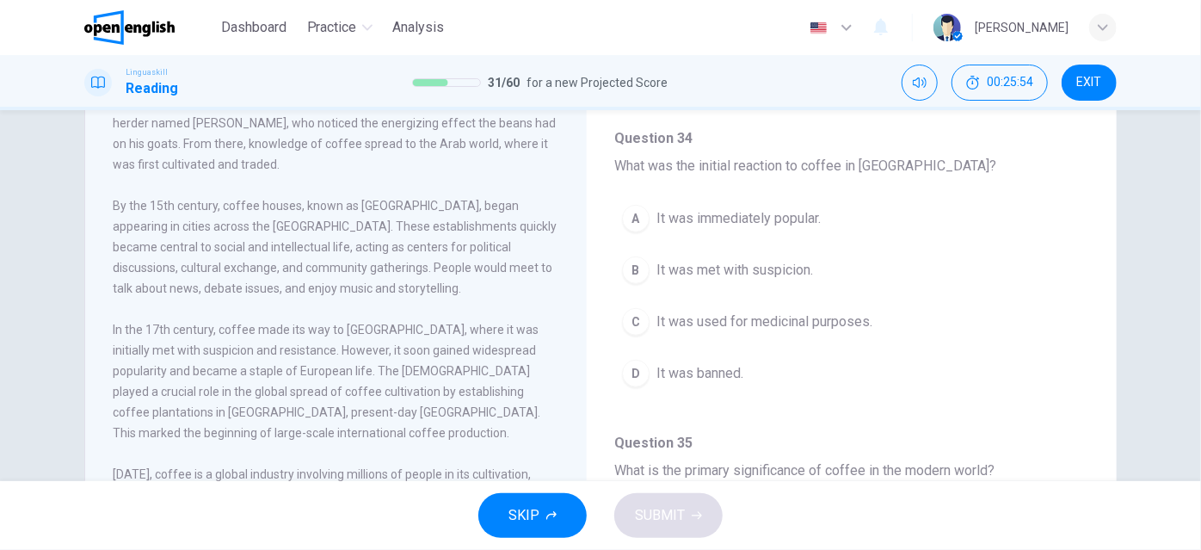
scroll to position [614, 0]
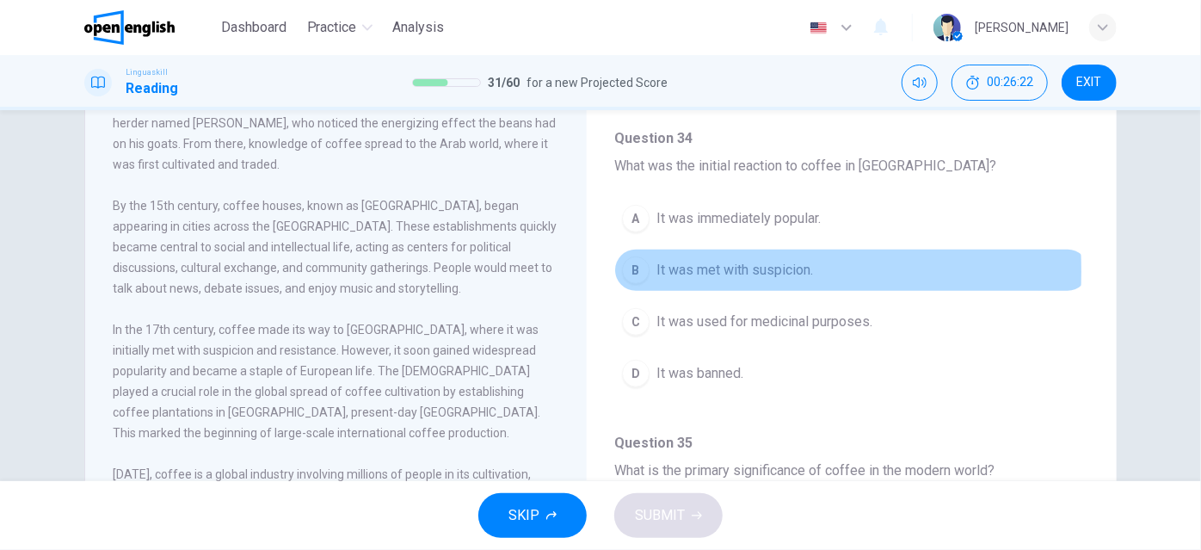
click at [633, 265] on div "B" at bounding box center [636, 270] width 28 height 28
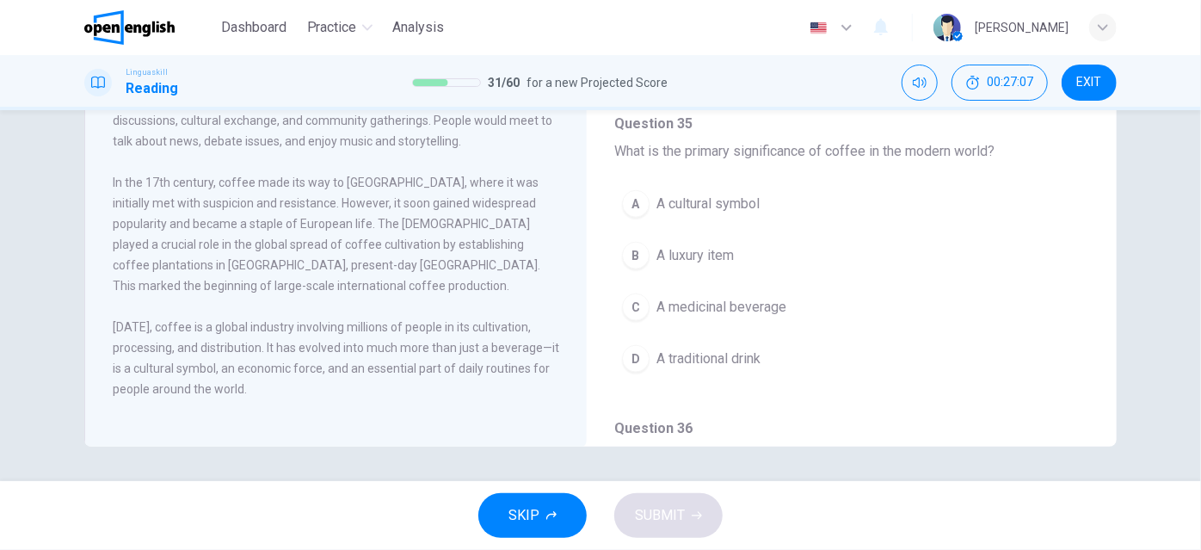
scroll to position [812, 0]
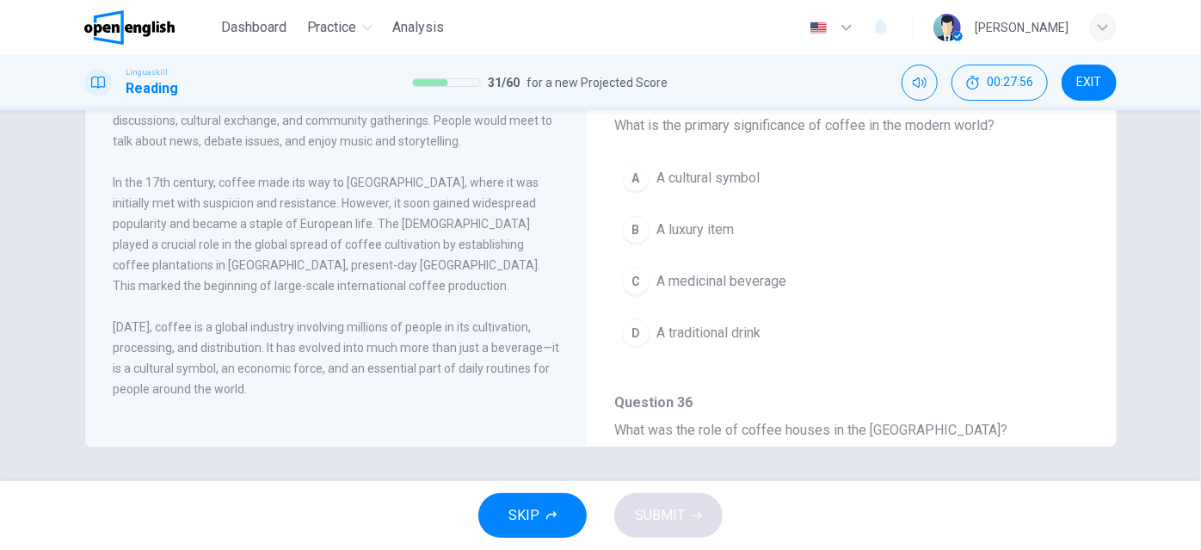
click at [747, 174] on span "A cultural symbol" at bounding box center [707, 178] width 103 height 21
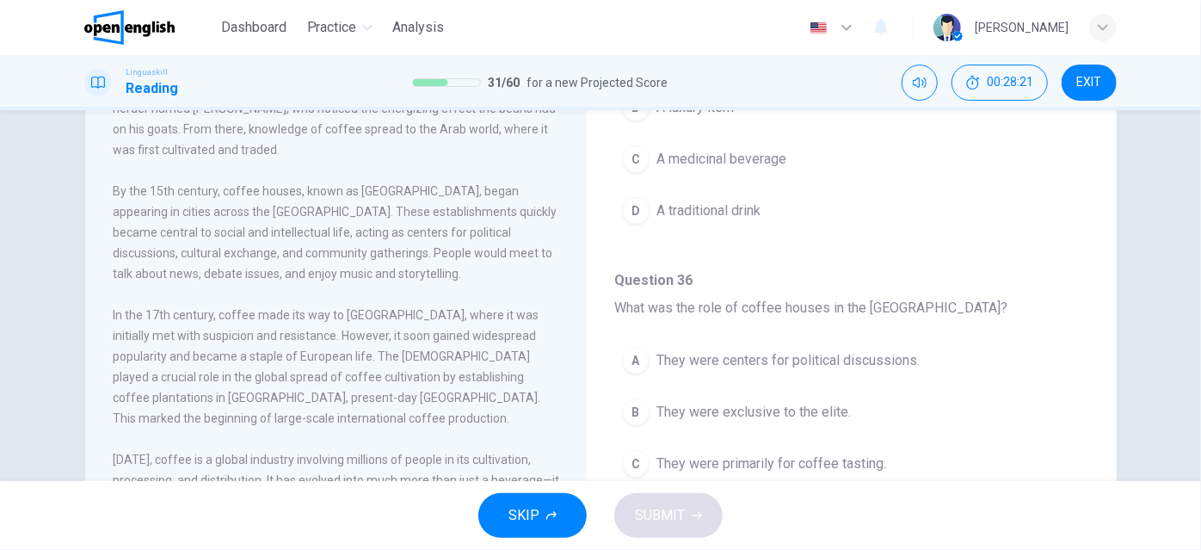
scroll to position [167, 0]
click at [681, 347] on span "They were centers for political discussions." at bounding box center [787, 357] width 263 height 21
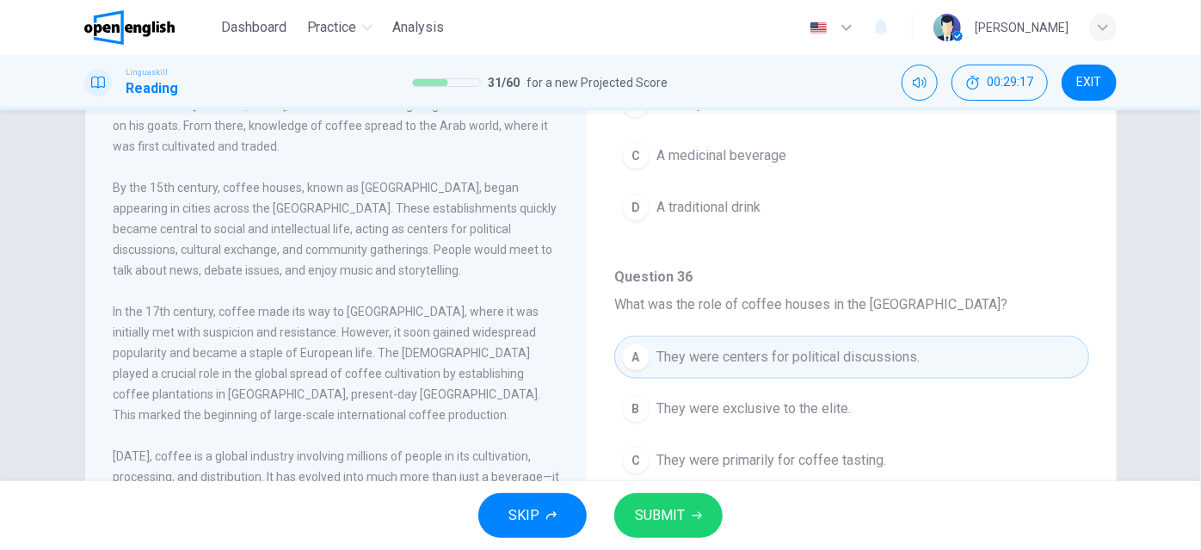
click at [673, 519] on span "SUBMIT" at bounding box center [660, 515] width 50 height 24
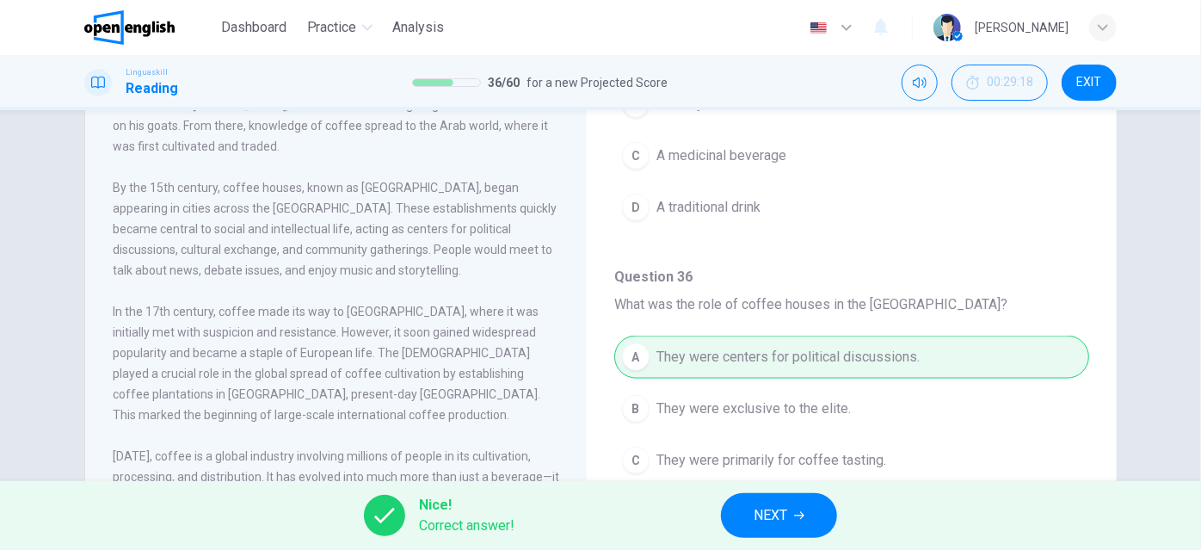
click at [791, 513] on button "NEXT" at bounding box center [779, 515] width 116 height 45
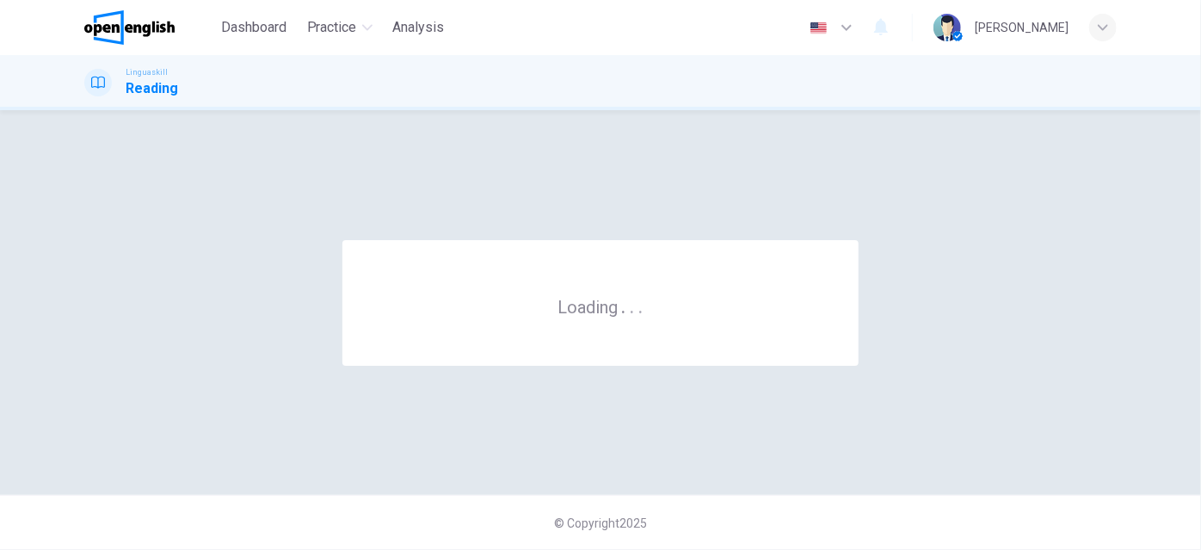
scroll to position [0, 0]
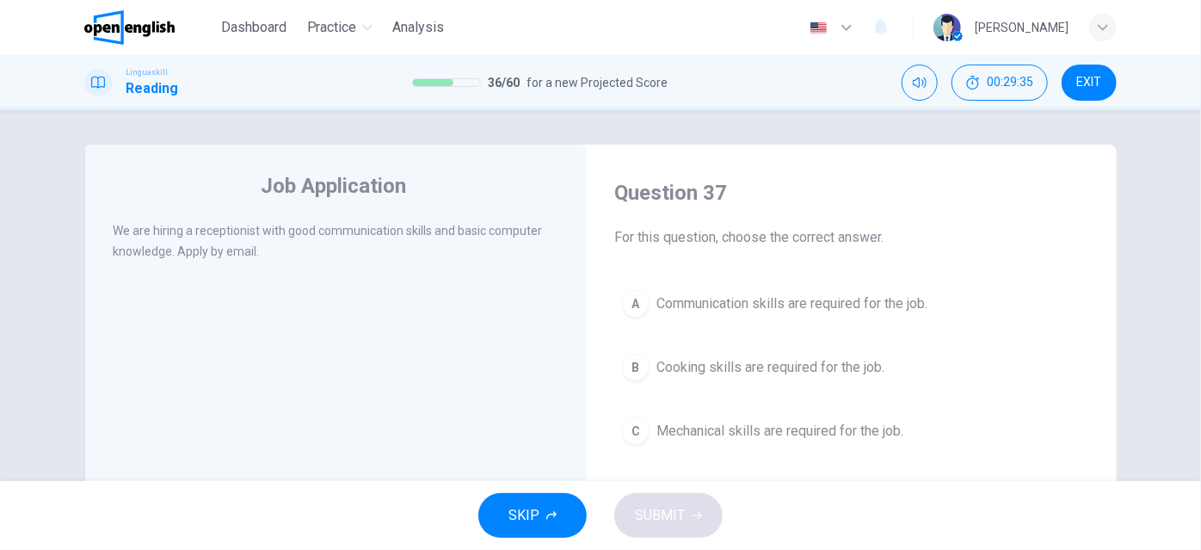
click at [908, 302] on span "Communication skills are required for the job." at bounding box center [791, 303] width 271 height 21
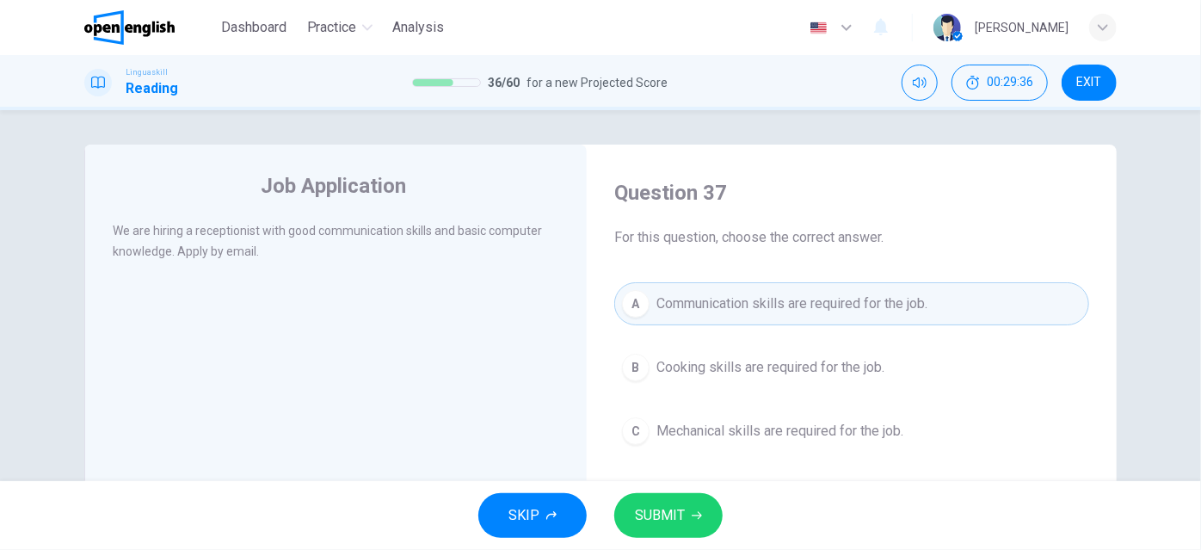
click at [669, 522] on span "SUBMIT" at bounding box center [660, 515] width 50 height 24
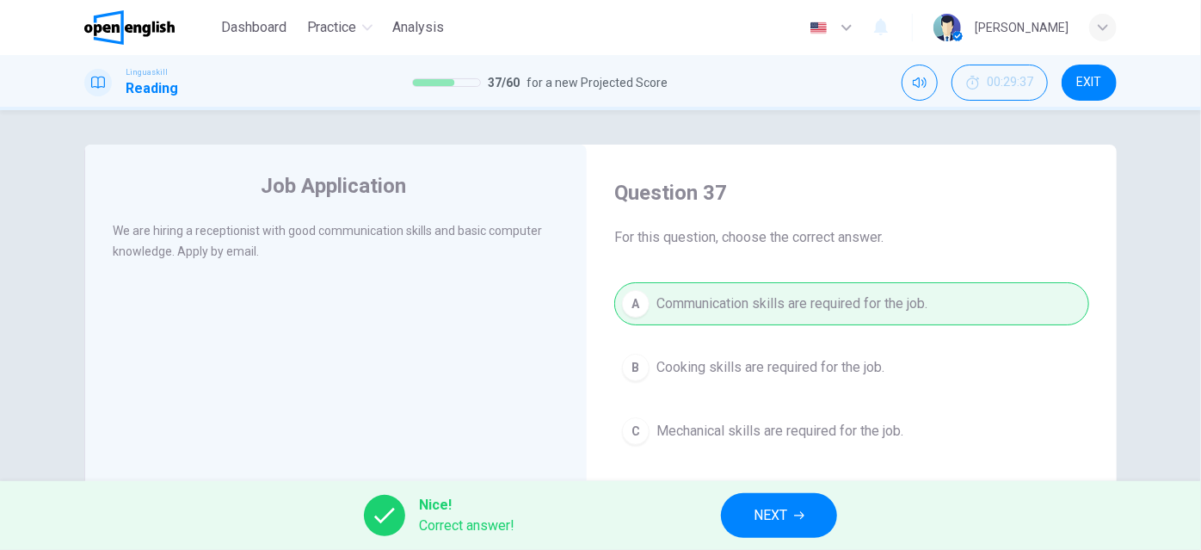
click at [760, 513] on span "NEXT" at bounding box center [770, 515] width 34 height 24
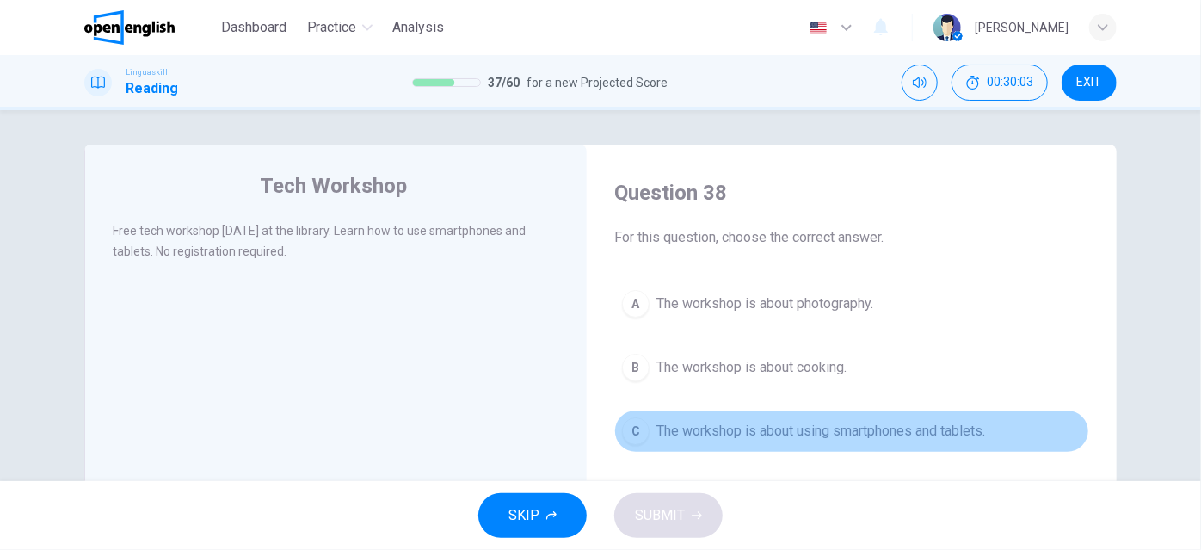
click at [640, 425] on div "C" at bounding box center [636, 431] width 28 height 28
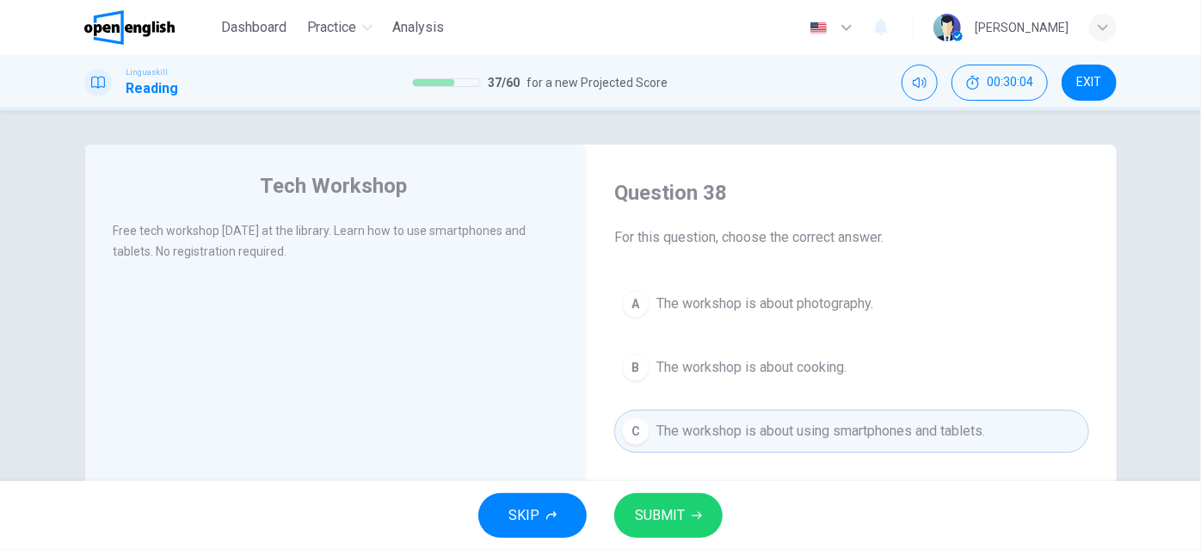
click at [666, 490] on div "SKIP SUBMIT" at bounding box center [600, 515] width 1201 height 69
click at [674, 509] on span "SUBMIT" at bounding box center [660, 515] width 50 height 24
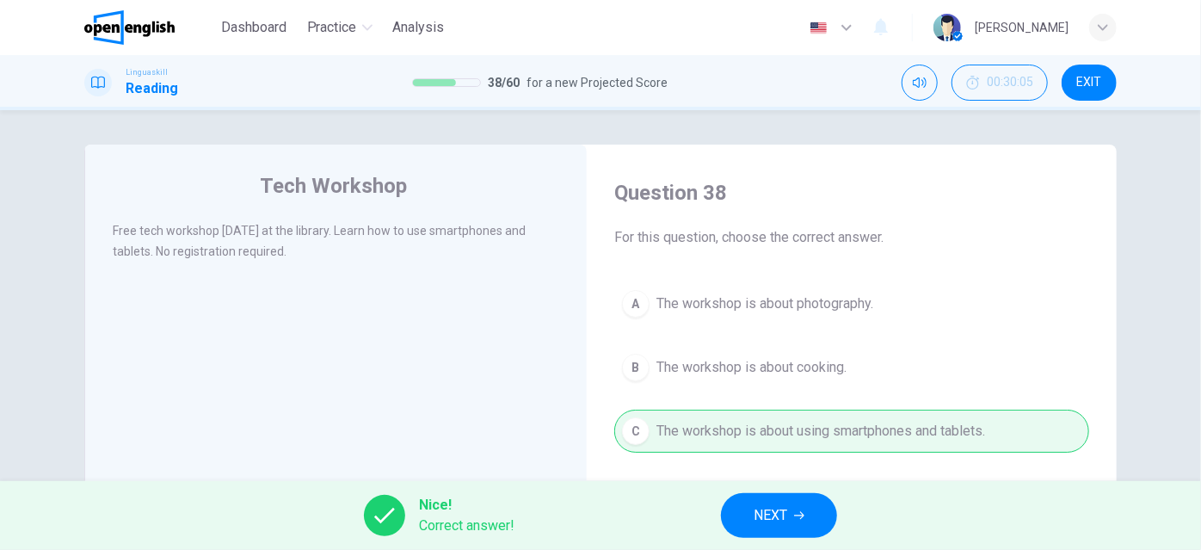
click at [772, 513] on span "NEXT" at bounding box center [770, 515] width 34 height 24
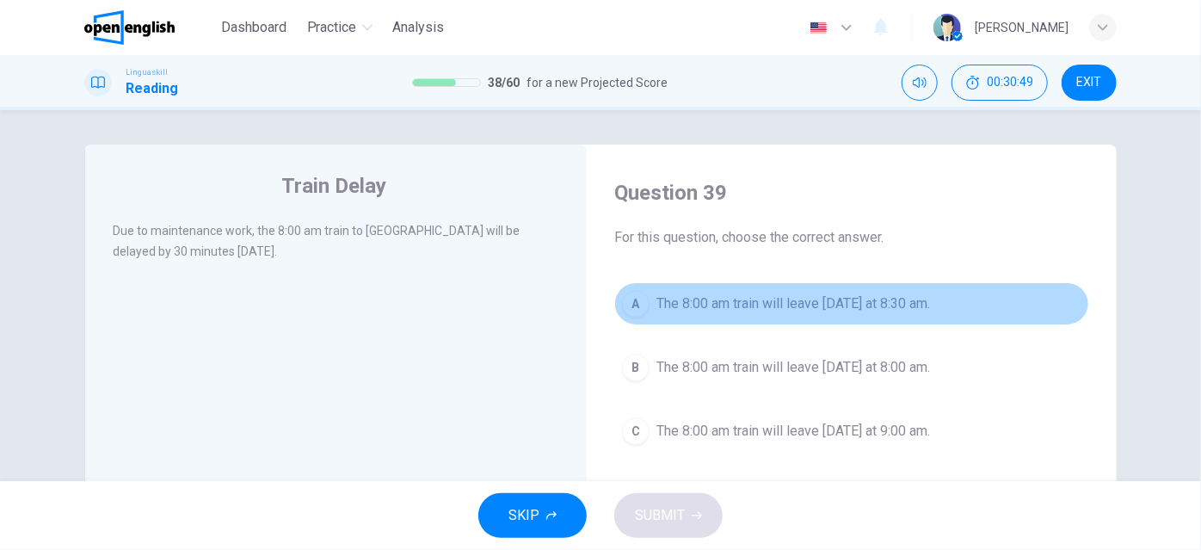
click at [956, 299] on button "A The 8:00 am train will leave [DATE] at 8:30 am." at bounding box center [851, 303] width 475 height 43
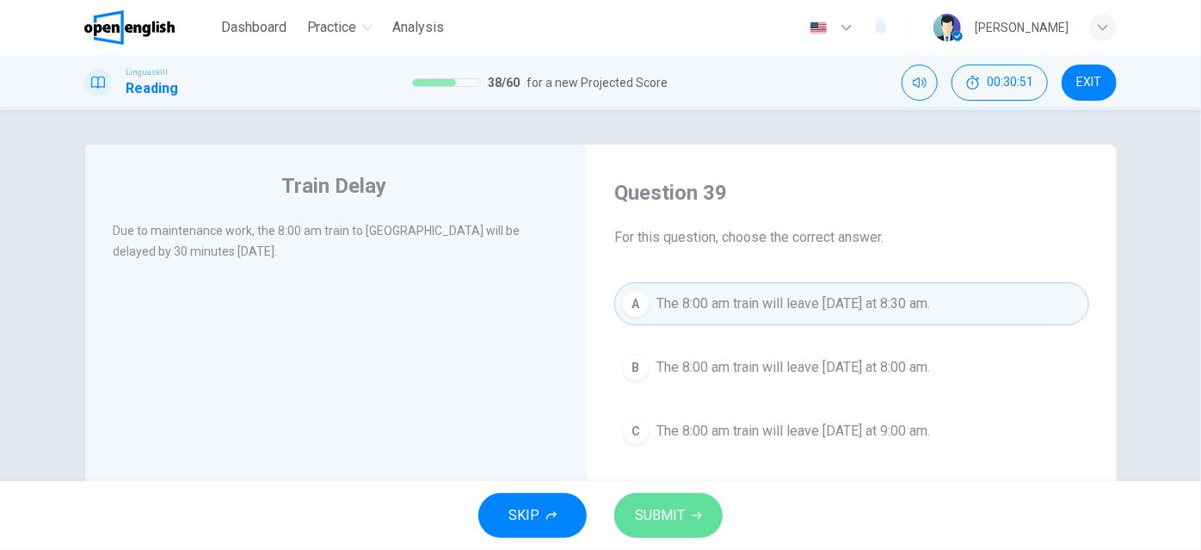
click at [665, 509] on span "SUBMIT" at bounding box center [660, 515] width 50 height 24
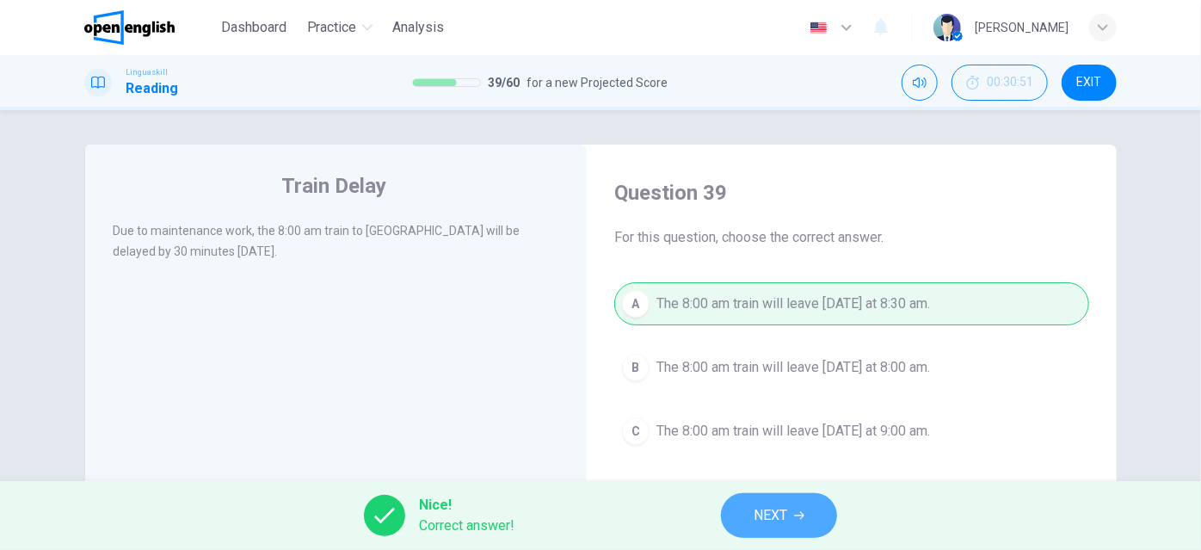
click at [780, 516] on span "NEXT" at bounding box center [770, 515] width 34 height 24
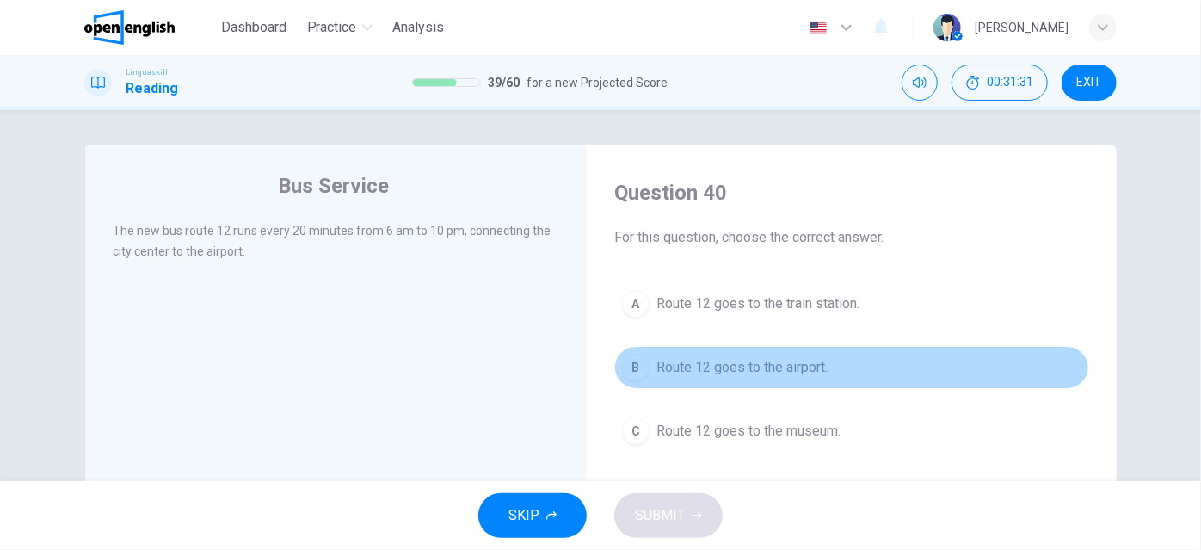
click at [676, 364] on span "Route 12 goes to the airport." at bounding box center [741, 367] width 171 height 21
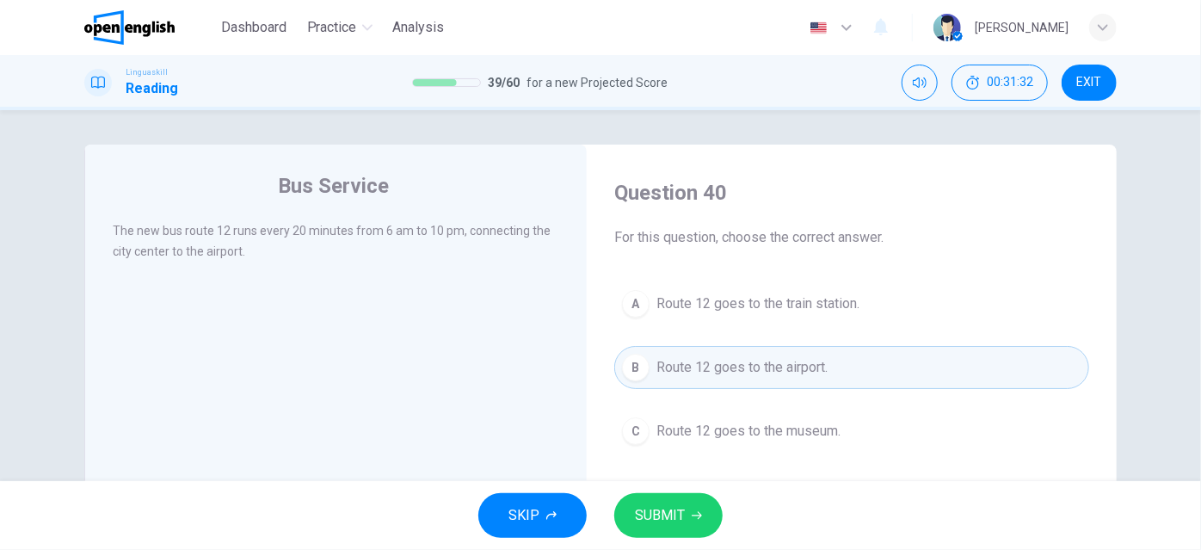
click at [663, 515] on span "SUBMIT" at bounding box center [660, 515] width 50 height 24
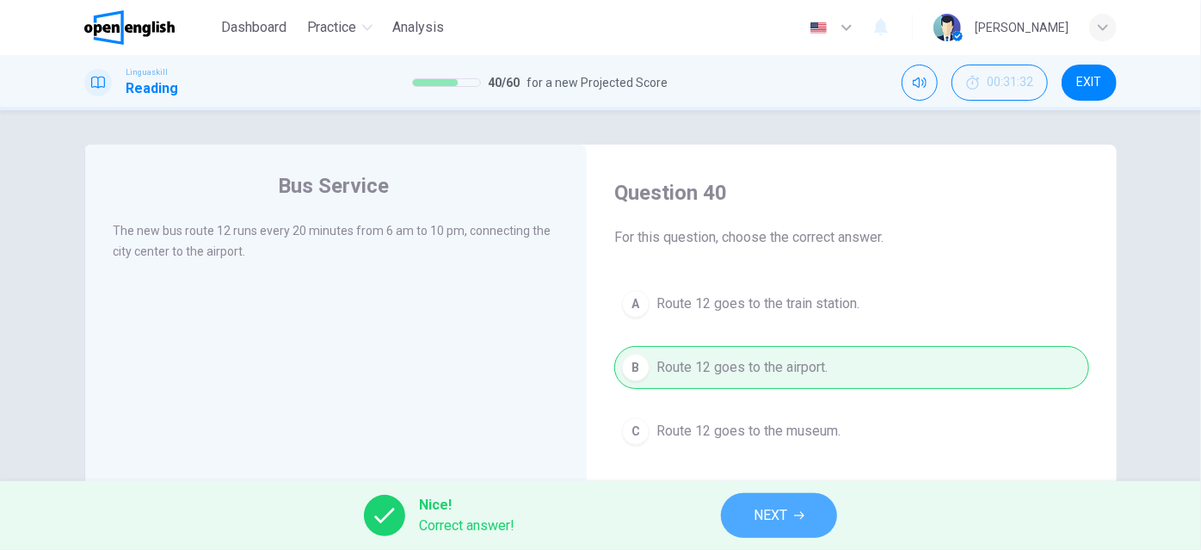
click at [777, 516] on span "NEXT" at bounding box center [770, 515] width 34 height 24
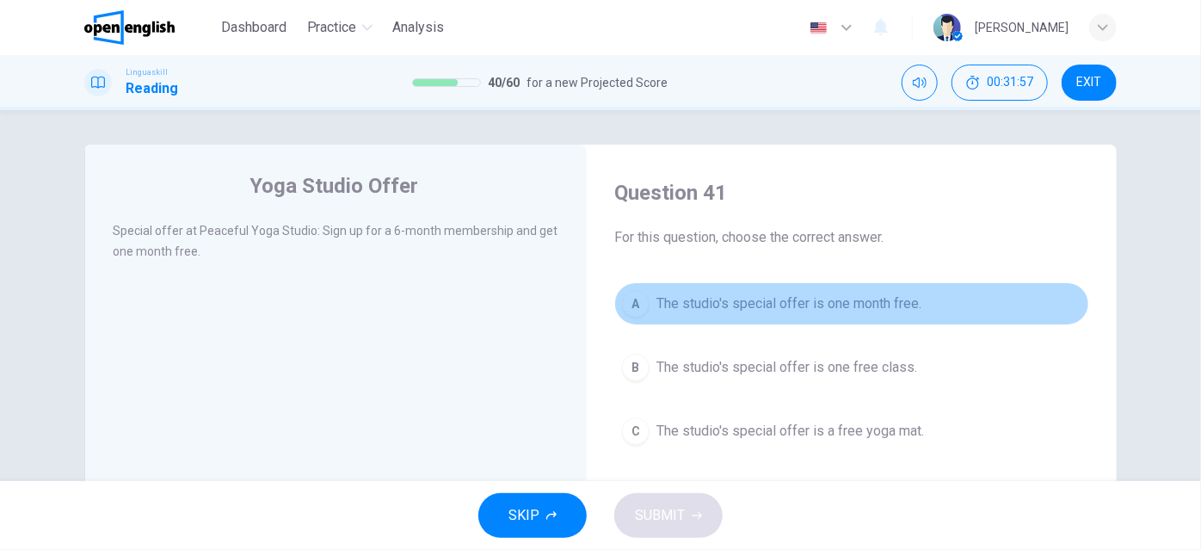
click at [697, 299] on span "The studio's special offer is one month free." at bounding box center [788, 303] width 265 height 21
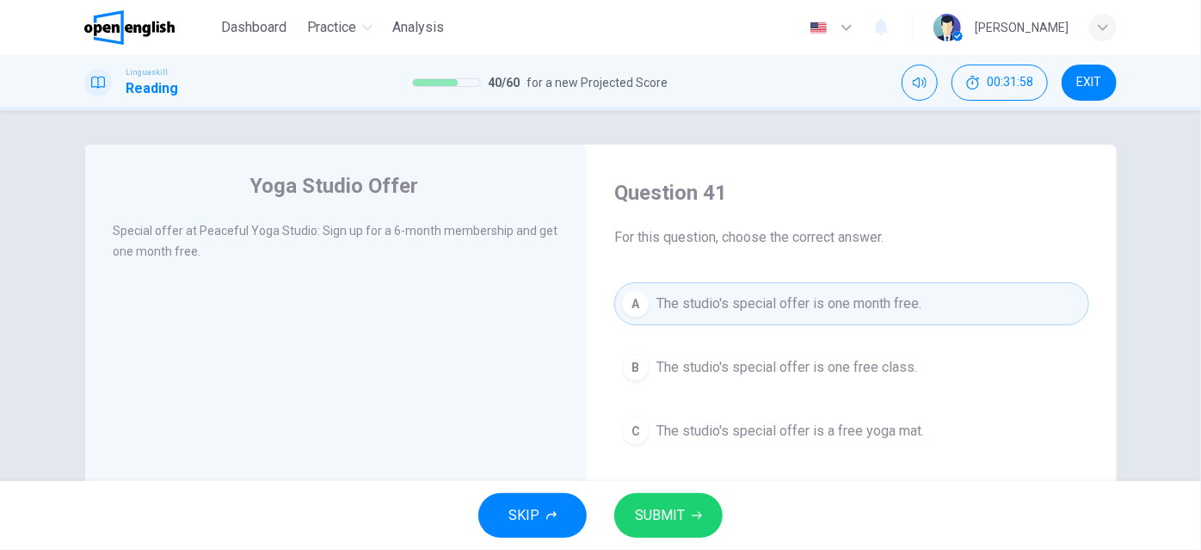
click at [681, 515] on span "SUBMIT" at bounding box center [660, 515] width 50 height 24
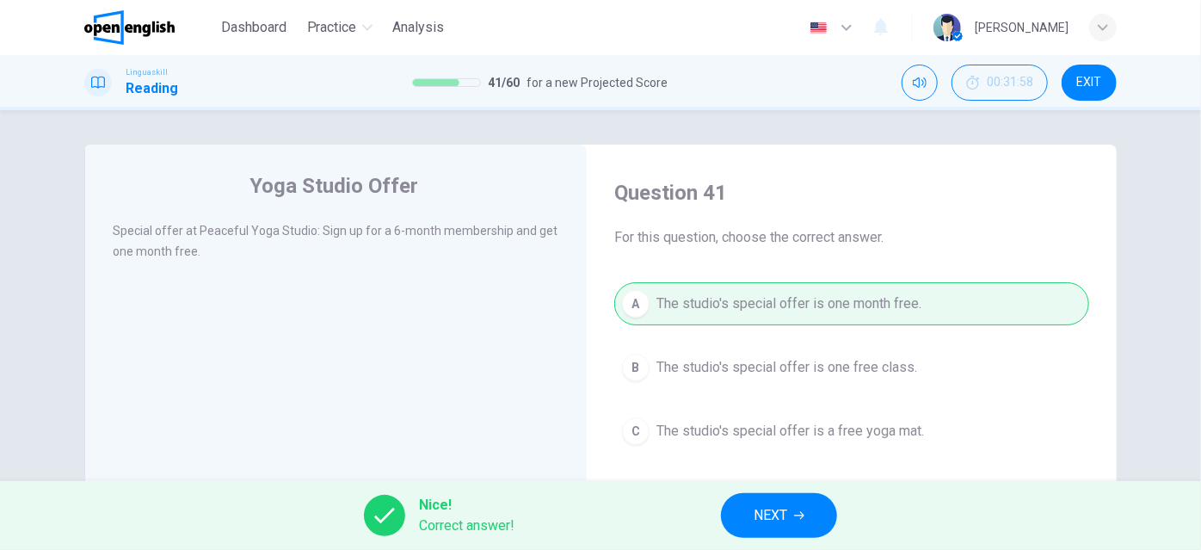
click at [761, 522] on span "NEXT" at bounding box center [770, 515] width 34 height 24
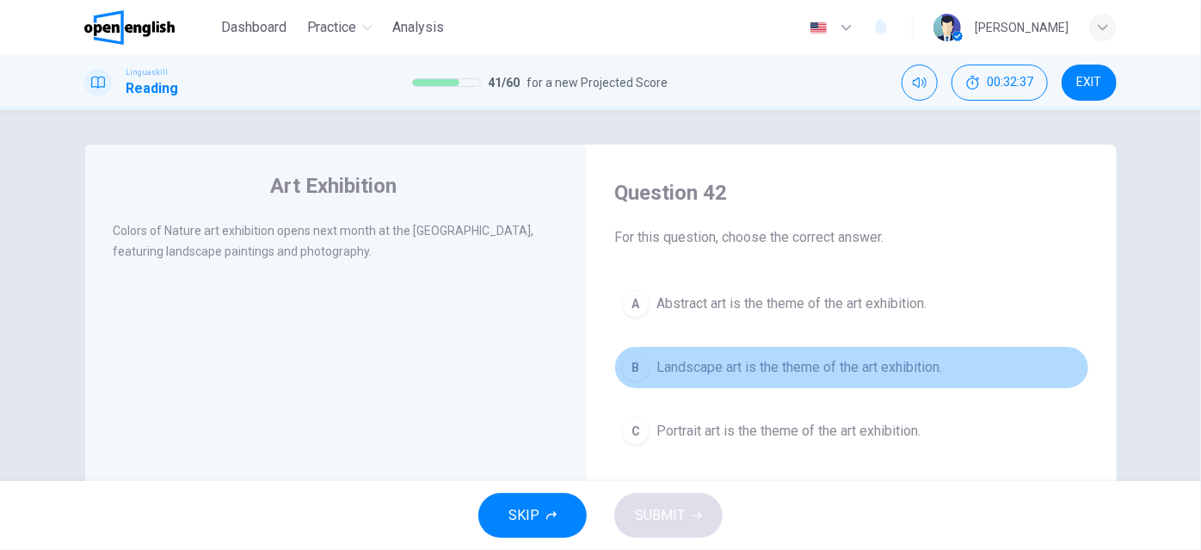
click at [816, 366] on span "Landscape art is the theme of the art exhibition." at bounding box center [799, 367] width 286 height 21
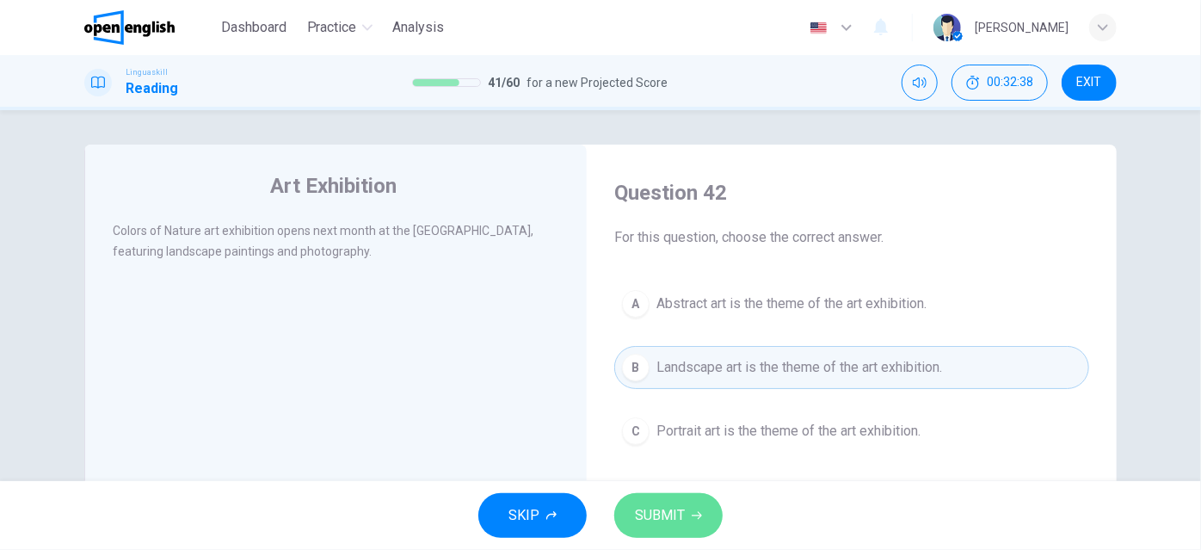
click at [672, 513] on span "SUBMIT" at bounding box center [660, 515] width 50 height 24
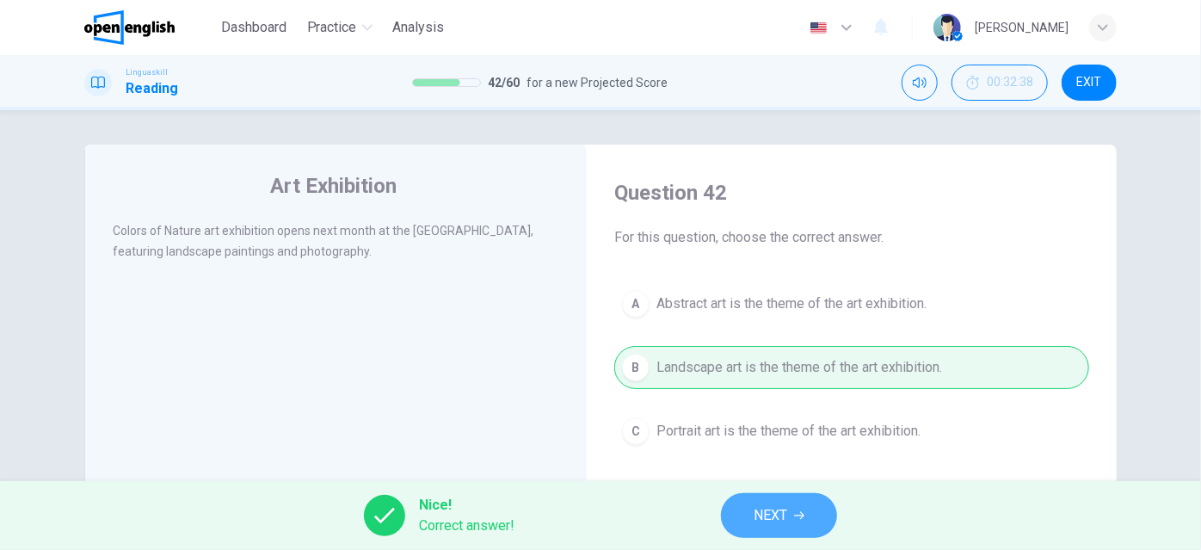
click at [746, 515] on button "NEXT" at bounding box center [779, 515] width 116 height 45
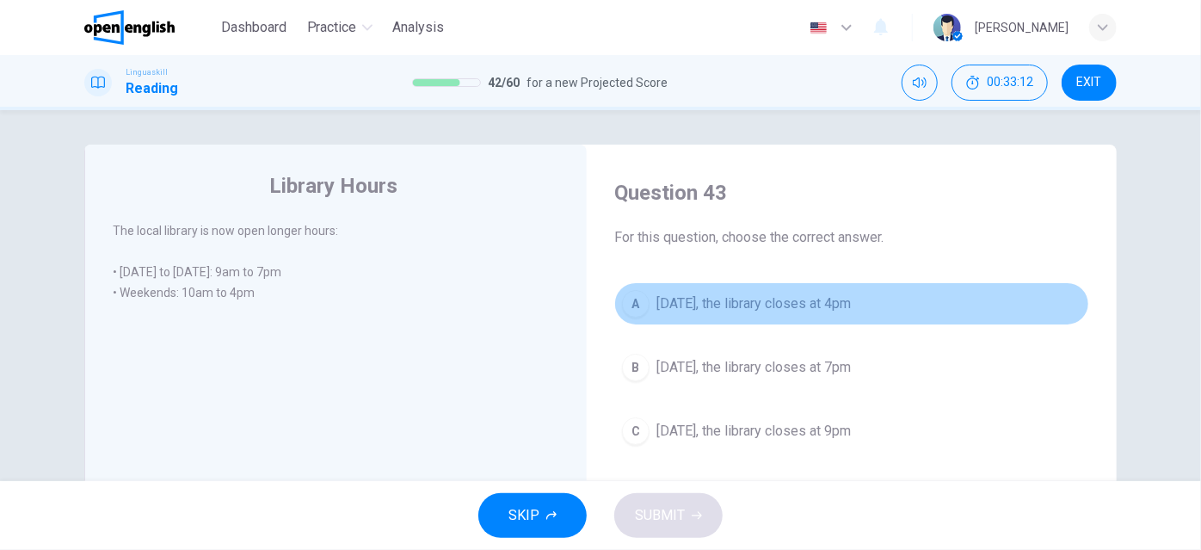
click at [882, 304] on button "A [DATE], the library closes at 4pm" at bounding box center [851, 303] width 475 height 43
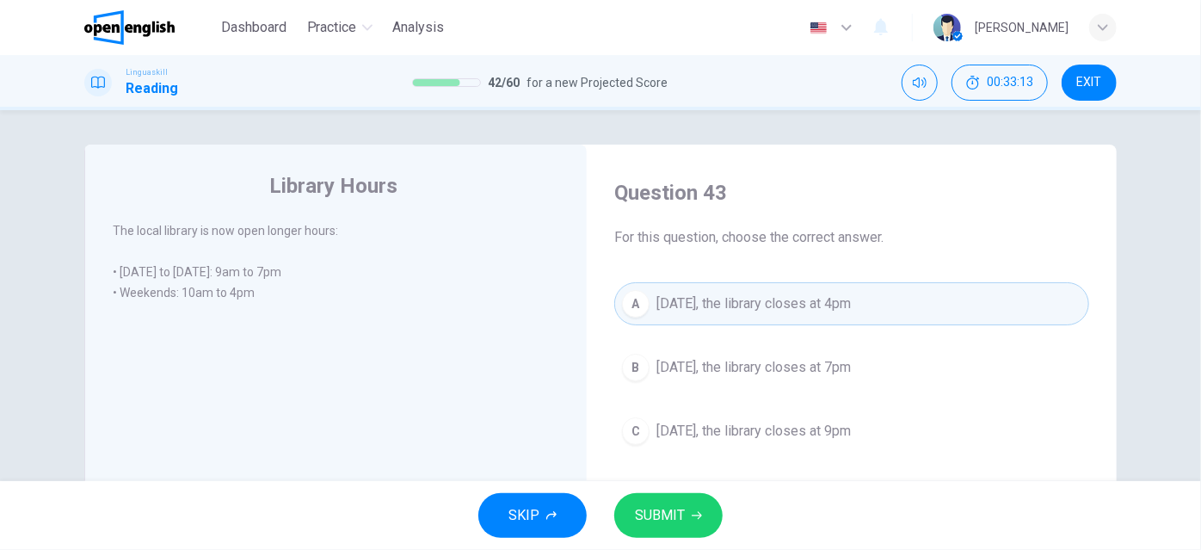
click at [674, 522] on span "SUBMIT" at bounding box center [660, 515] width 50 height 24
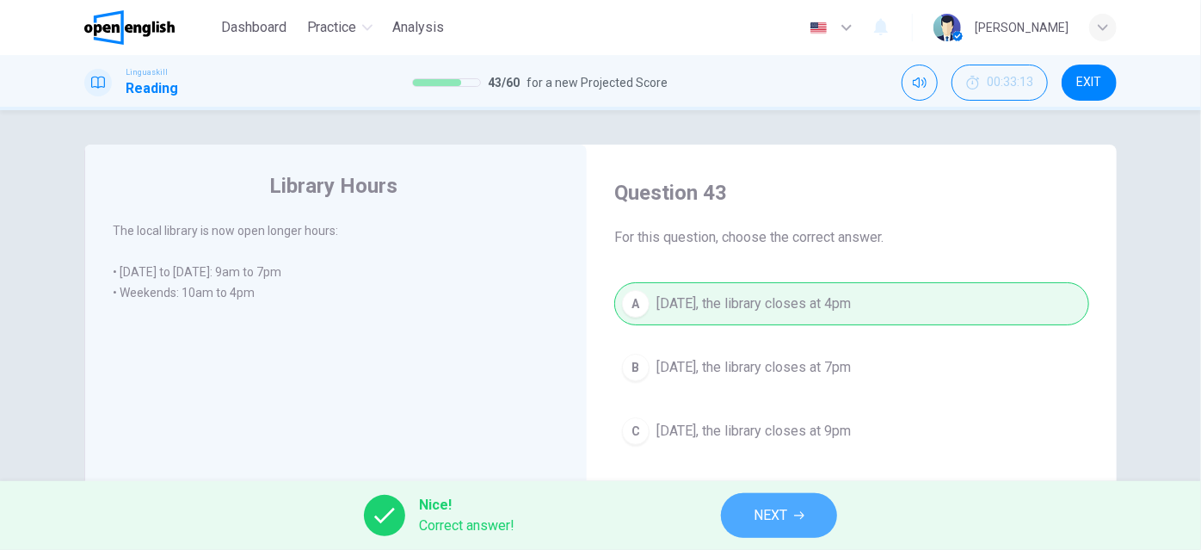
click at [761, 515] on span "NEXT" at bounding box center [770, 515] width 34 height 24
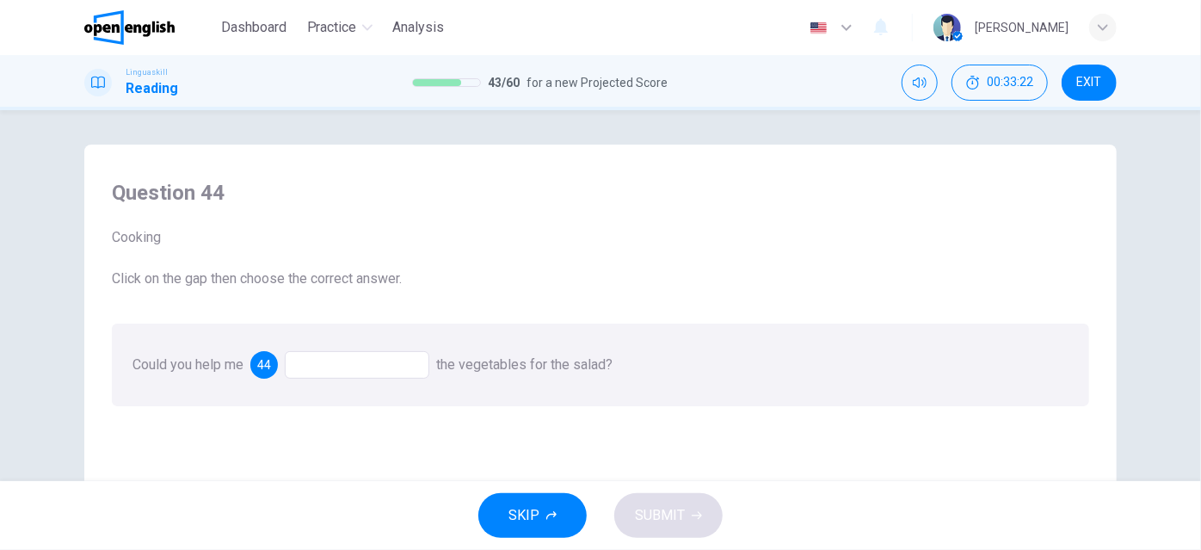
click at [330, 372] on div at bounding box center [357, 365] width 144 height 28
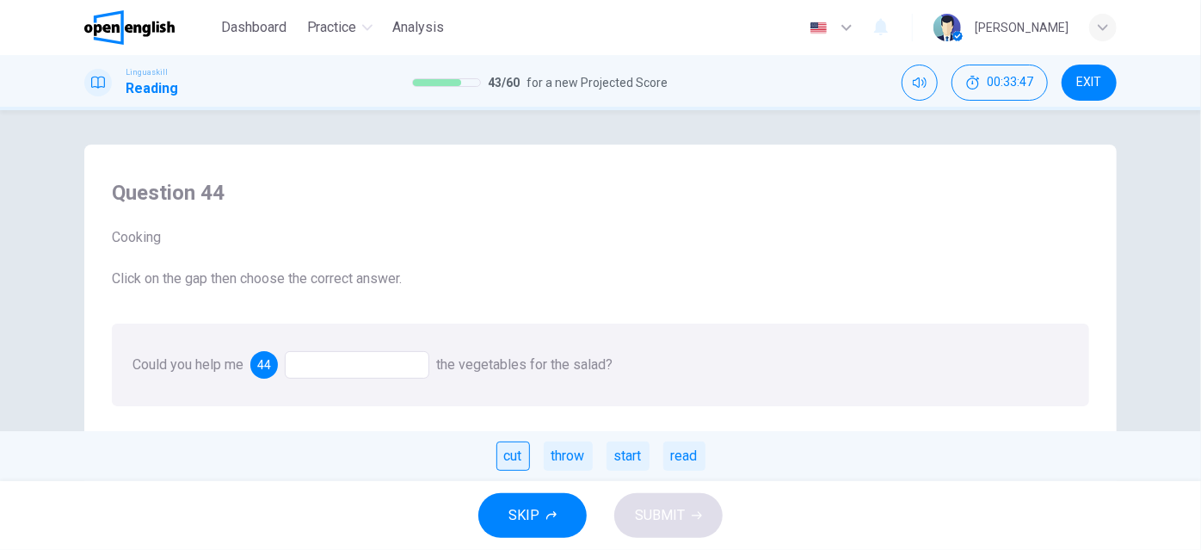
click at [511, 453] on div "cut" at bounding box center [513, 455] width 34 height 29
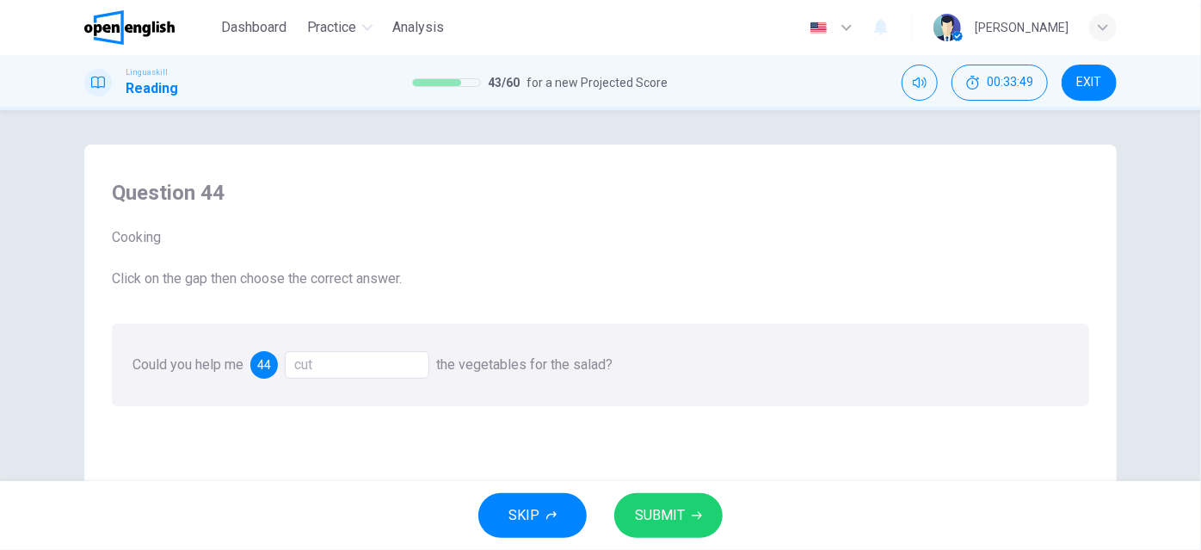
click at [658, 513] on span "SUBMIT" at bounding box center [660, 515] width 50 height 24
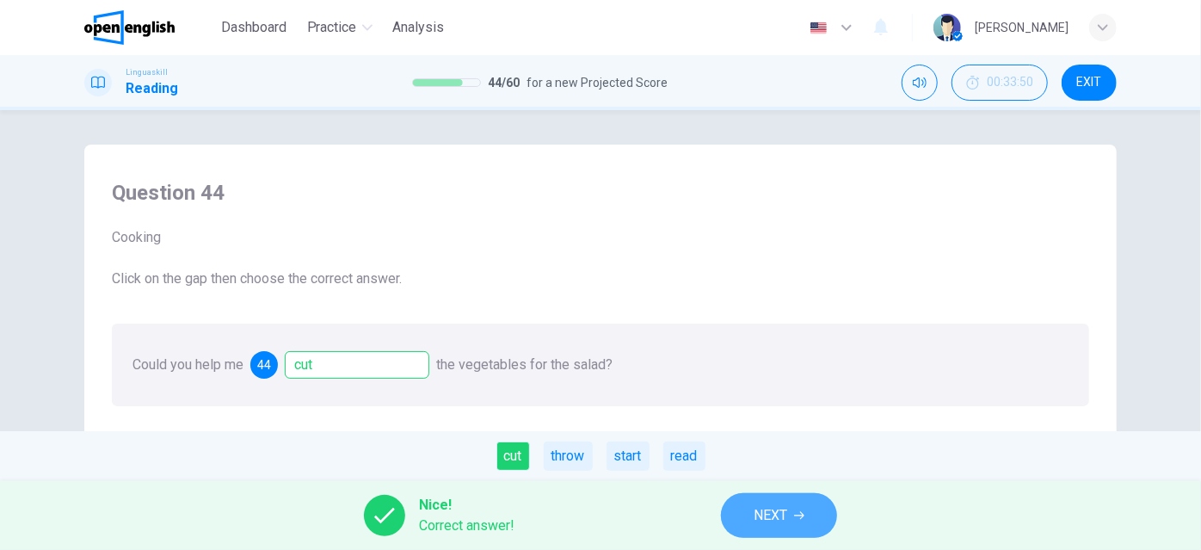
click at [768, 518] on span "NEXT" at bounding box center [770, 515] width 34 height 24
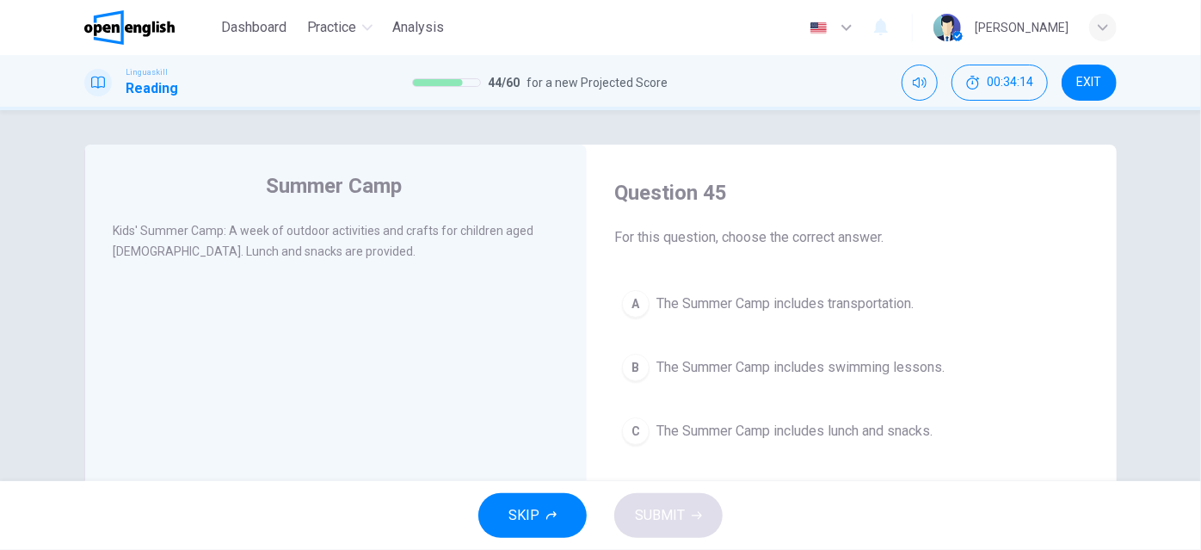
click at [887, 427] on span "The Summer Camp includes lunch and snacks." at bounding box center [794, 431] width 276 height 21
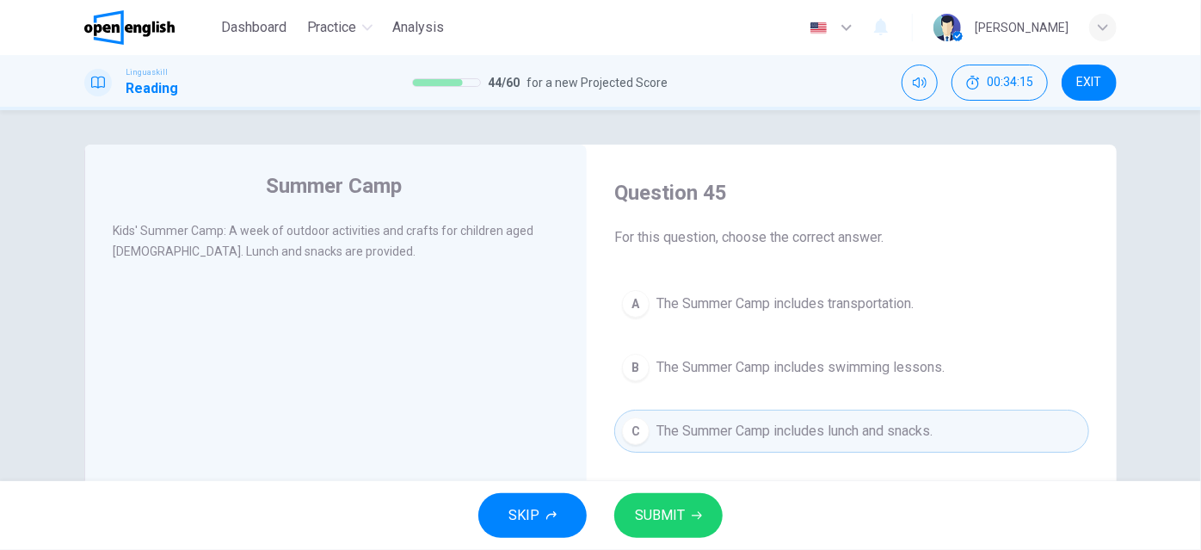
click at [648, 504] on span "SUBMIT" at bounding box center [660, 515] width 50 height 24
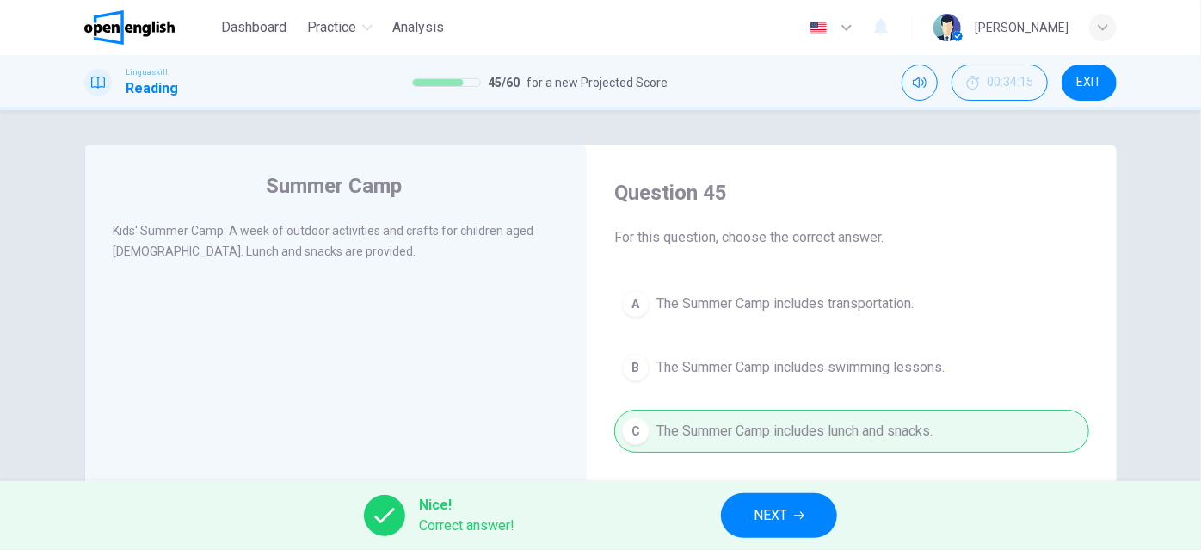
click at [786, 512] on span "NEXT" at bounding box center [770, 515] width 34 height 24
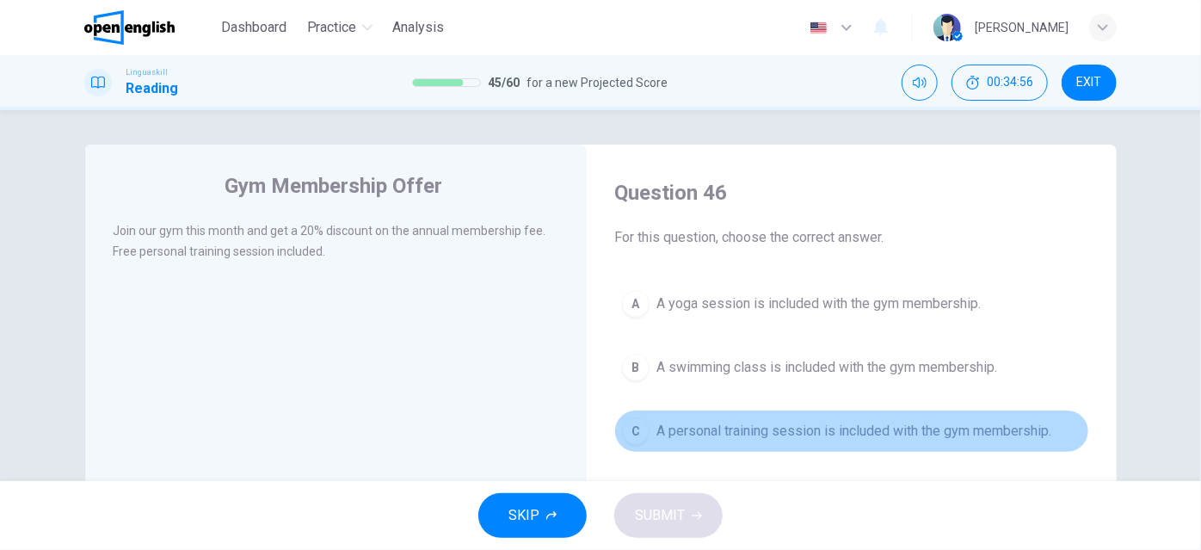
click at [836, 435] on span "A personal training session is included with the gym membership." at bounding box center [853, 431] width 395 height 21
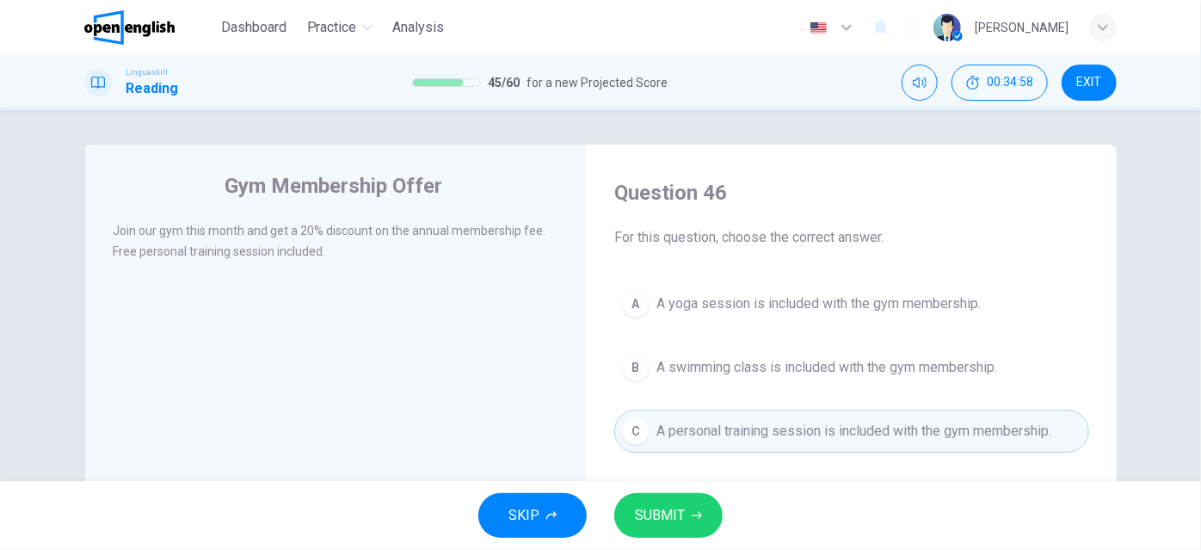
click at [685, 518] on button "SUBMIT" at bounding box center [668, 515] width 108 height 45
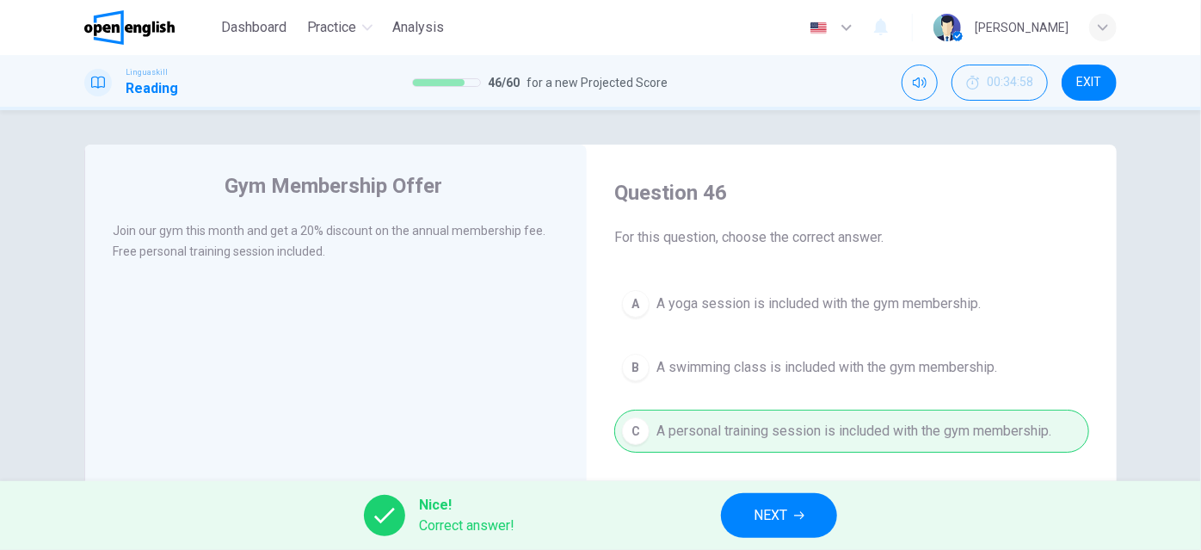
click at [747, 514] on button "NEXT" at bounding box center [779, 515] width 116 height 45
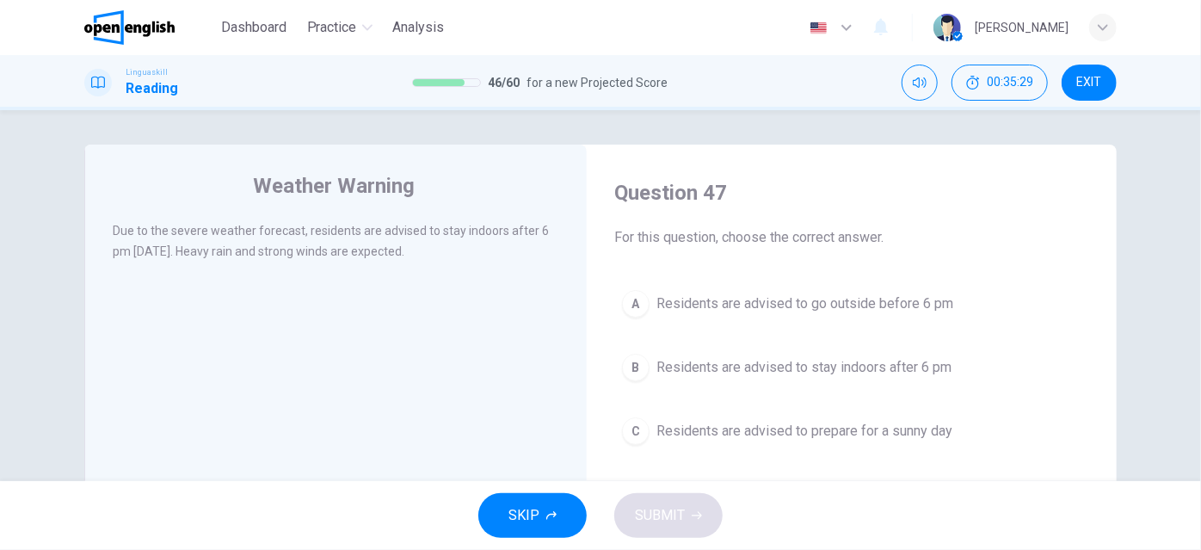
click at [882, 366] on span "Residents are advised to stay indoors after 6 pm" at bounding box center [803, 367] width 295 height 21
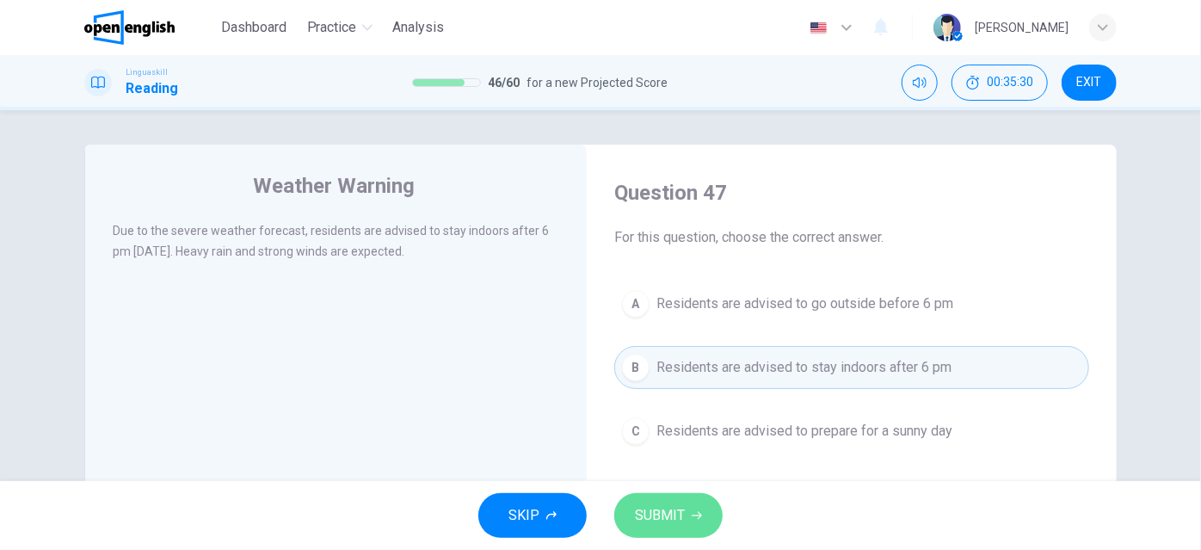
click at [667, 507] on span "SUBMIT" at bounding box center [660, 515] width 50 height 24
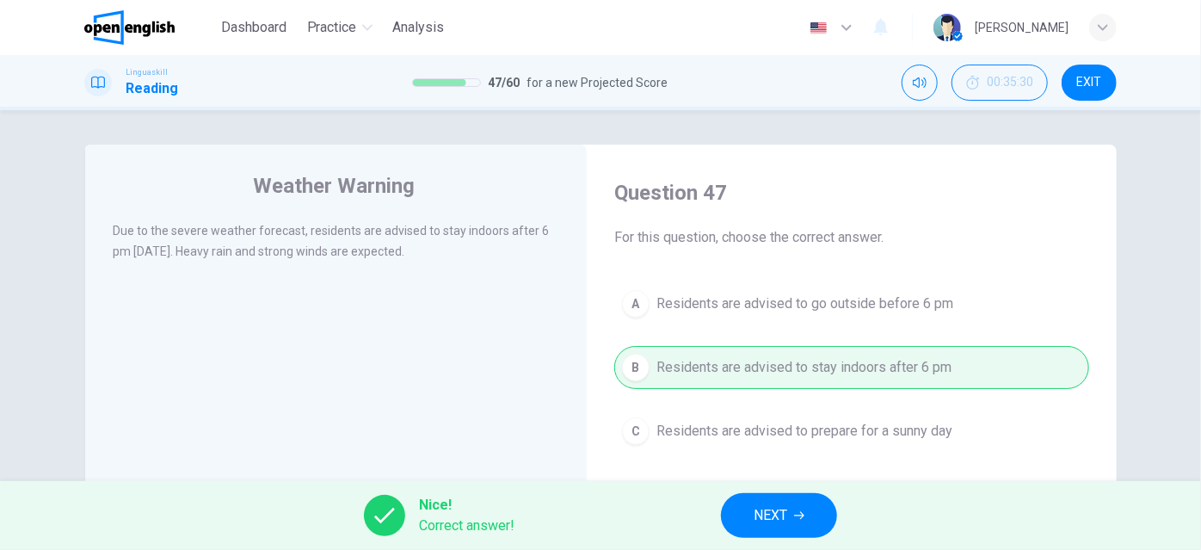
click at [765, 505] on span "NEXT" at bounding box center [770, 515] width 34 height 24
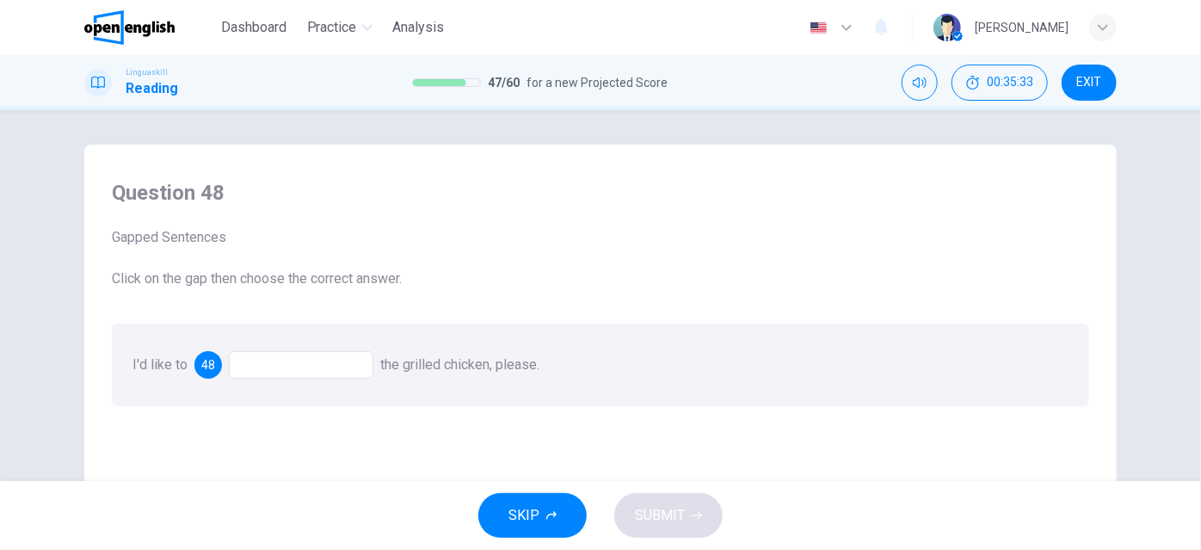
click at [311, 364] on div at bounding box center [301, 365] width 144 height 28
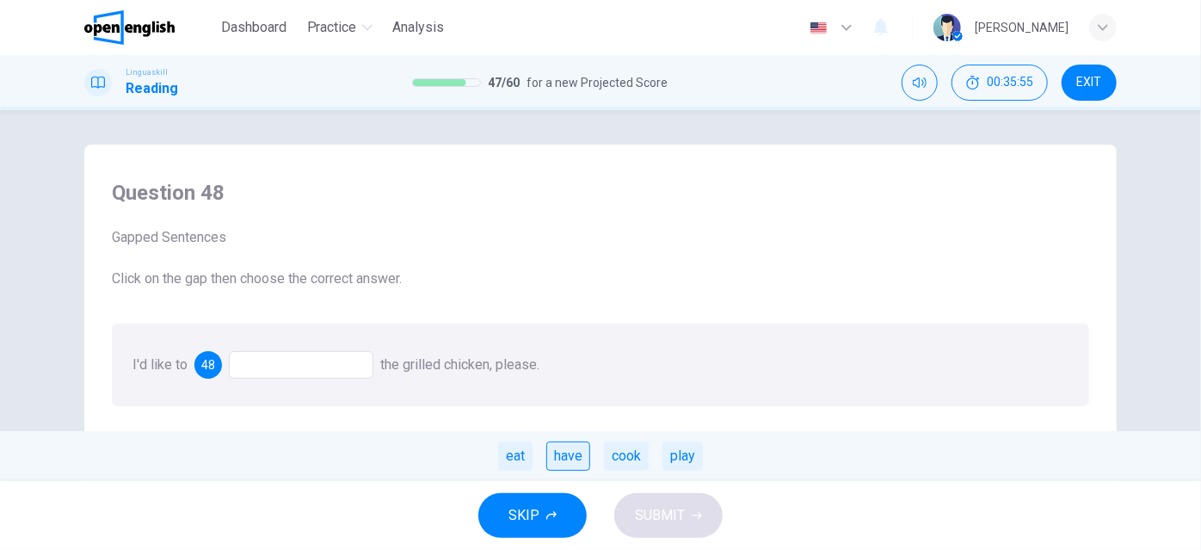
click at [564, 458] on div "have" at bounding box center [568, 455] width 44 height 29
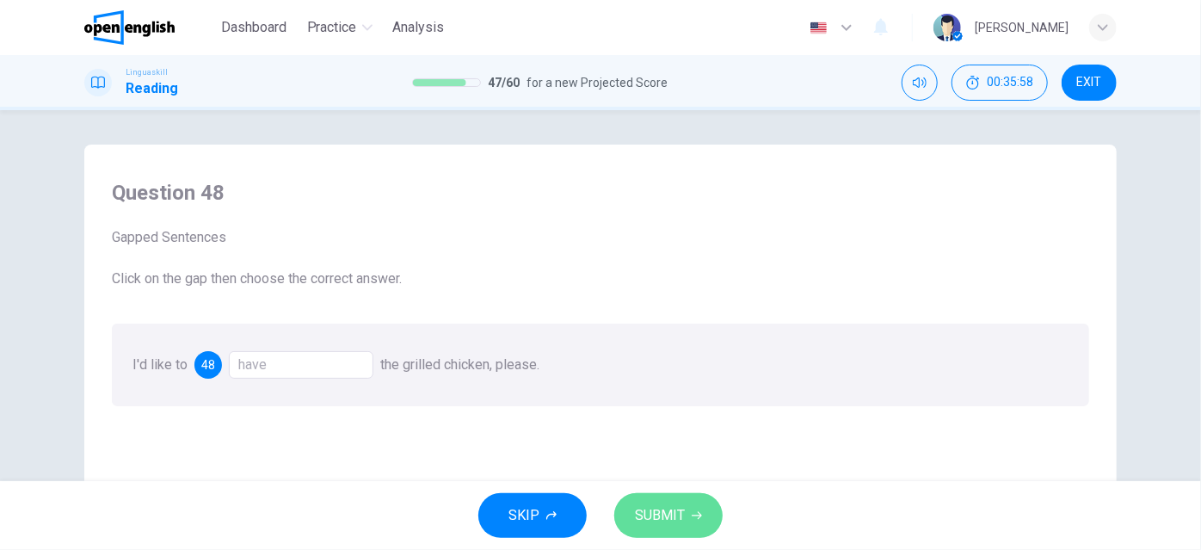
click at [644, 513] on span "SUBMIT" at bounding box center [660, 515] width 50 height 24
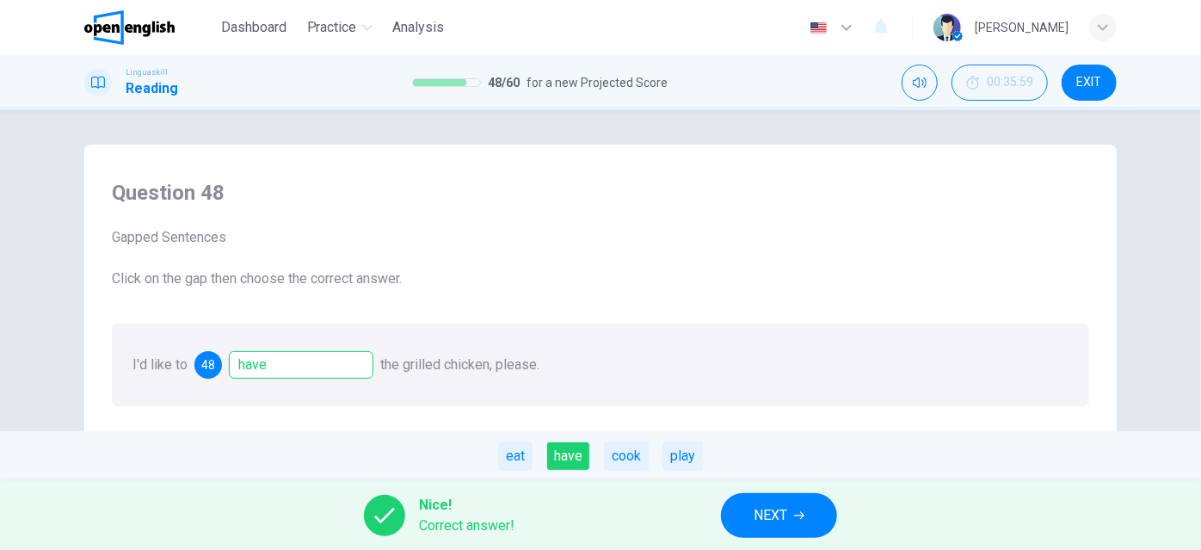
click at [795, 507] on button "NEXT" at bounding box center [779, 515] width 116 height 45
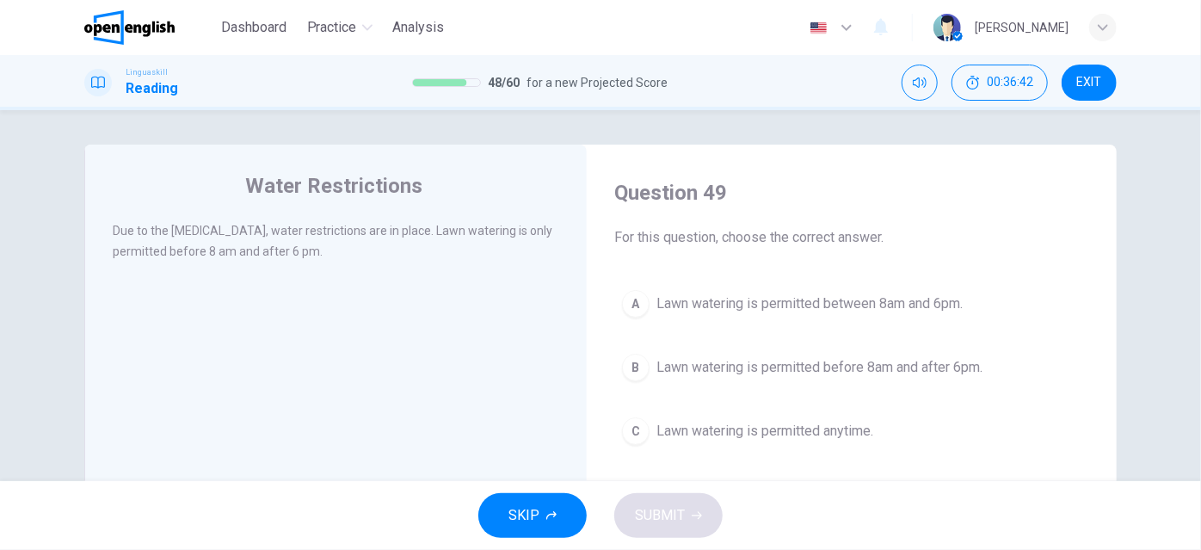
click at [881, 371] on span "Lawn watering is permitted before 8am and after 6pm." at bounding box center [819, 367] width 326 height 21
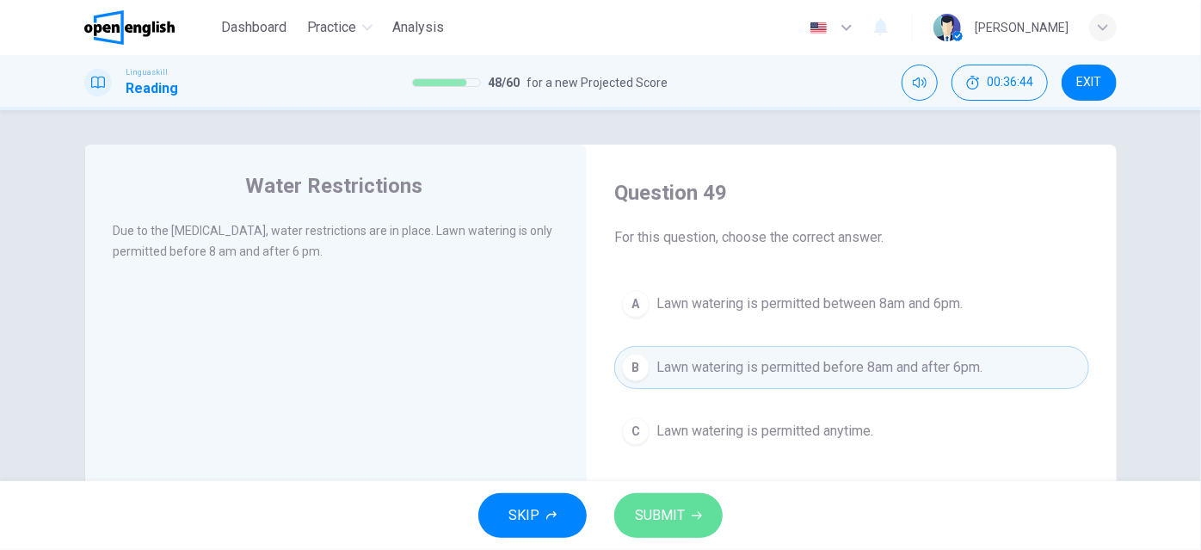
click at [685, 515] on button "SUBMIT" at bounding box center [668, 515] width 108 height 45
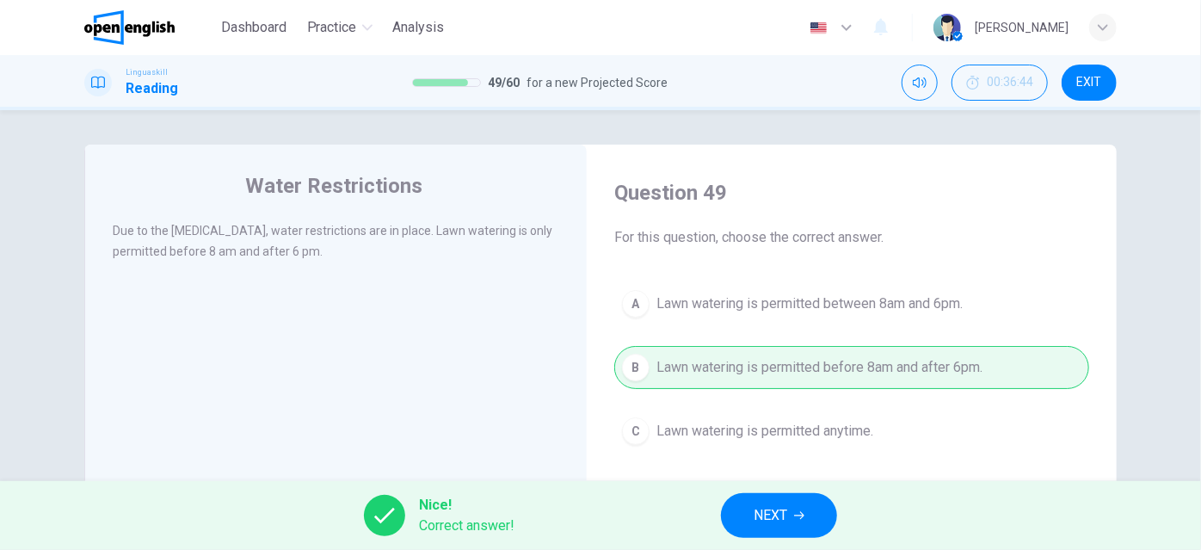
click at [763, 513] on span "NEXT" at bounding box center [770, 515] width 34 height 24
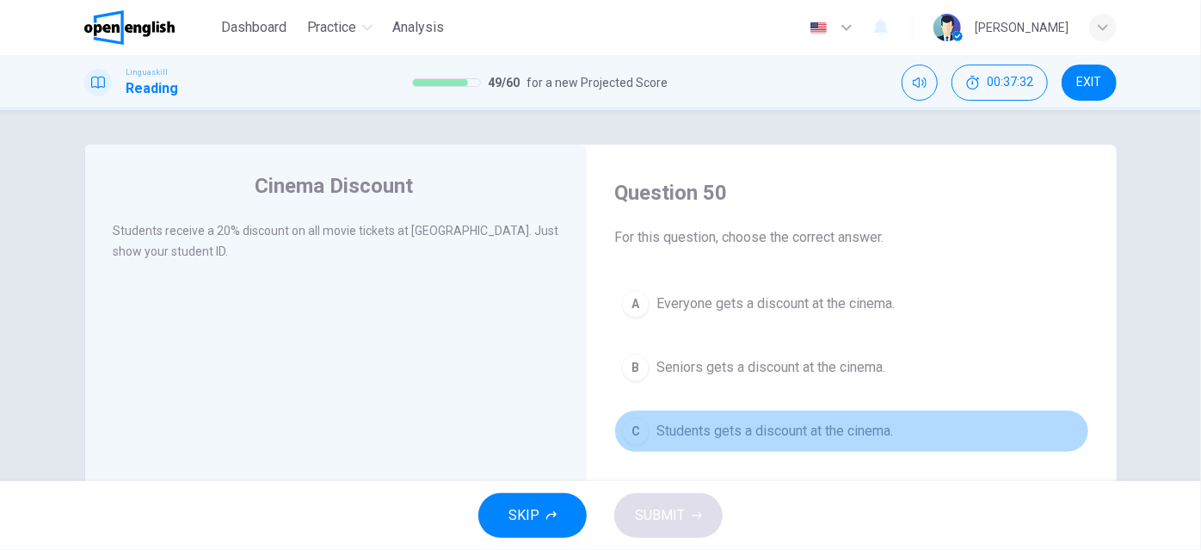
click at [869, 428] on span "Students gets a discount at the cinema." at bounding box center [774, 431] width 237 height 21
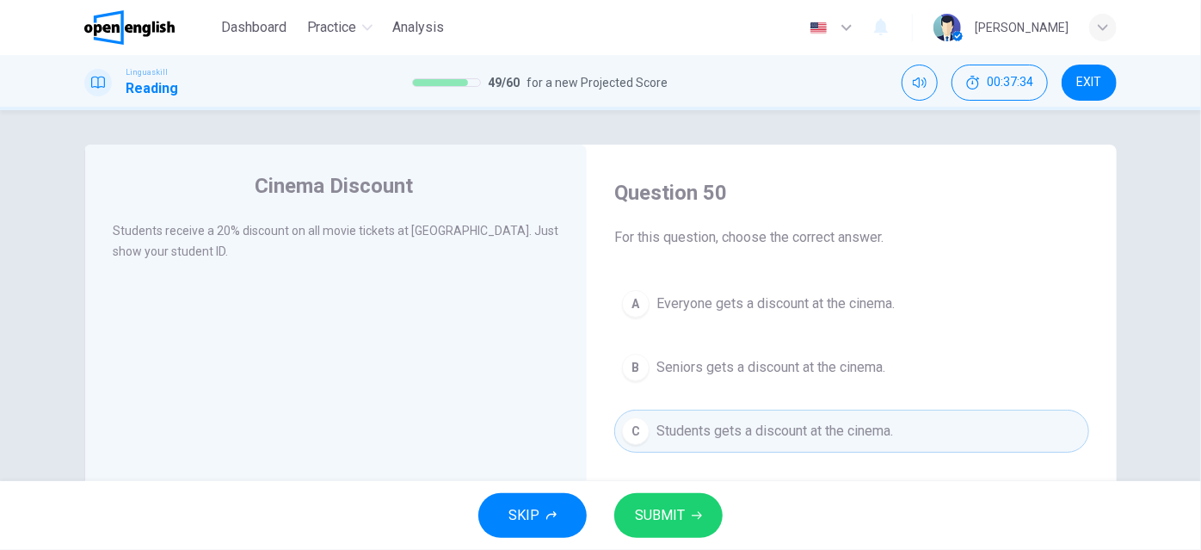
click at [665, 510] on span "SUBMIT" at bounding box center [660, 515] width 50 height 24
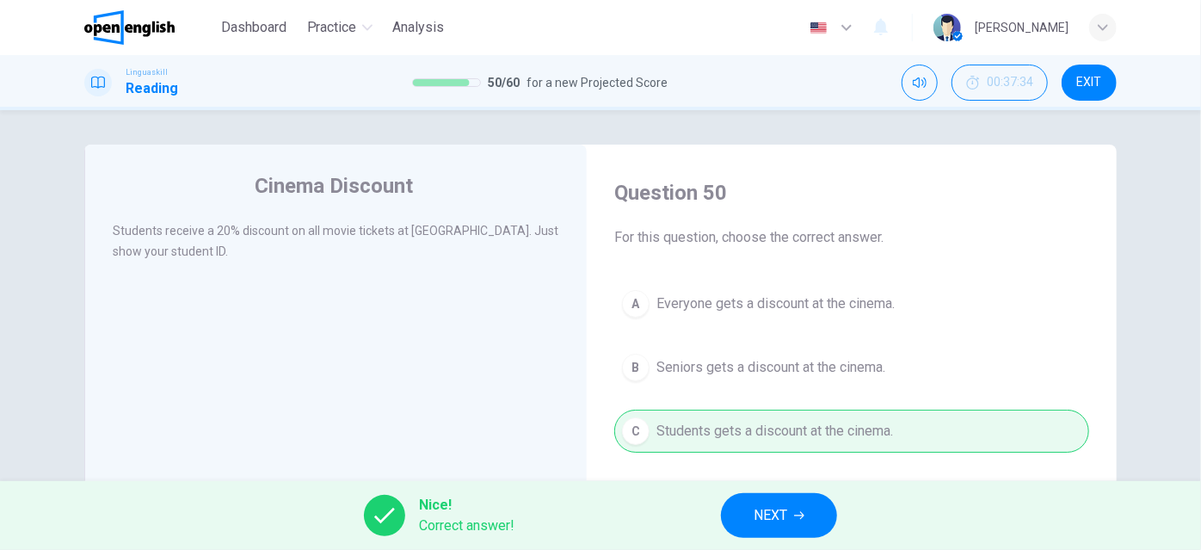
click at [782, 512] on span "NEXT" at bounding box center [770, 515] width 34 height 24
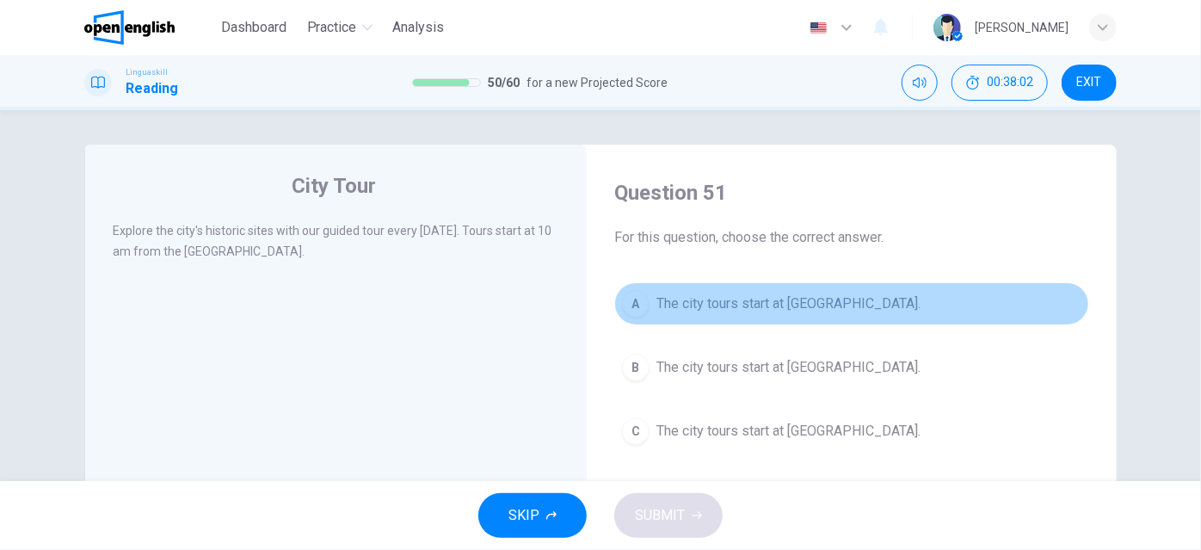
click at [860, 303] on span "The city tours start at [GEOGRAPHIC_DATA]." at bounding box center [788, 303] width 264 height 21
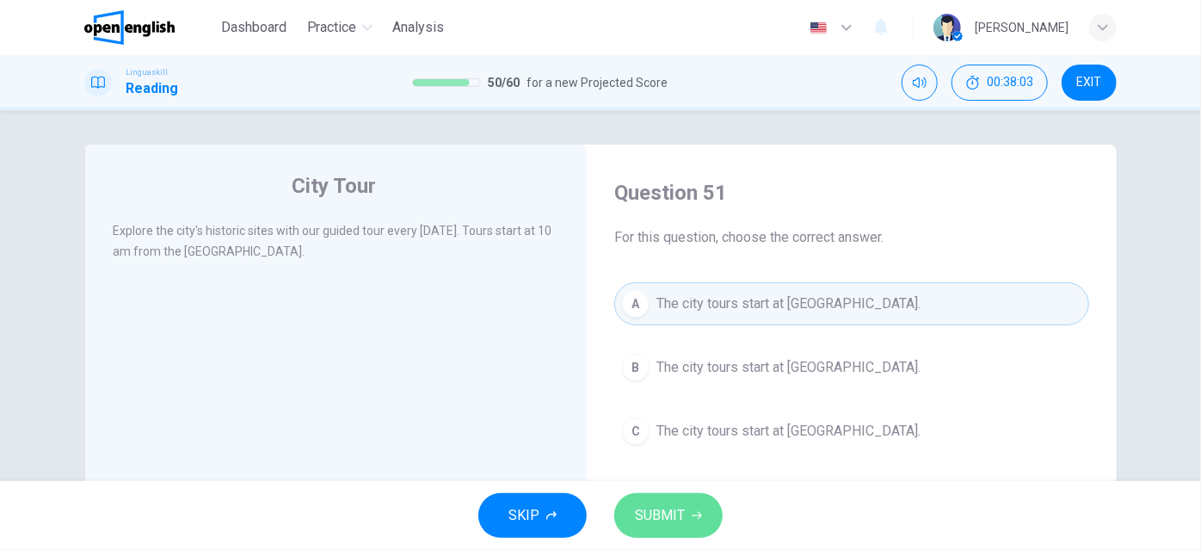
click at [674, 515] on span "SUBMIT" at bounding box center [660, 515] width 50 height 24
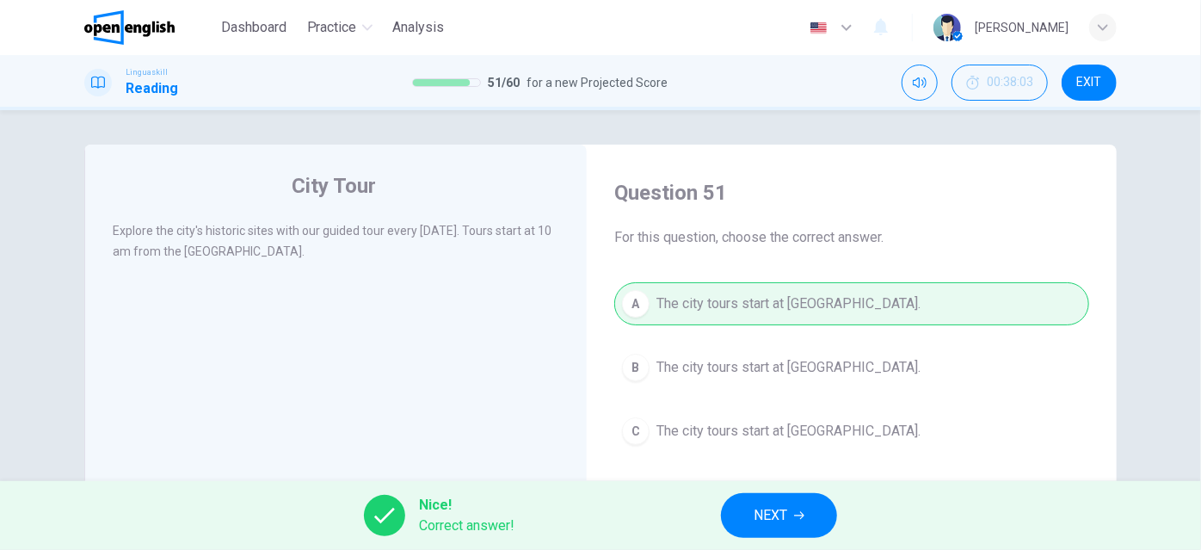
click at [746, 513] on button "NEXT" at bounding box center [779, 515] width 116 height 45
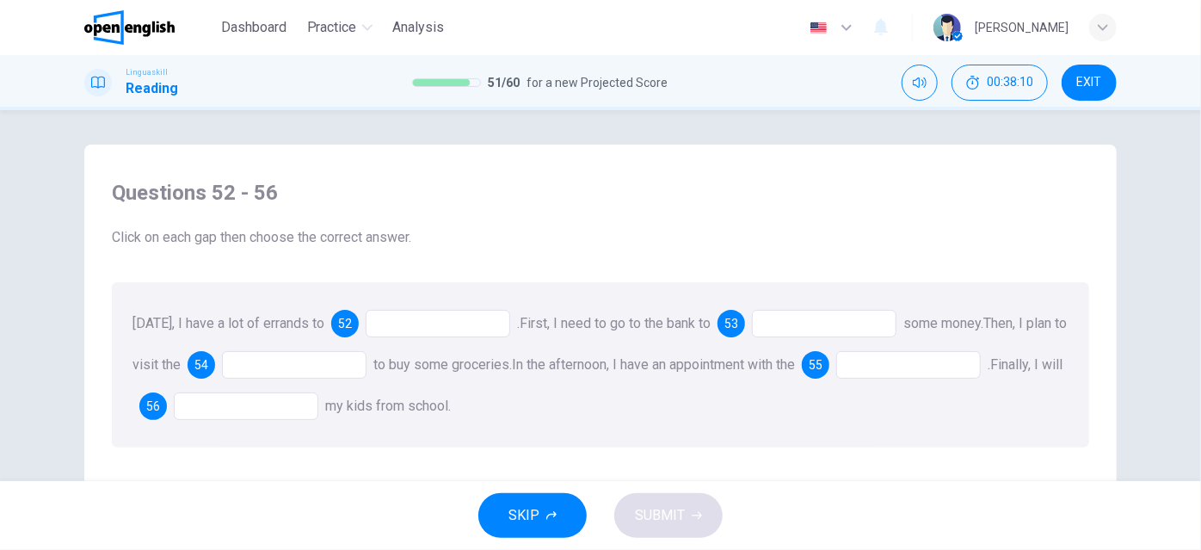
click at [459, 317] on div at bounding box center [438, 324] width 144 height 28
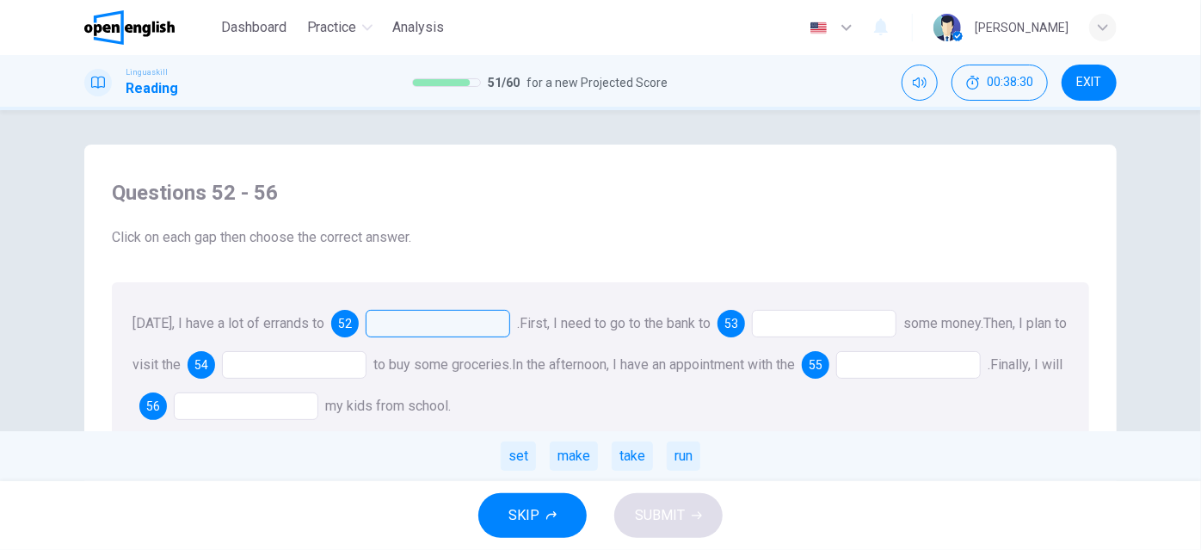
click at [802, 323] on div at bounding box center [824, 324] width 144 height 28
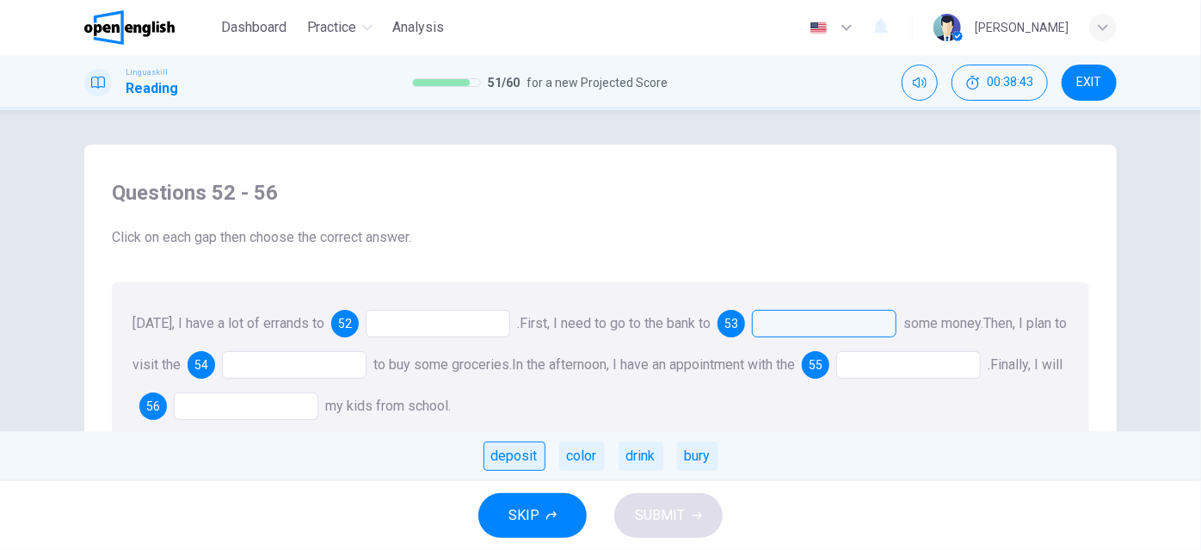
click at [502, 453] on div "deposit" at bounding box center [514, 455] width 62 height 29
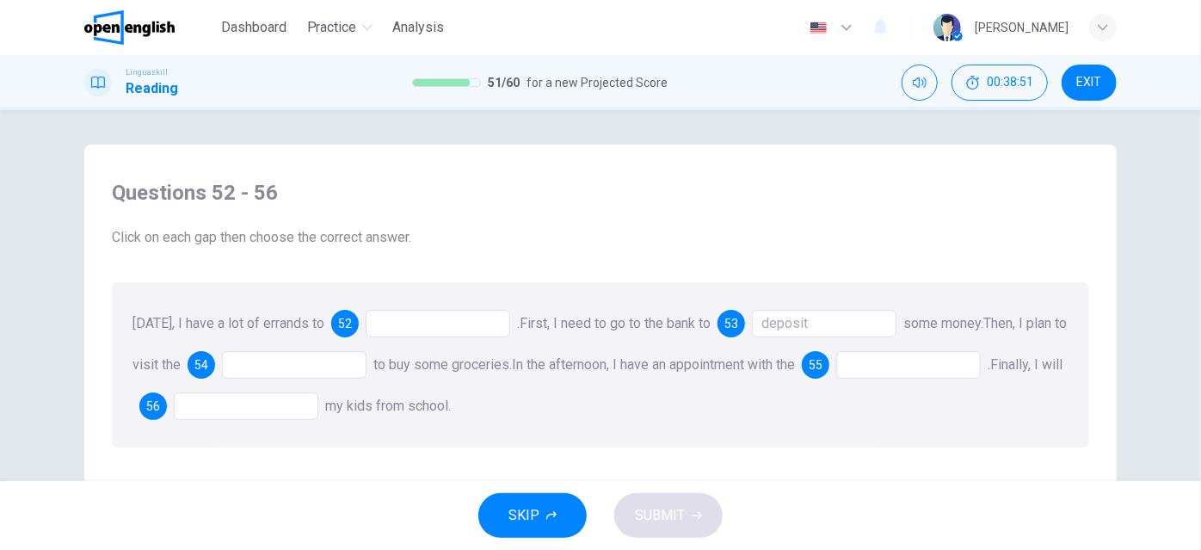
click at [303, 366] on div at bounding box center [294, 365] width 144 height 28
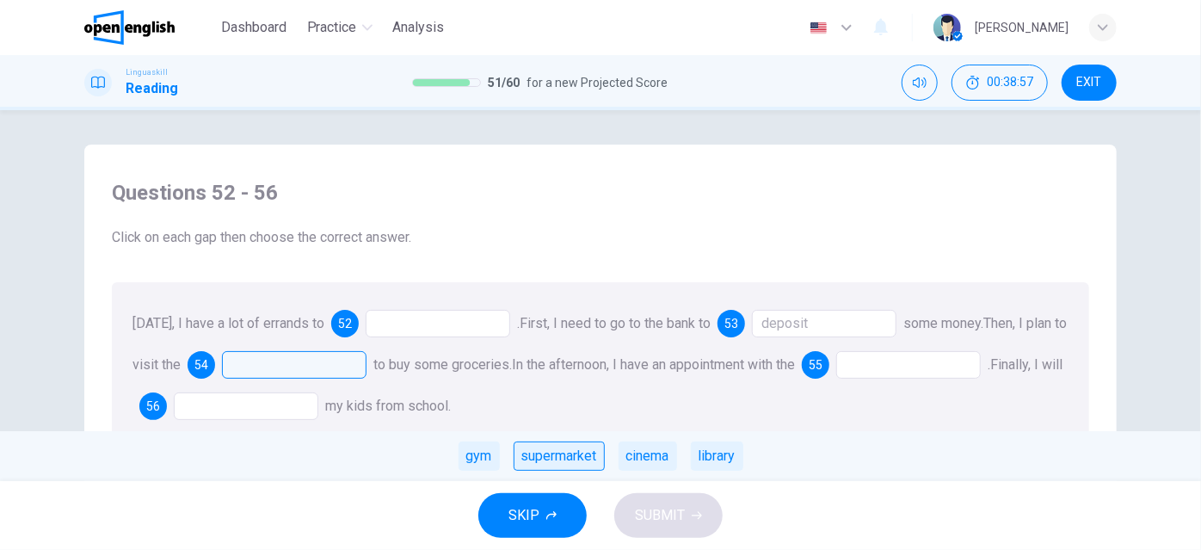
click at [574, 451] on div "supermarket" at bounding box center [558, 455] width 91 height 29
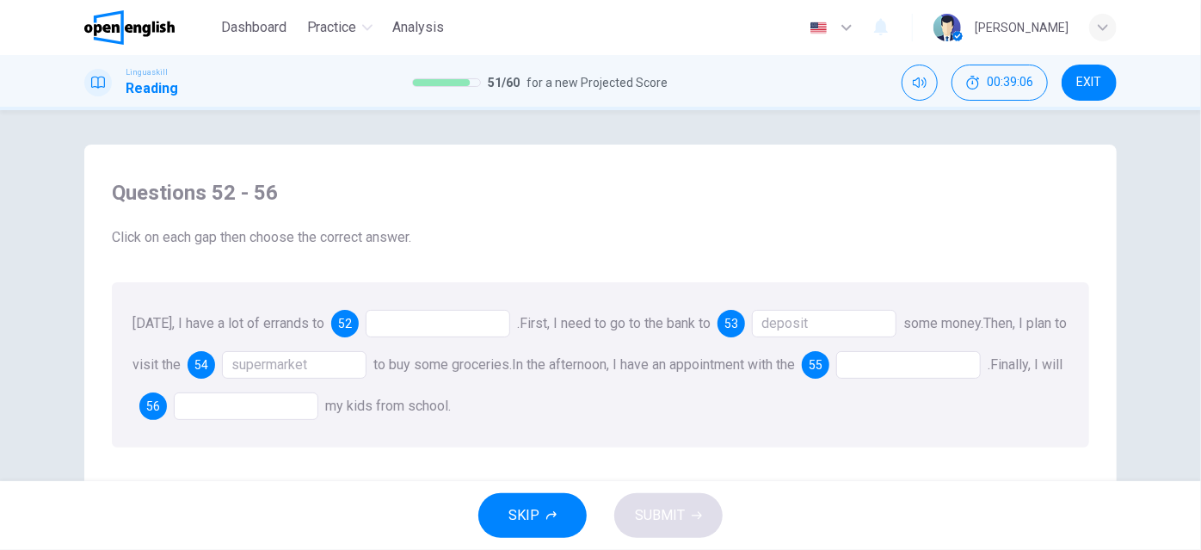
click at [927, 370] on div at bounding box center [908, 365] width 144 height 28
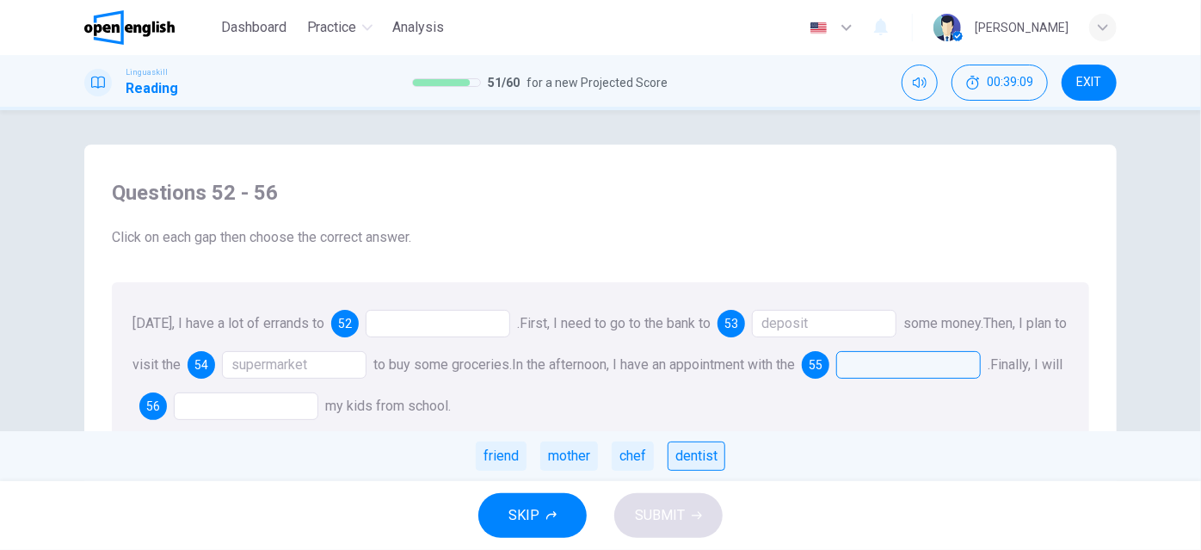
click at [695, 460] on div "dentist" at bounding box center [696, 455] width 58 height 29
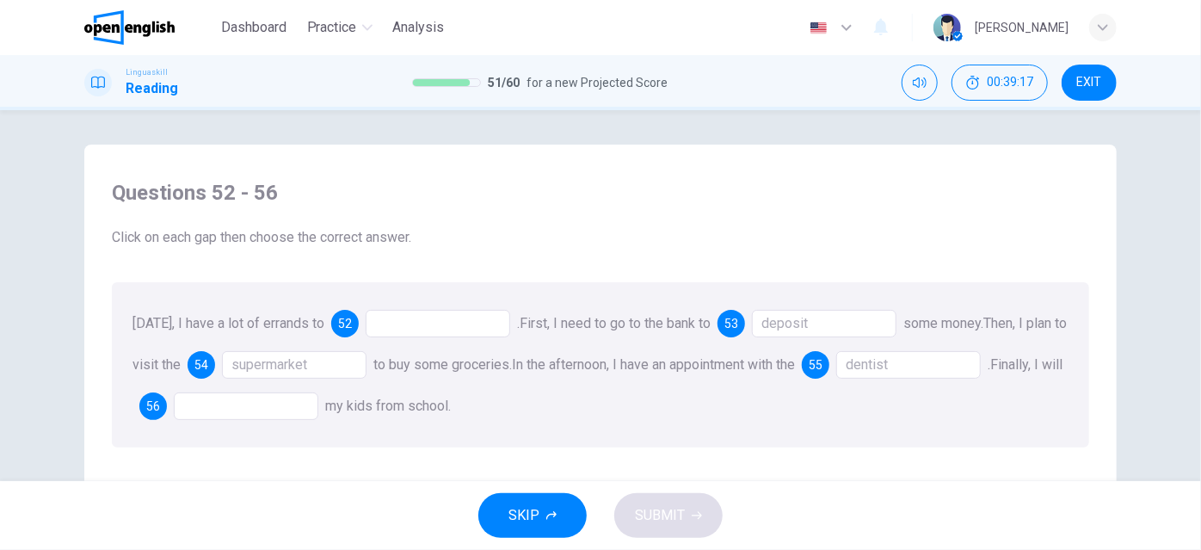
click at [291, 410] on div at bounding box center [246, 406] width 144 height 28
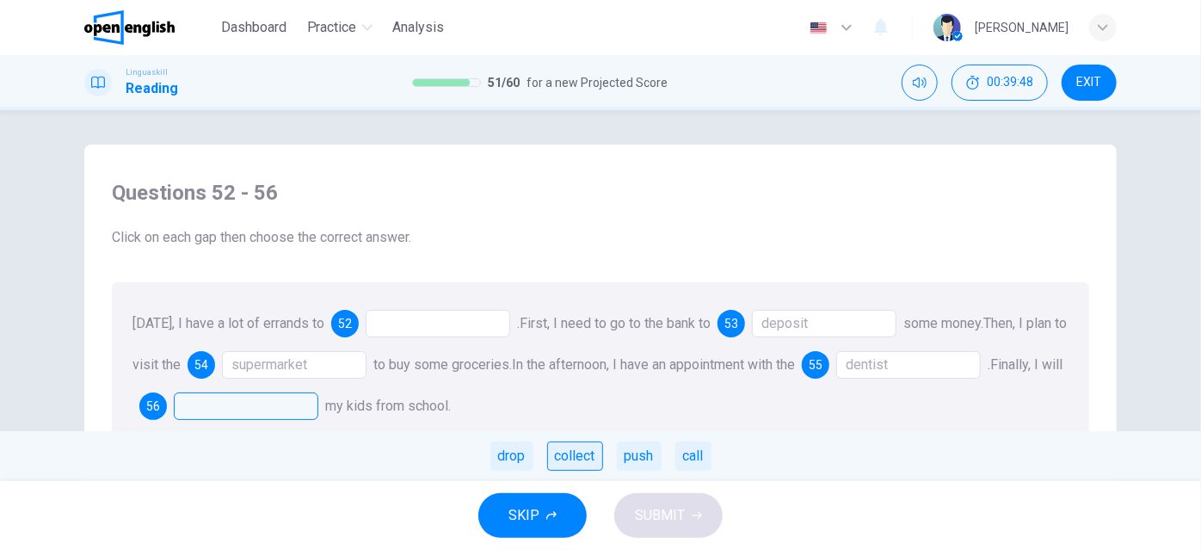
click at [581, 459] on div "collect" at bounding box center [575, 455] width 56 height 29
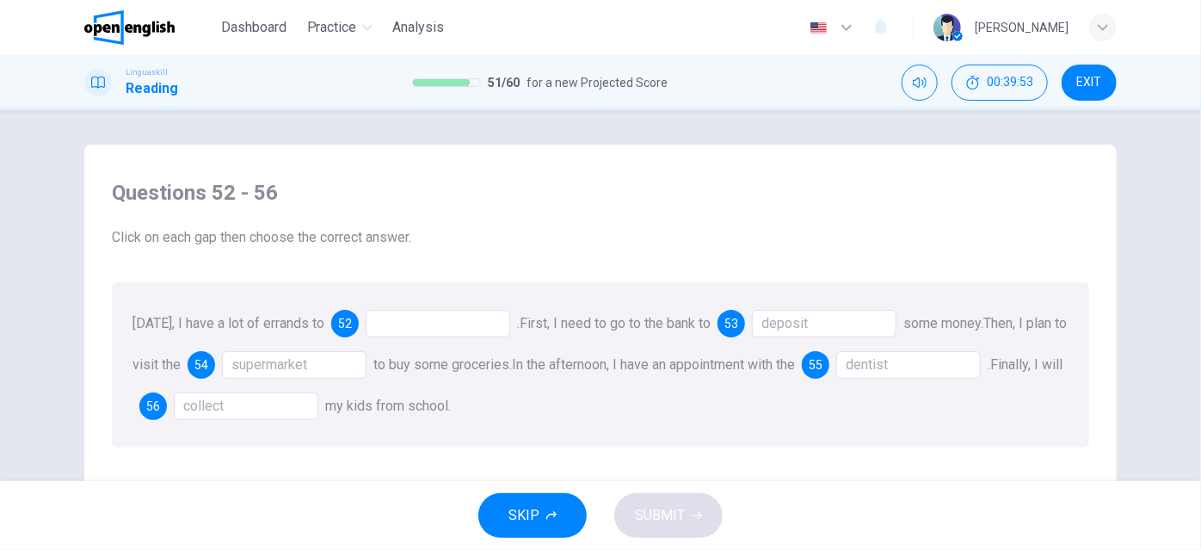
click at [435, 325] on div at bounding box center [438, 324] width 144 height 28
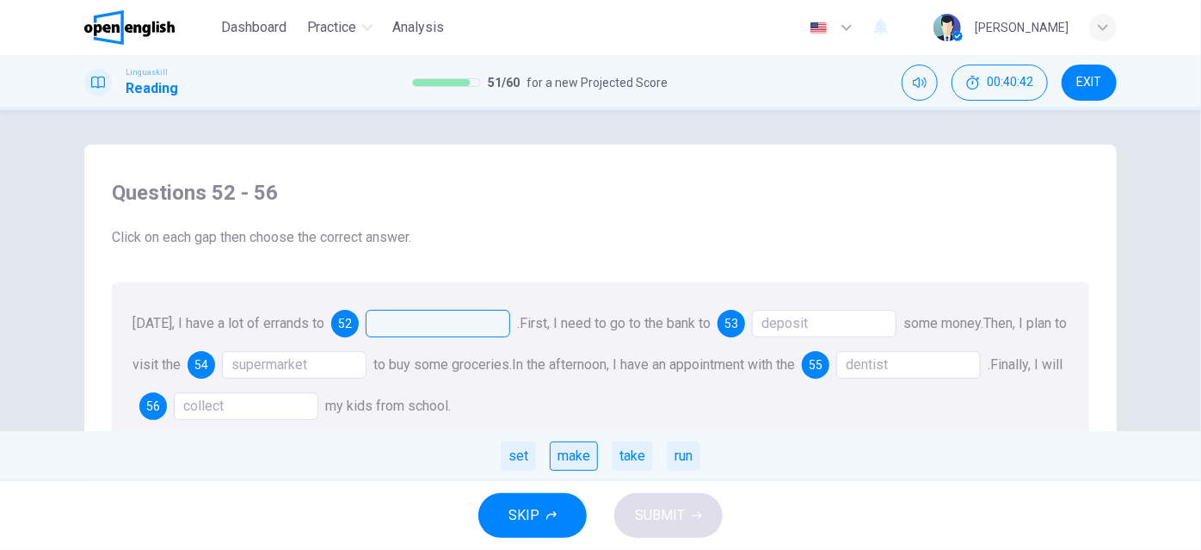
click at [578, 461] on div "make" at bounding box center [574, 455] width 48 height 29
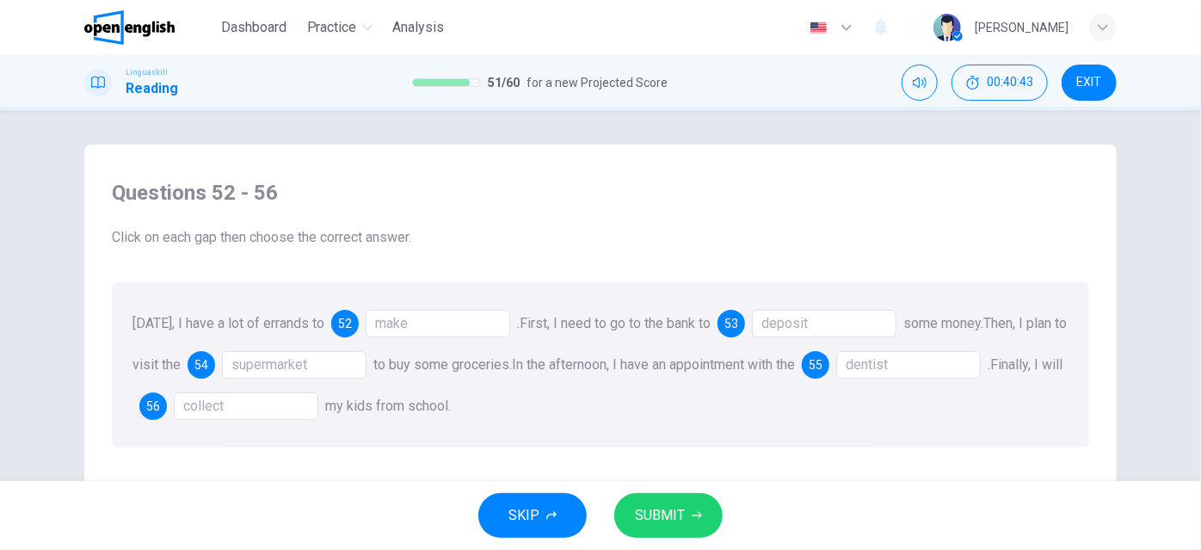
click at [672, 506] on span "SUBMIT" at bounding box center [660, 515] width 50 height 24
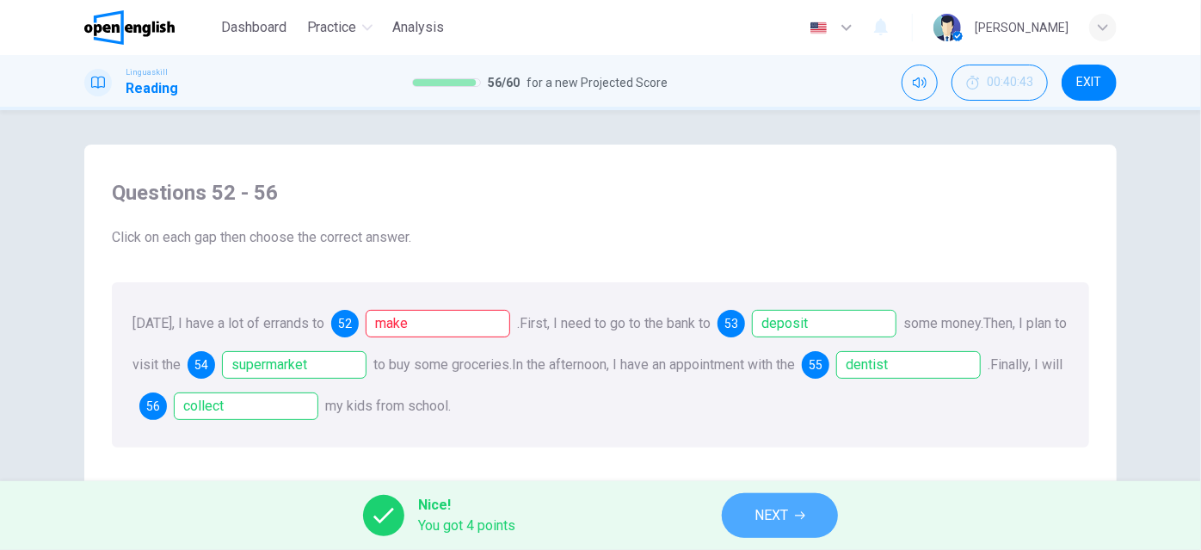
click at [779, 515] on span "NEXT" at bounding box center [771, 515] width 34 height 24
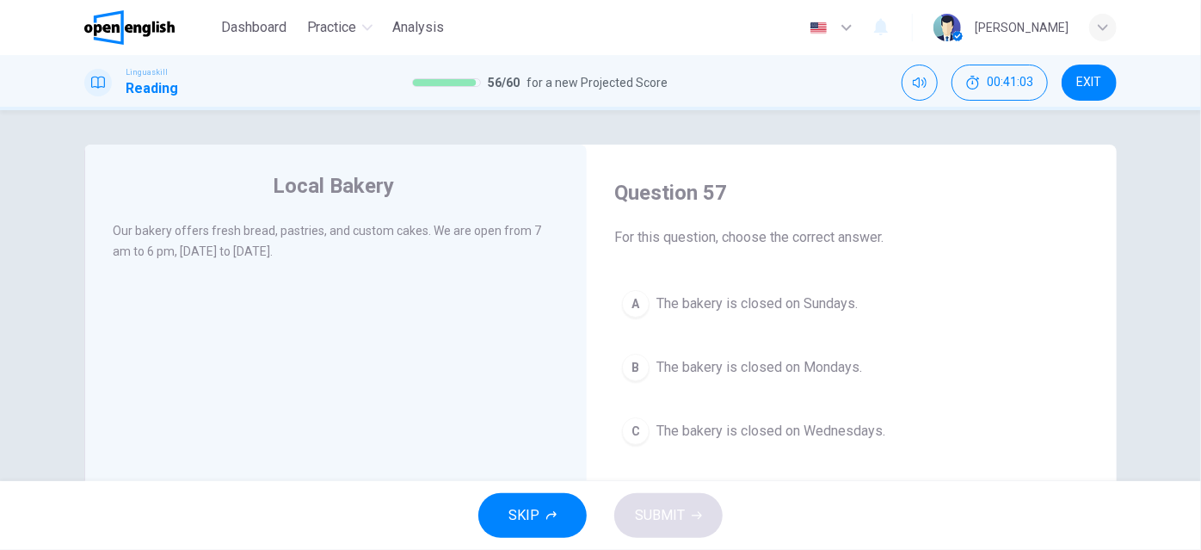
click at [848, 305] on span "The bakery is closed on Sundays." at bounding box center [756, 303] width 201 height 21
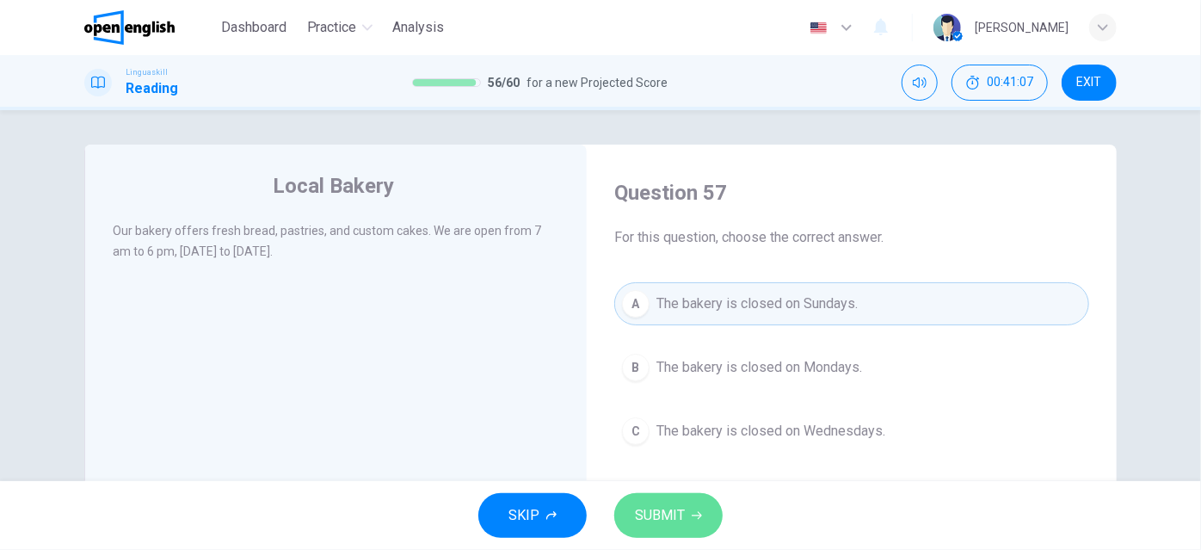
click at [684, 509] on button "SUBMIT" at bounding box center [668, 515] width 108 height 45
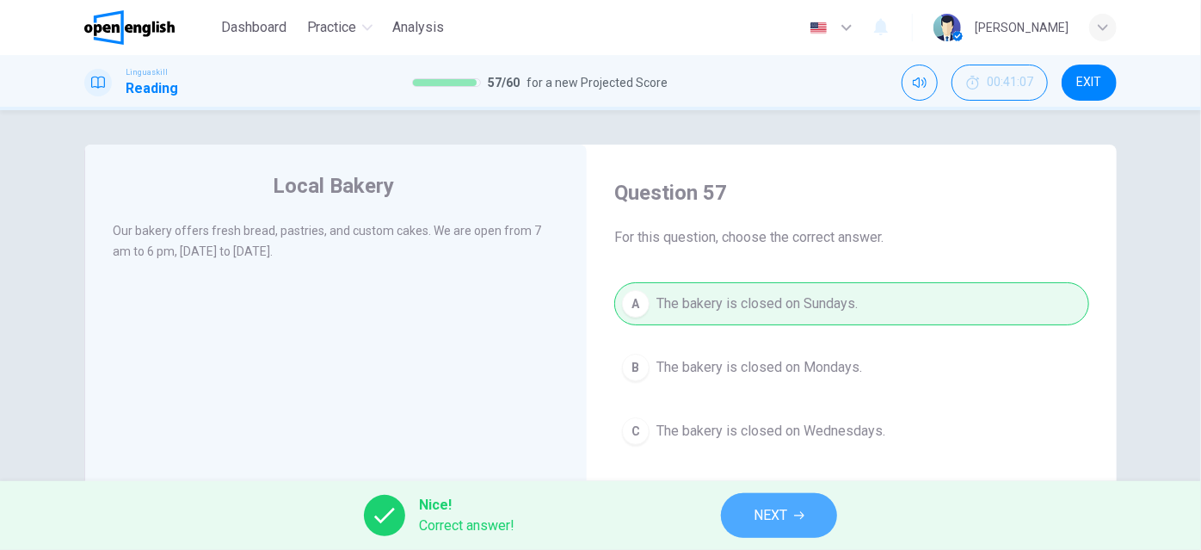
click at [771, 508] on span "NEXT" at bounding box center [770, 515] width 34 height 24
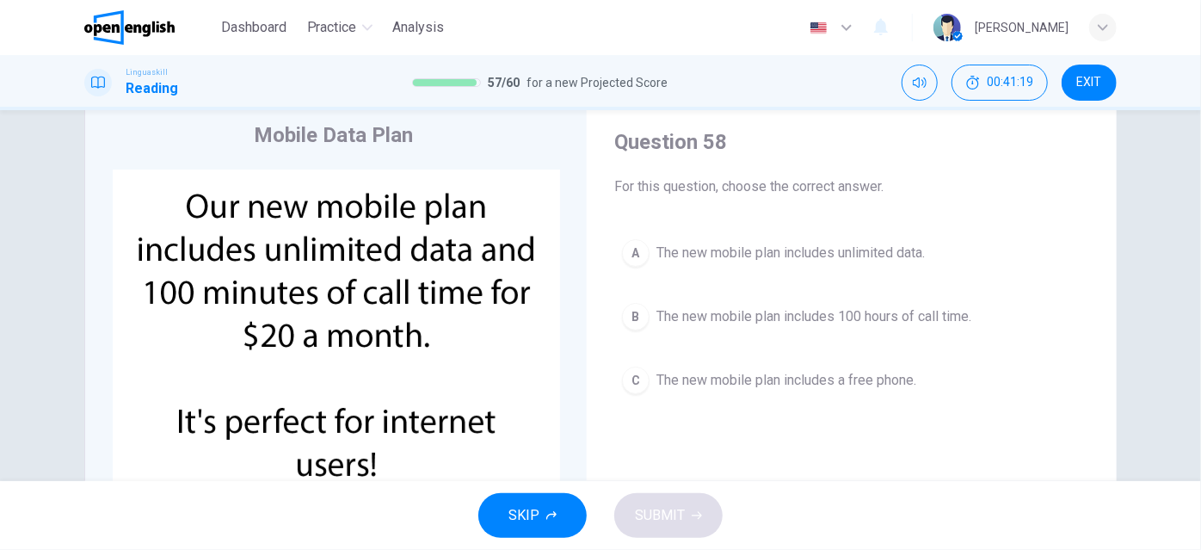
scroll to position [77, 0]
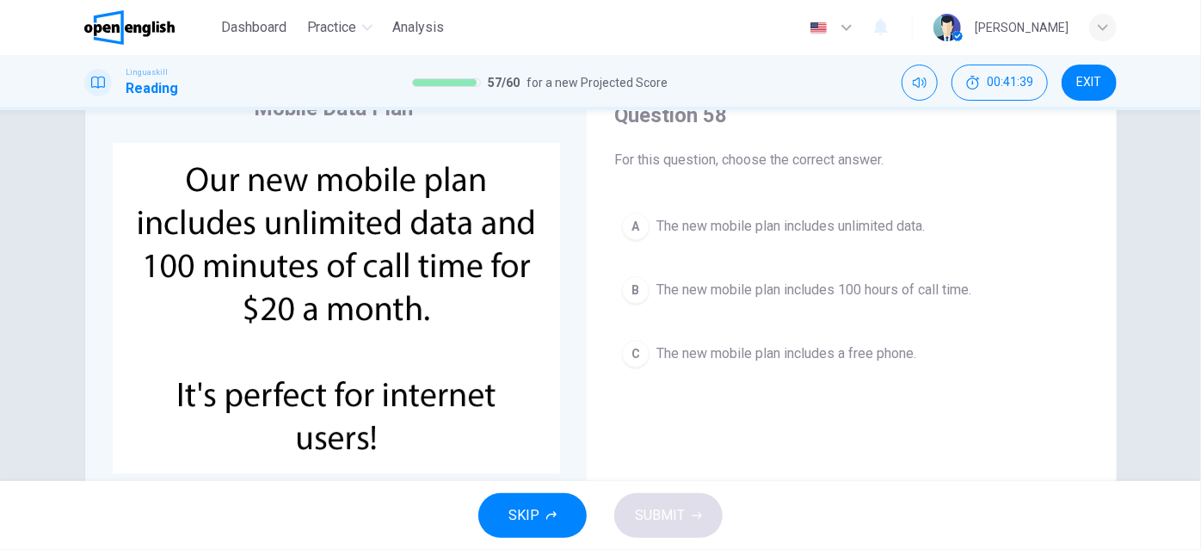
click at [859, 224] on span "The new mobile plan includes unlimited data." at bounding box center [790, 226] width 268 height 21
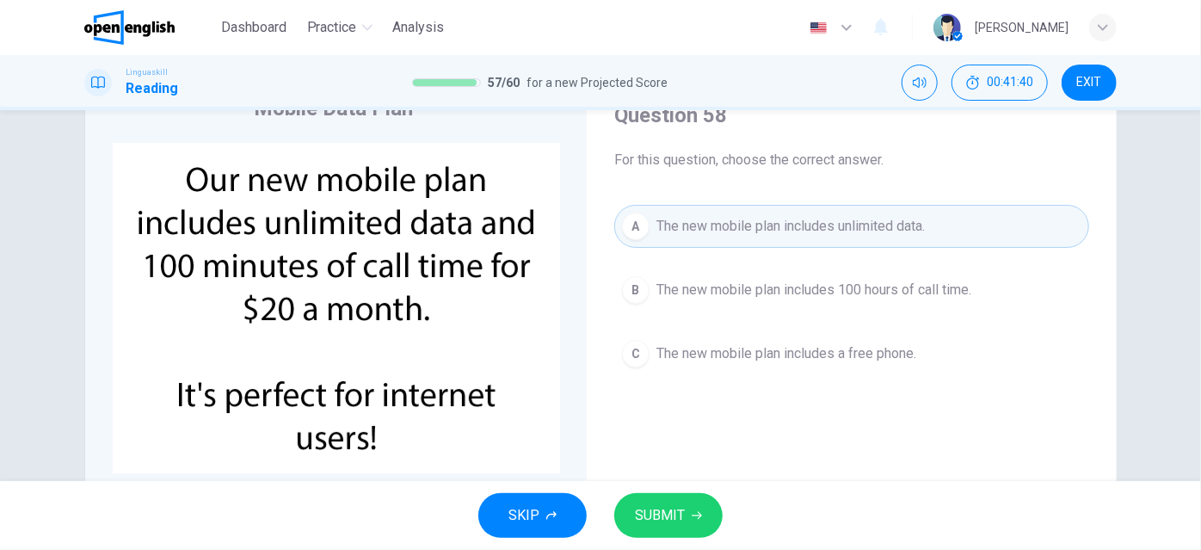
click at [654, 504] on span "SUBMIT" at bounding box center [660, 515] width 50 height 24
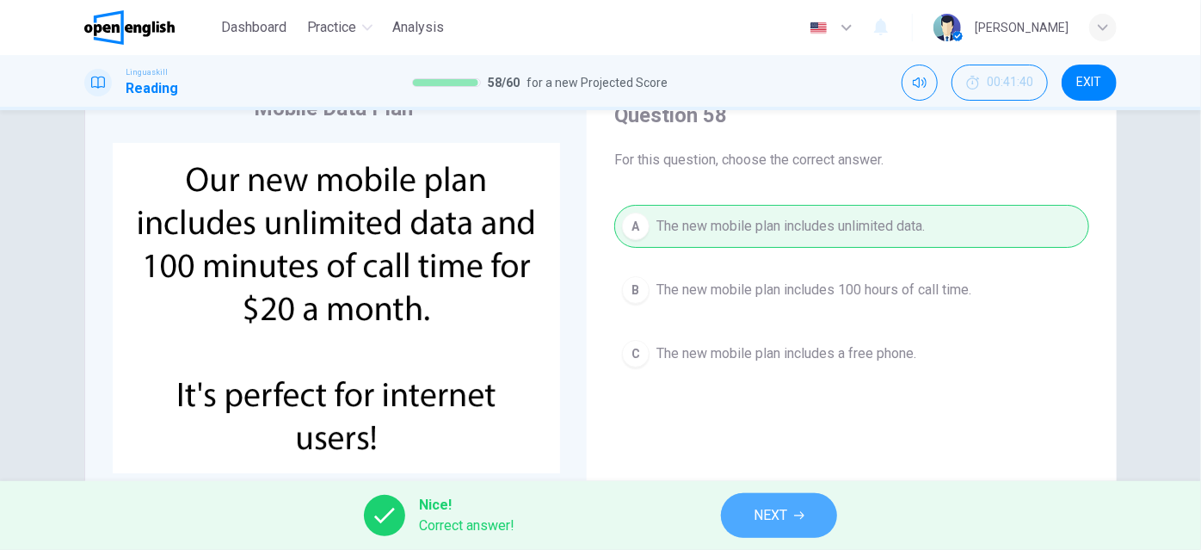
click at [765, 508] on span "NEXT" at bounding box center [770, 515] width 34 height 24
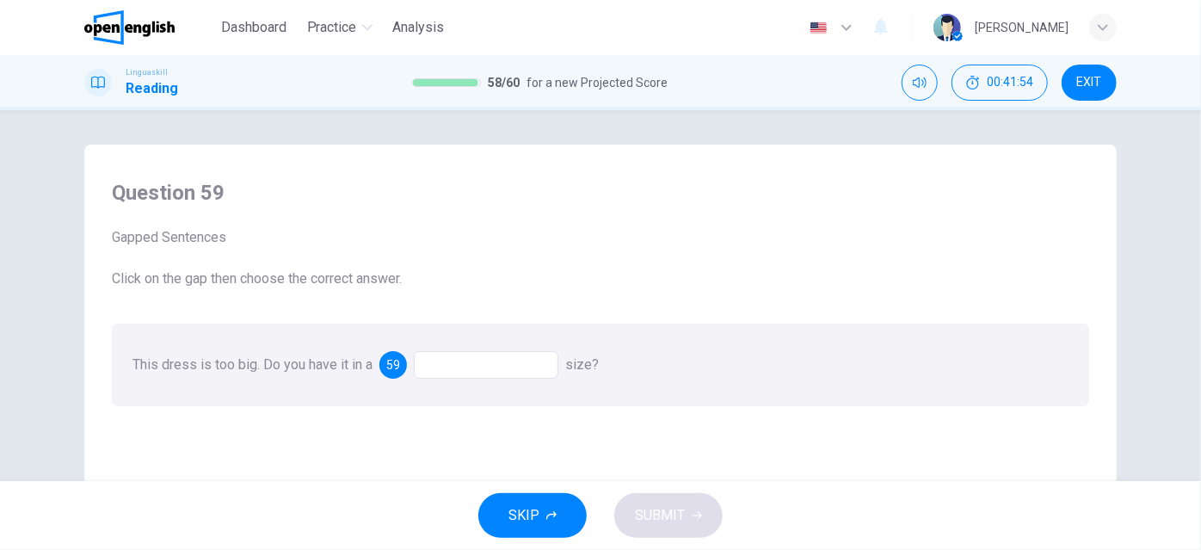
click at [450, 361] on div at bounding box center [486, 365] width 144 height 28
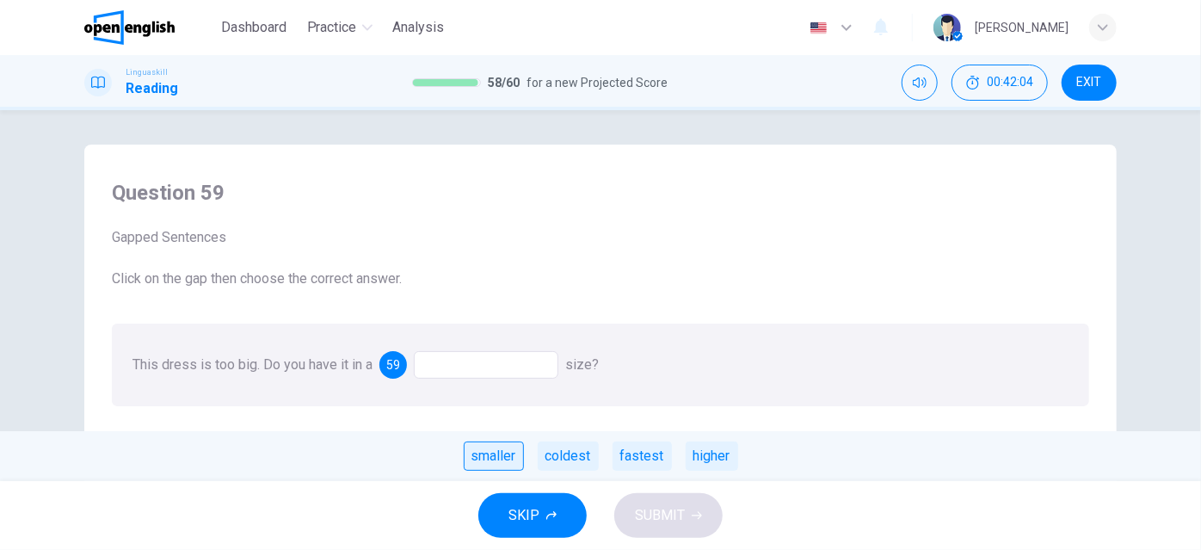
click at [490, 455] on div "smaller" at bounding box center [494, 455] width 60 height 29
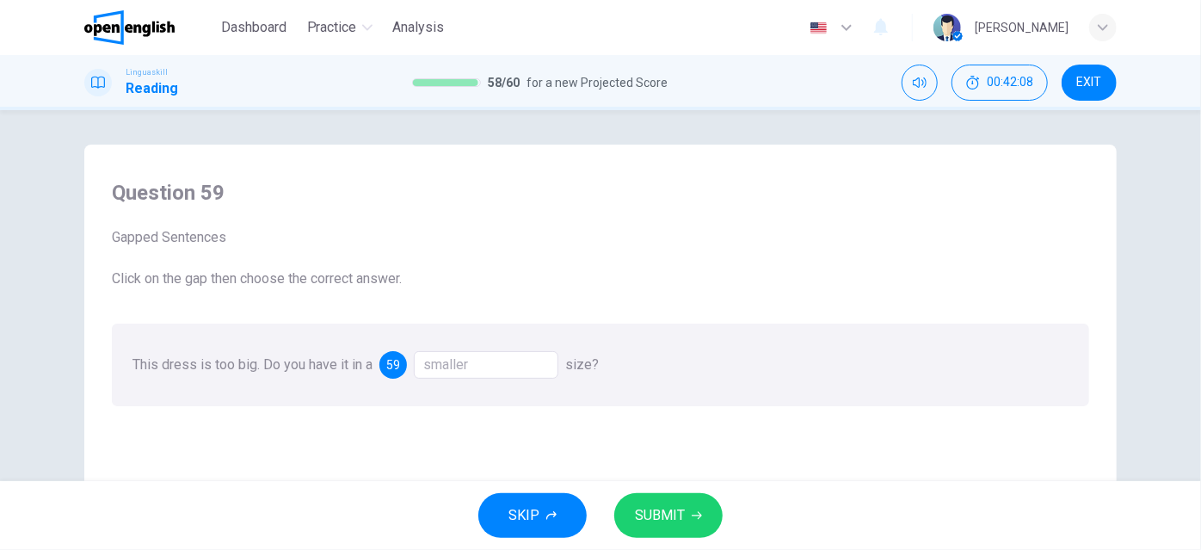
click at [648, 507] on span "SUBMIT" at bounding box center [660, 515] width 50 height 24
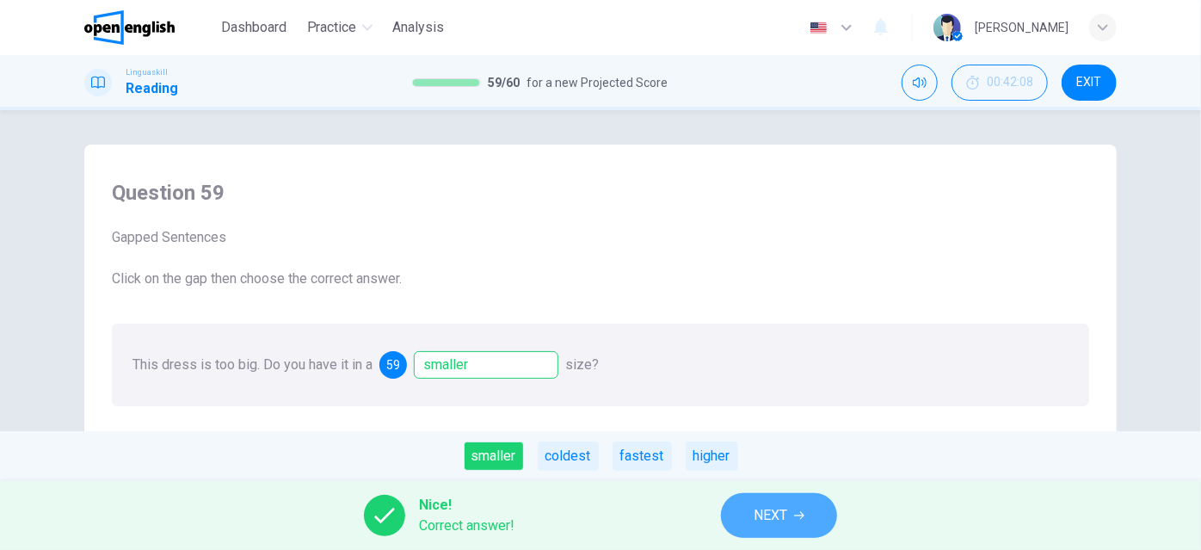
click at [772, 510] on span "NEXT" at bounding box center [770, 515] width 34 height 24
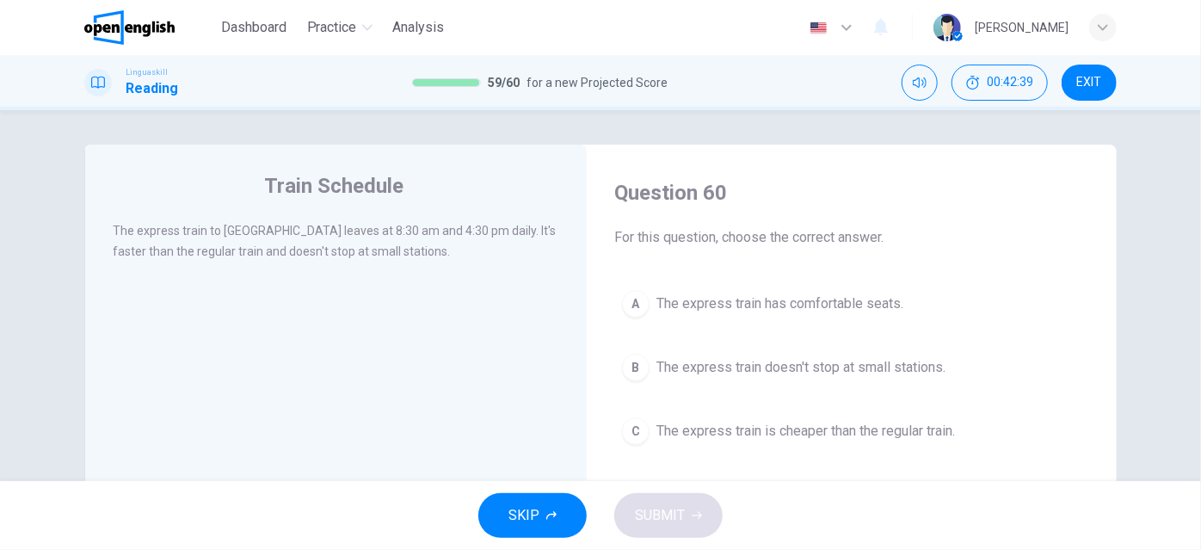
click at [851, 370] on span "The express train doesn't stop at small stations." at bounding box center [800, 367] width 289 height 21
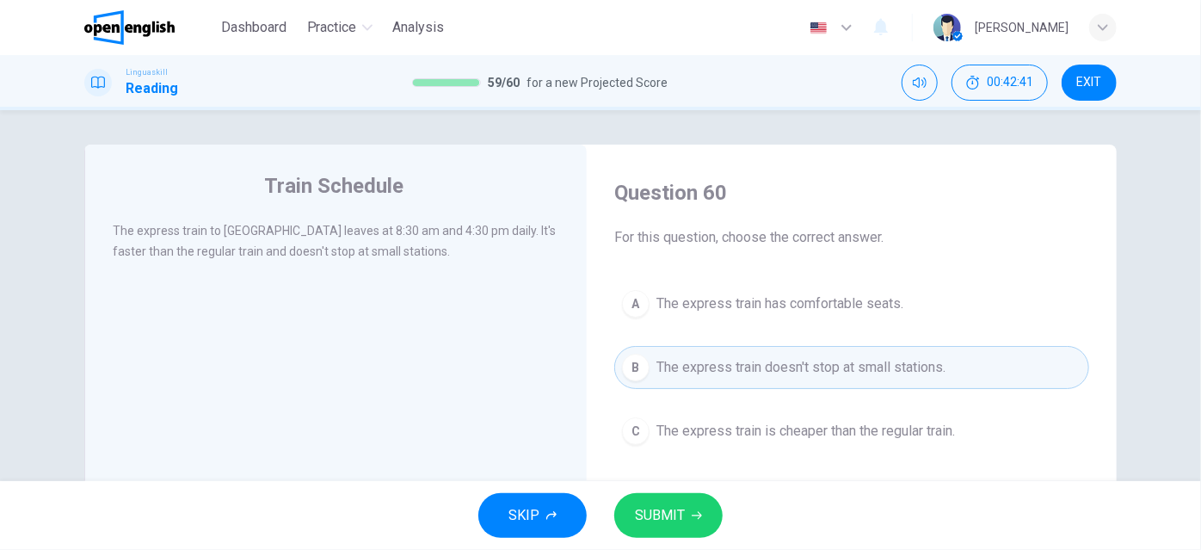
click at [679, 510] on span "SUBMIT" at bounding box center [660, 515] width 50 height 24
